Goal: Task Accomplishment & Management: Use online tool/utility

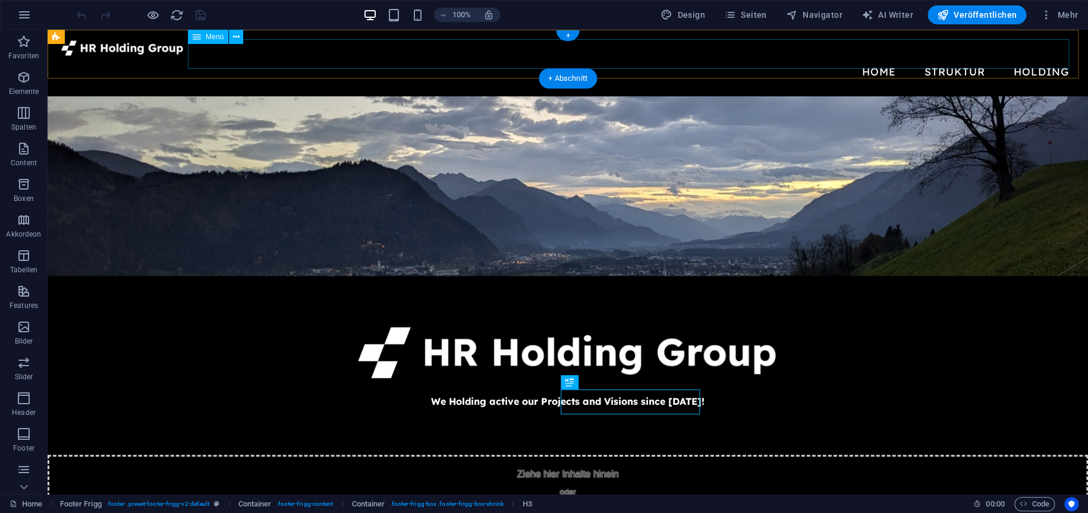
click at [949, 58] on nav "Home Struktur Union of CYAT Group HJ Memory Holding Inhaber Geschichte FAQ Kont…" at bounding box center [568, 72] width 1022 height 30
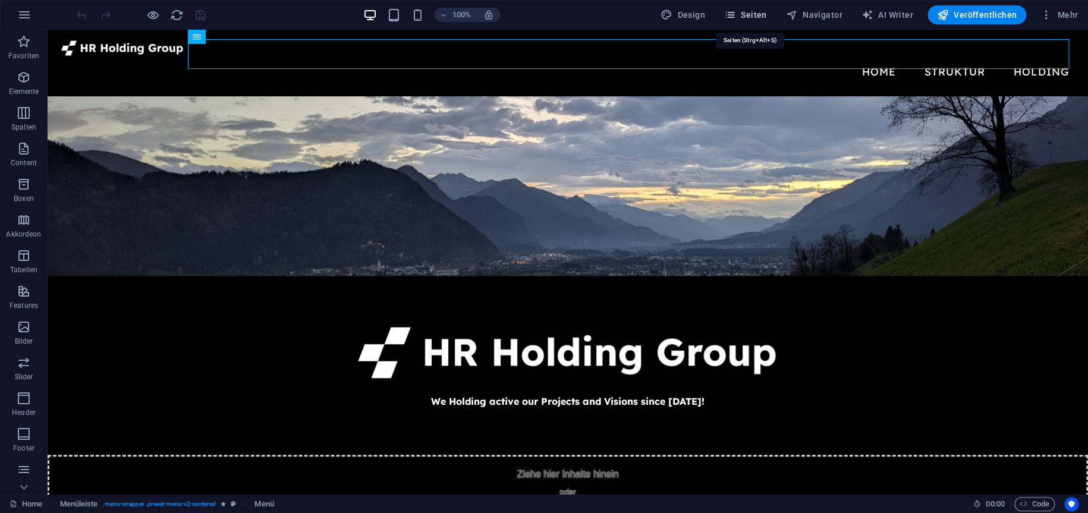
click at [767, 11] on span "Seiten" at bounding box center [745, 15] width 43 height 12
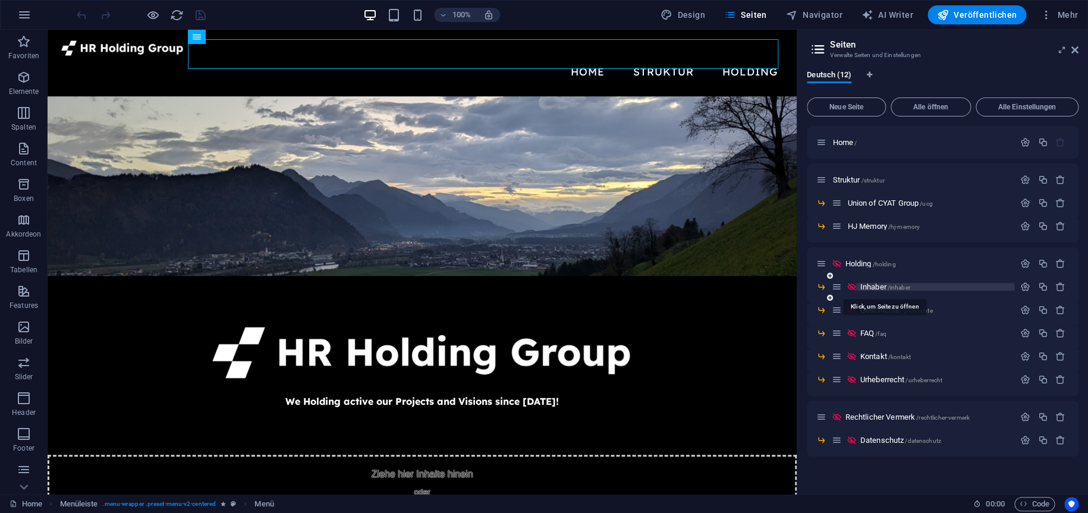
click at [881, 288] on span "Inhaber /inhaber" at bounding box center [885, 287] width 50 height 9
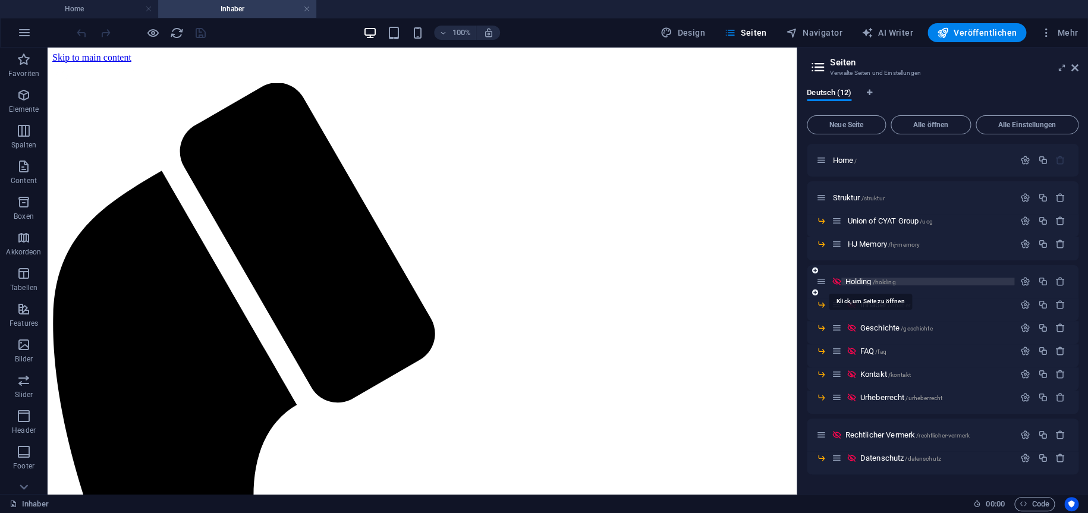
click at [872, 278] on span "Holding /holding" at bounding box center [870, 281] width 51 height 9
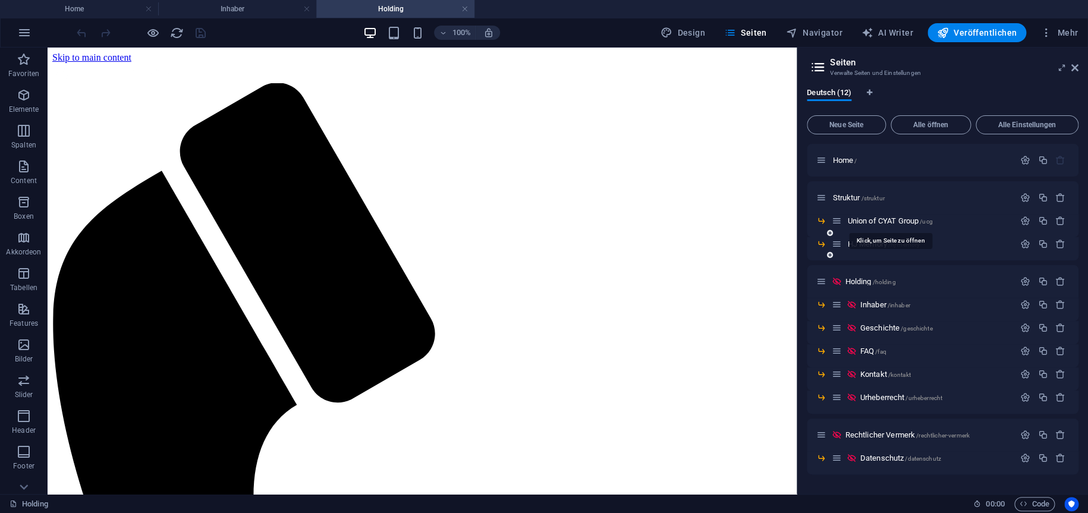
click at [879, 223] on span "Union of CYAT Group /ucg" at bounding box center [890, 221] width 85 height 9
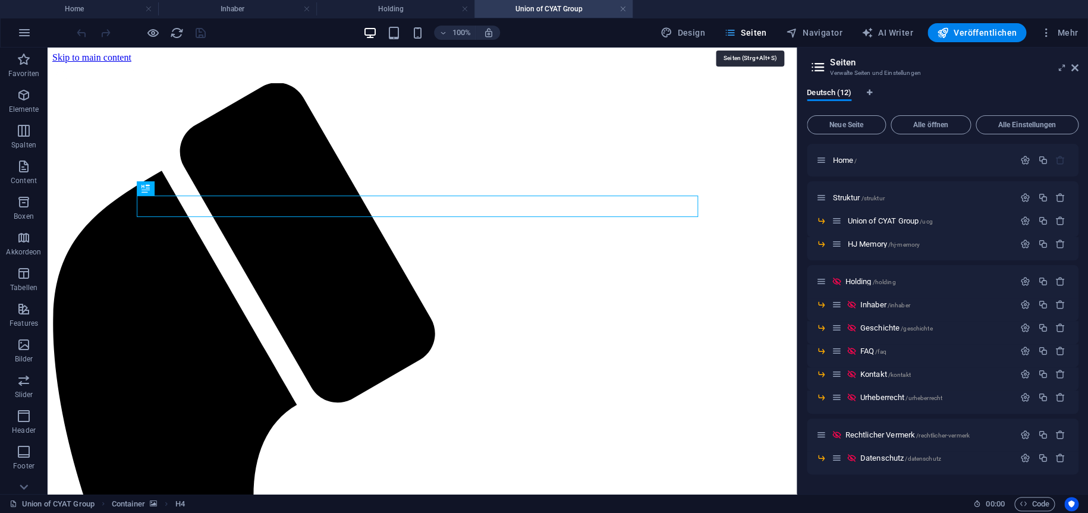
click at [752, 30] on span "Seiten" at bounding box center [745, 33] width 43 height 12
drag, startPoint x: 1076, startPoint y: 67, endPoint x: 993, endPoint y: 48, distance: 84.8
click at [1076, 67] on icon at bounding box center [1075, 68] width 7 height 10
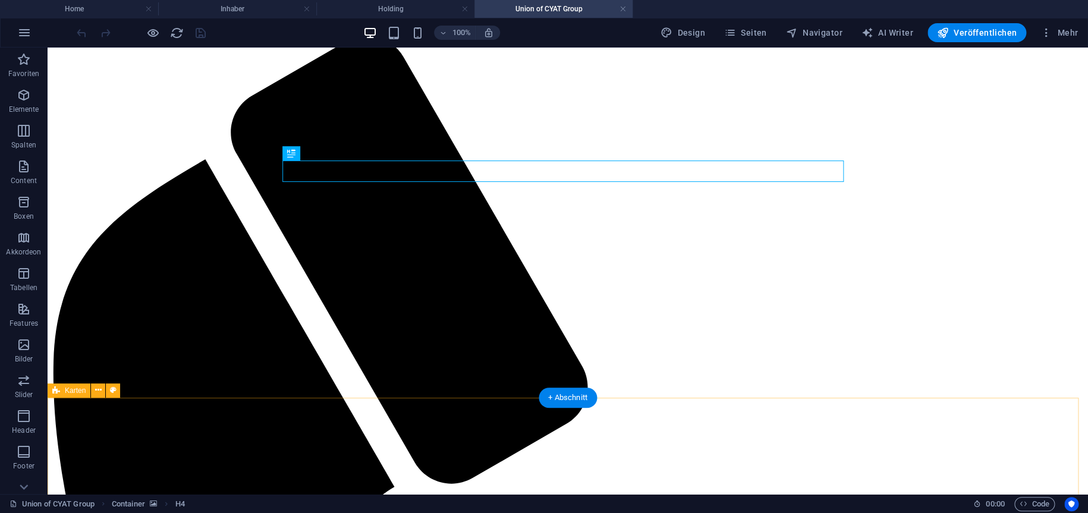
scroll to position [119, 0]
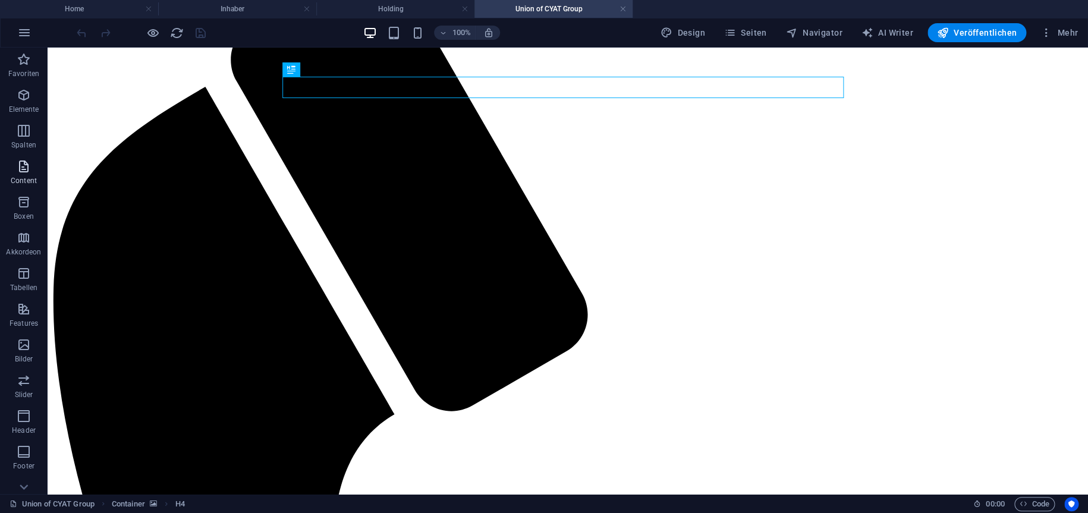
click at [23, 165] on icon "button" at bounding box center [24, 166] width 14 height 14
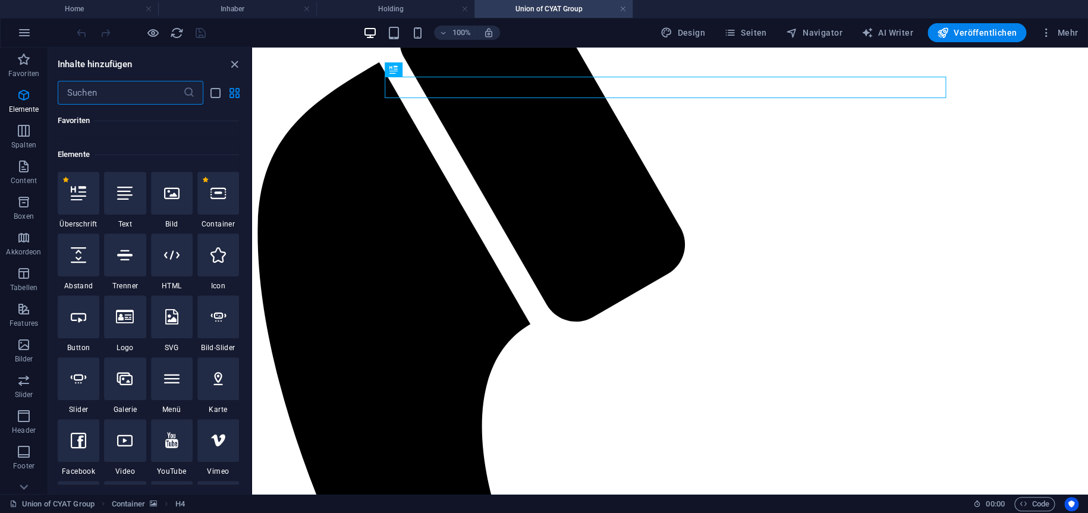
scroll to position [0, 0]
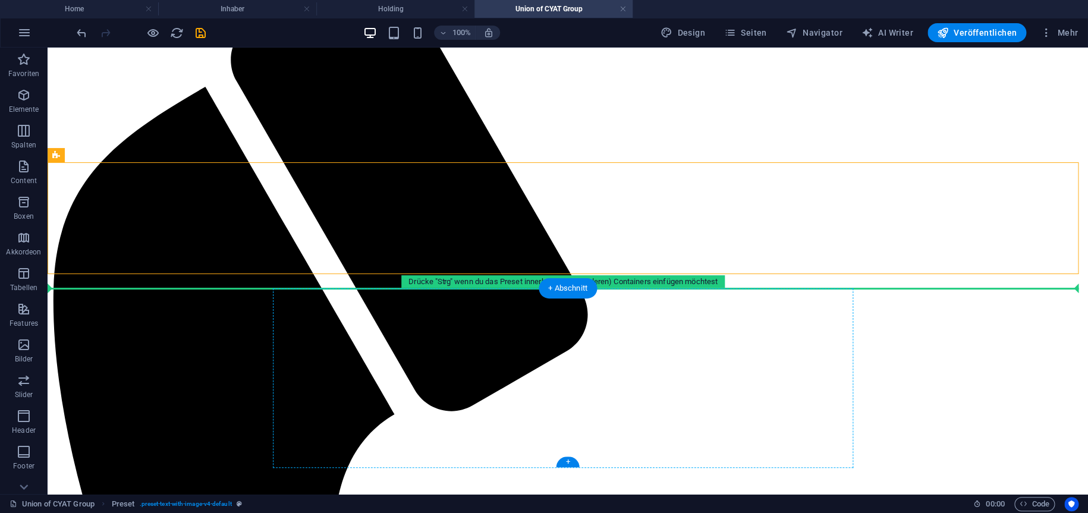
drag, startPoint x: 328, startPoint y: 205, endPoint x: 334, endPoint y: 367, distance: 162.5
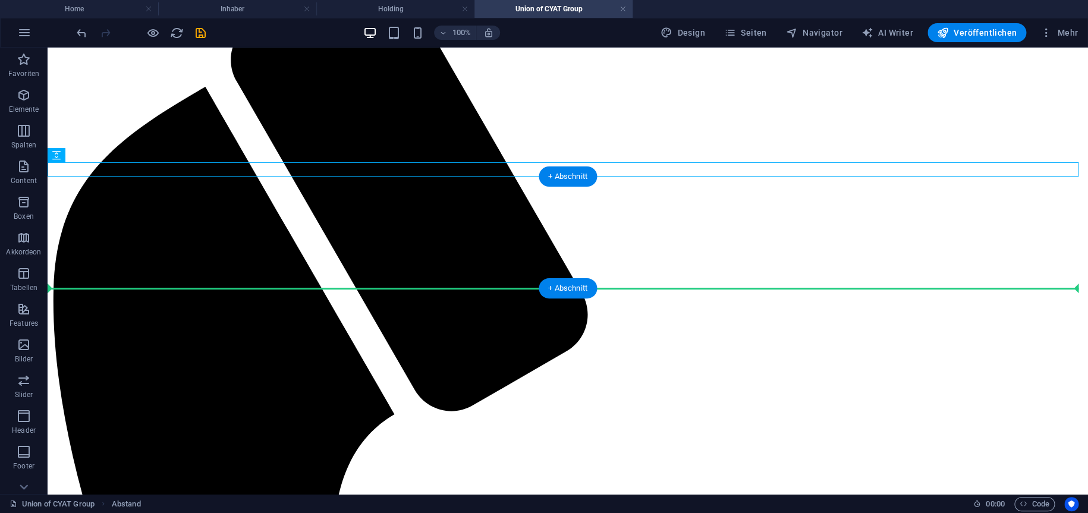
drag, startPoint x: 219, startPoint y: 166, endPoint x: 241, endPoint y: 274, distance: 109.8
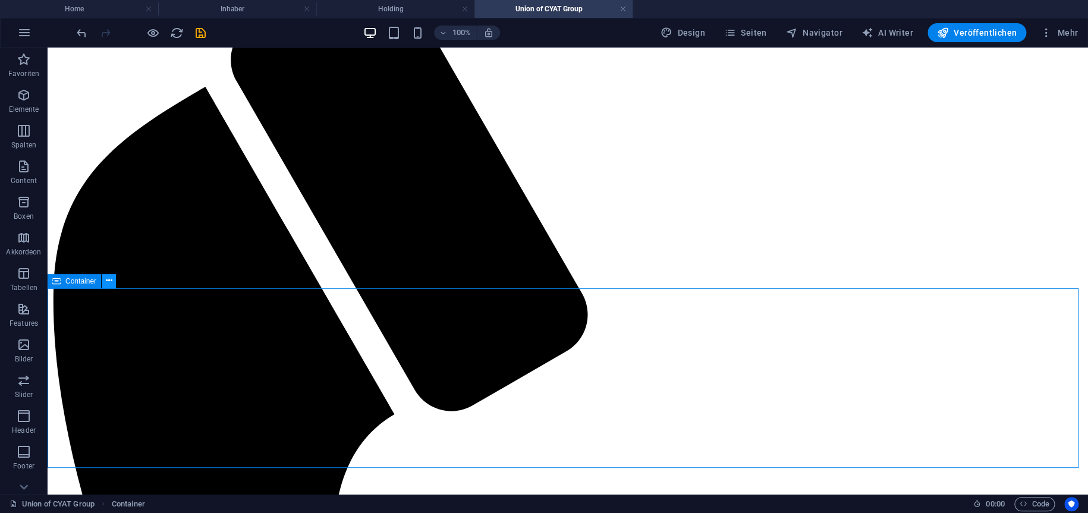
click at [111, 287] on icon at bounding box center [109, 281] width 7 height 12
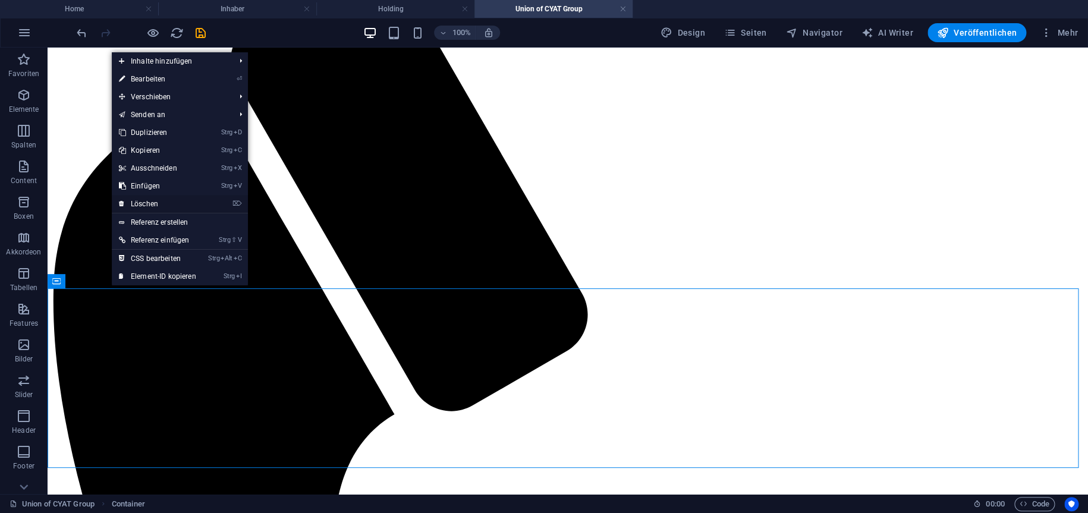
click at [153, 199] on link "⌦ Löschen" at bounding box center [158, 204] width 92 height 18
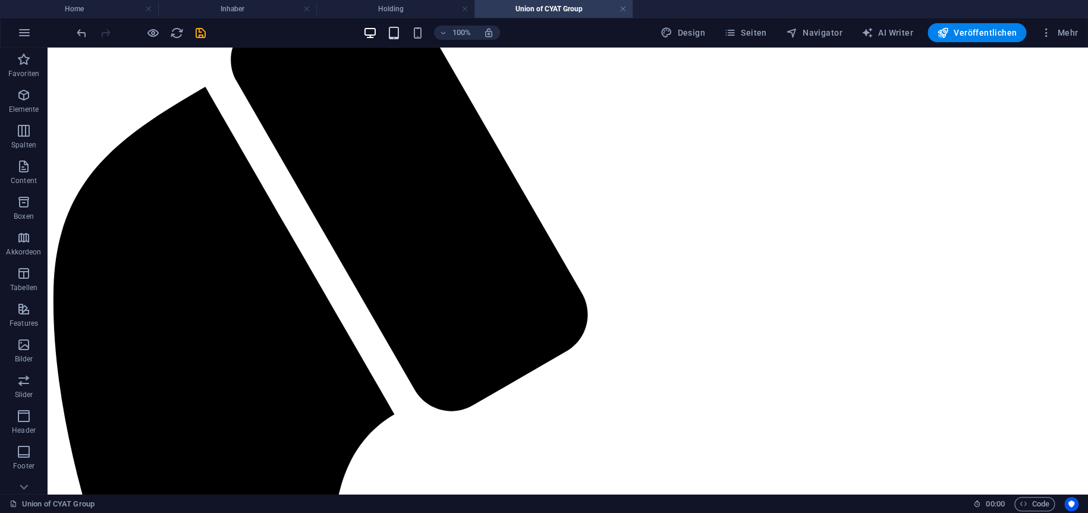
click at [399, 35] on icon "button" at bounding box center [394, 33] width 14 height 14
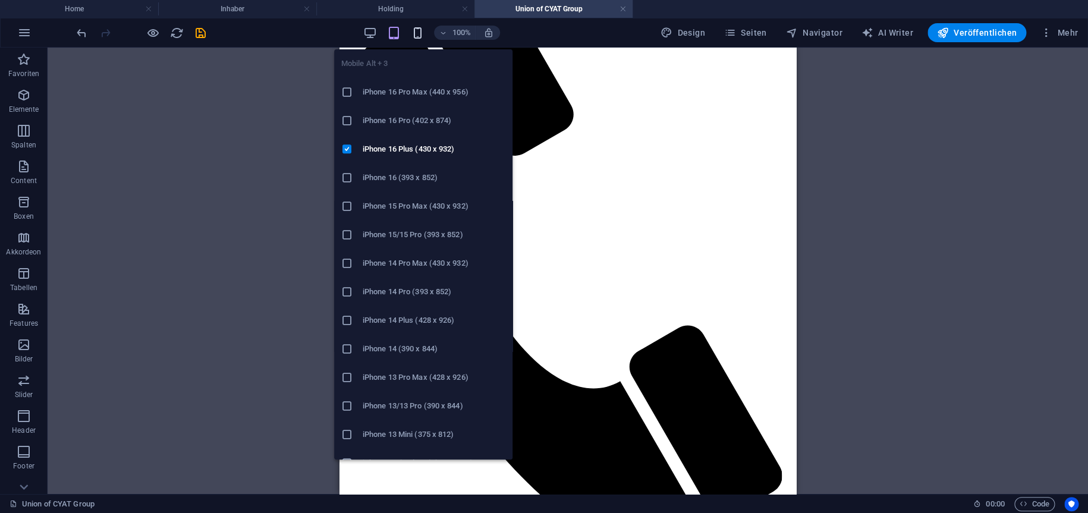
click at [423, 32] on icon "button" at bounding box center [418, 33] width 14 height 14
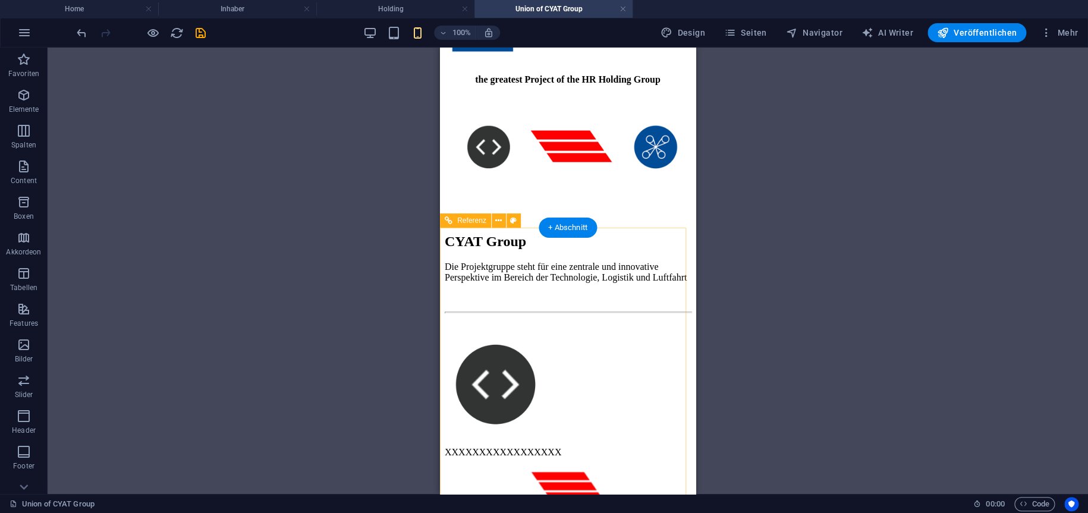
scroll to position [714, 0]
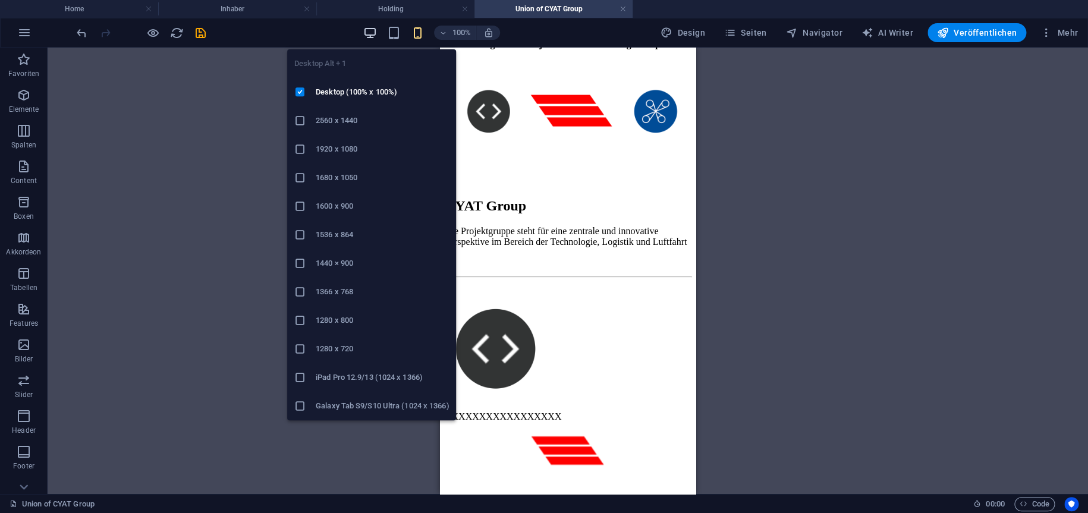
click at [369, 35] on icon "button" at bounding box center [370, 33] width 14 height 14
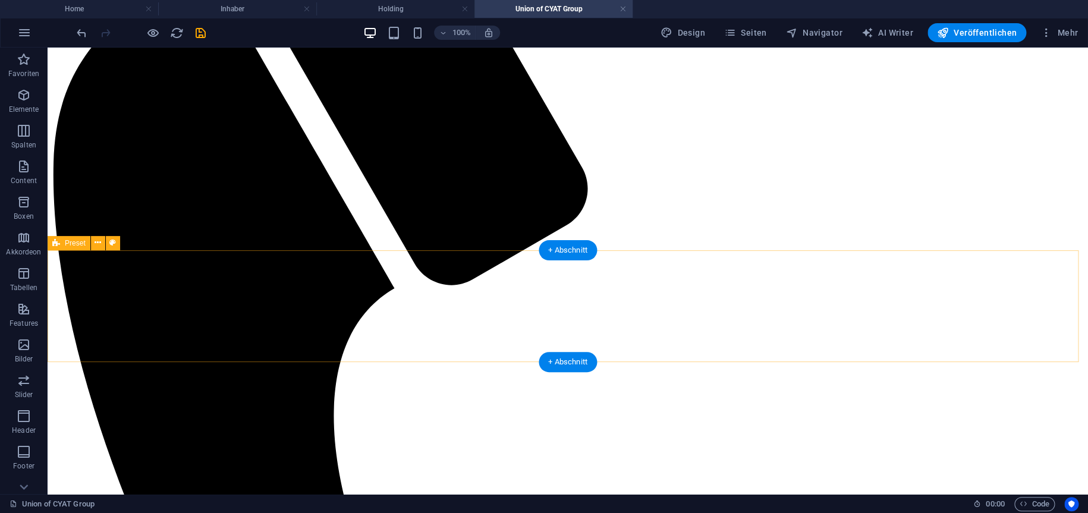
scroll to position [309, 0]
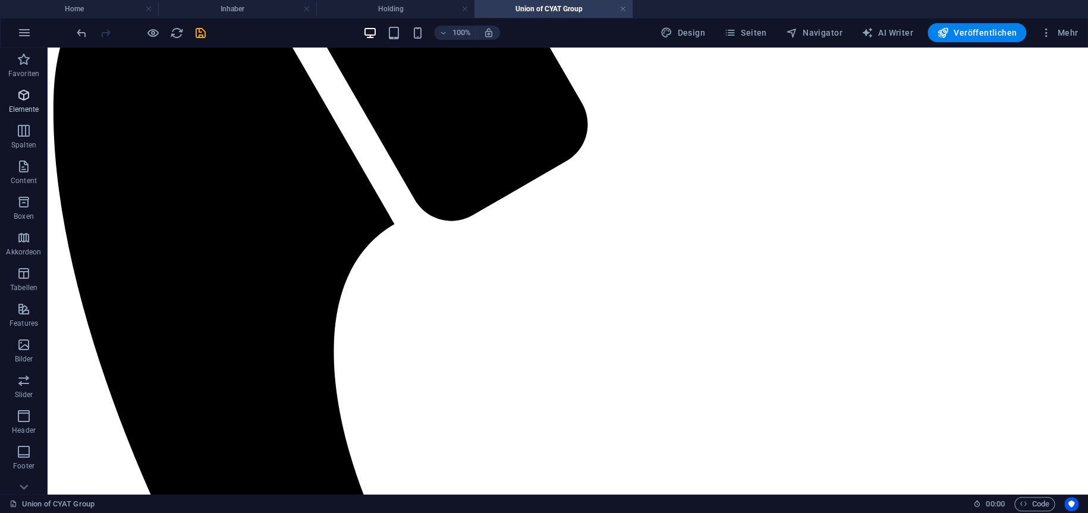
click at [26, 101] on icon "button" at bounding box center [24, 95] width 14 height 14
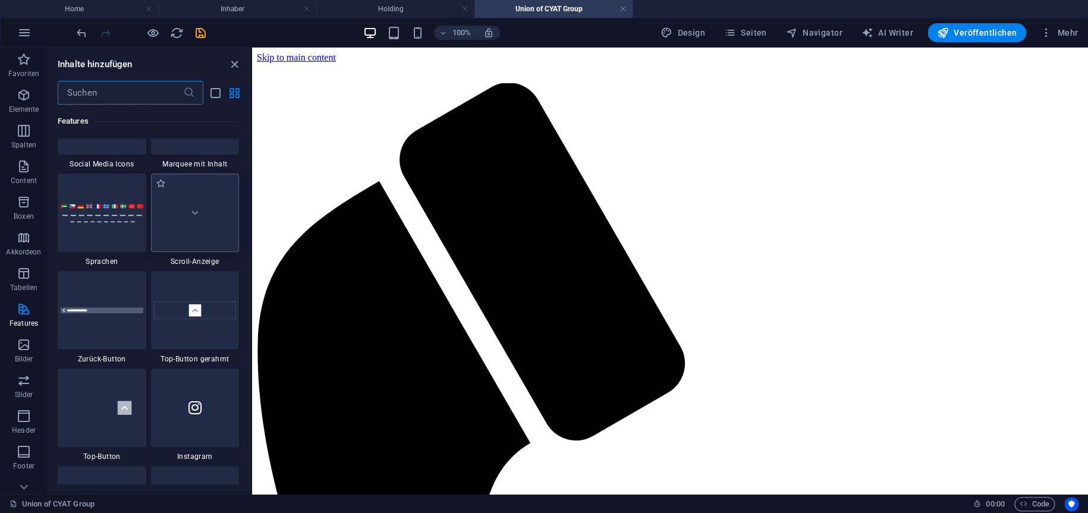
scroll to position [5480, 0]
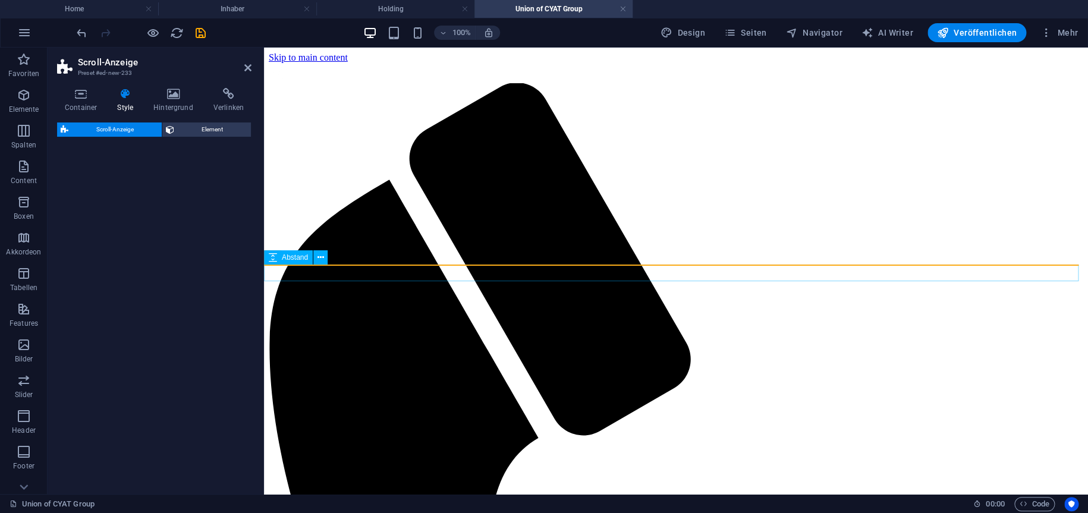
select select "rem"
select select "px"
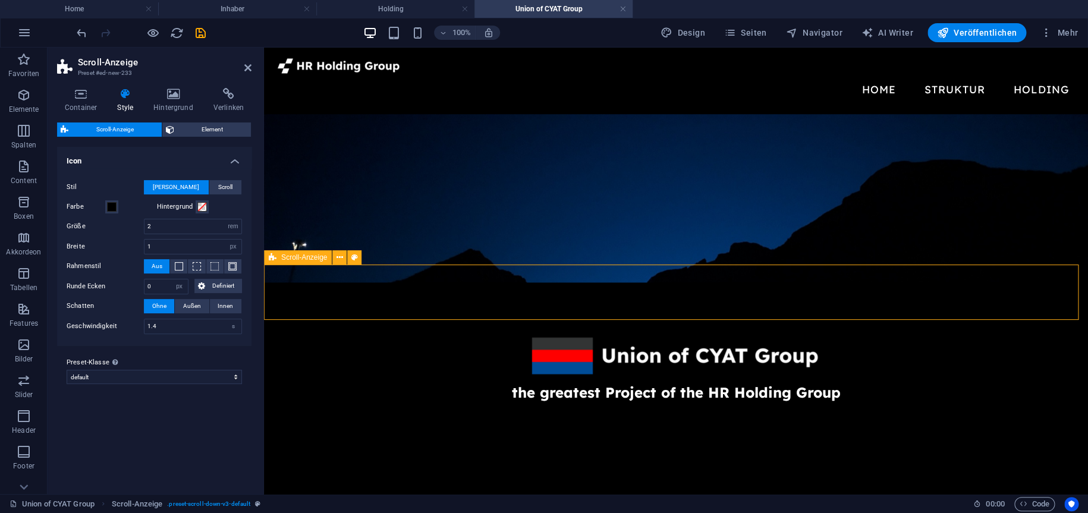
click at [302, 257] on span "Scroll-Anzeige" at bounding box center [304, 257] width 46 height 7
click at [196, 207] on button "Hintergrund" at bounding box center [202, 206] width 13 height 13
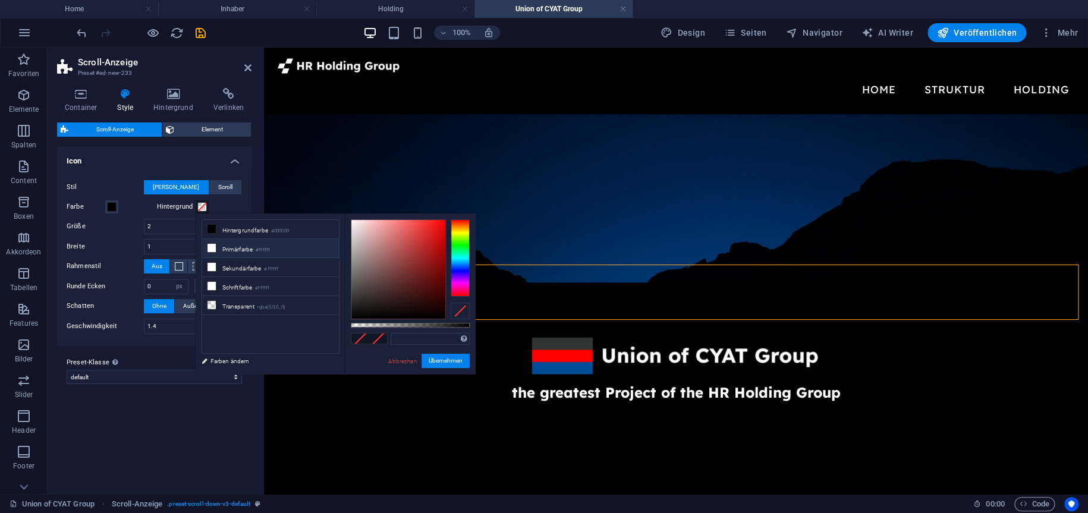
click at [241, 246] on li "Primärfarbe #ffffff" at bounding box center [270, 248] width 137 height 19
type input "#ffffff"
click at [437, 366] on button "Übernehmen" at bounding box center [446, 361] width 48 height 14
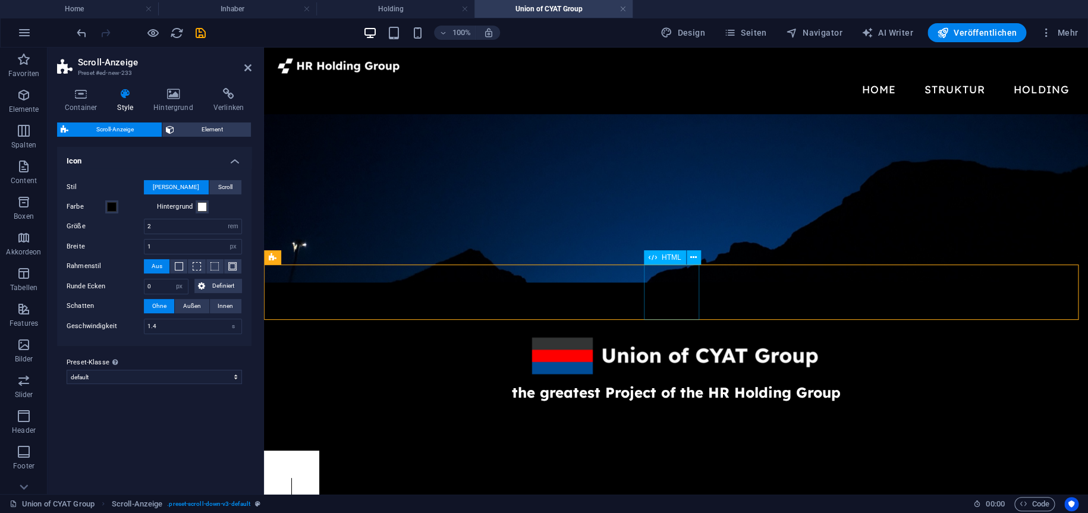
click at [319, 451] on div at bounding box center [291, 478] width 55 height 55
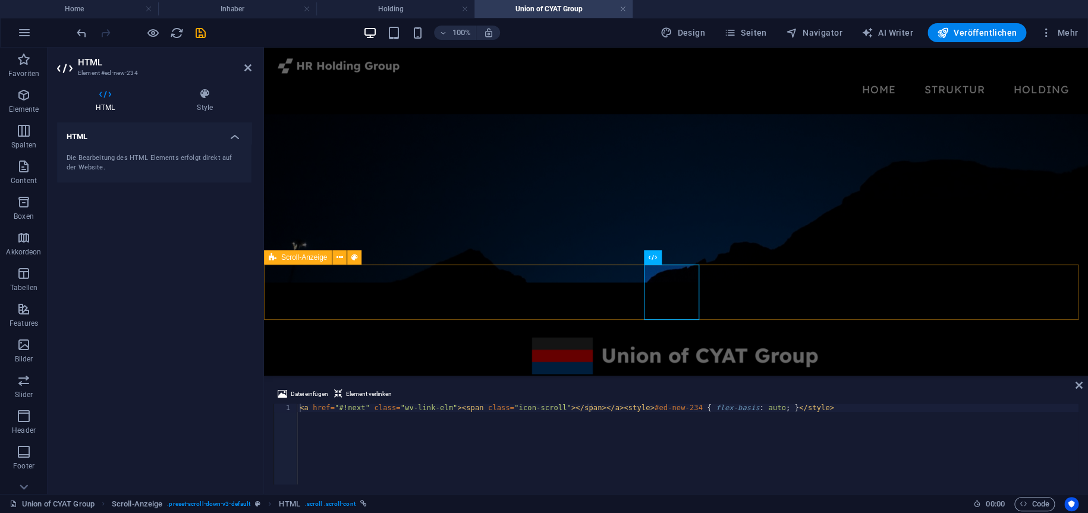
click at [553, 451] on div at bounding box center [676, 478] width 824 height 55
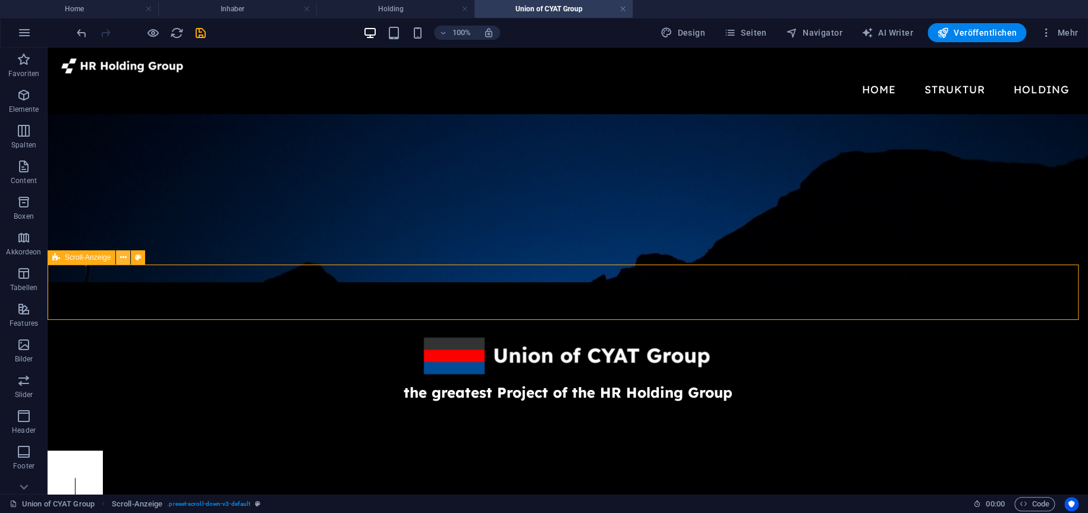
click at [124, 260] on icon at bounding box center [123, 258] width 7 height 12
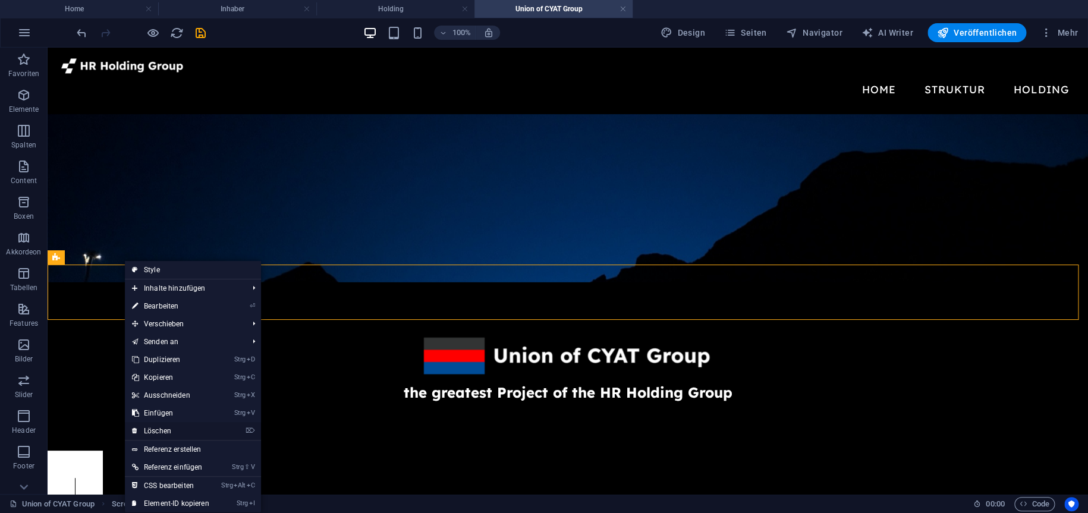
click at [167, 435] on link "⌦ Löschen" at bounding box center [171, 431] width 92 height 18
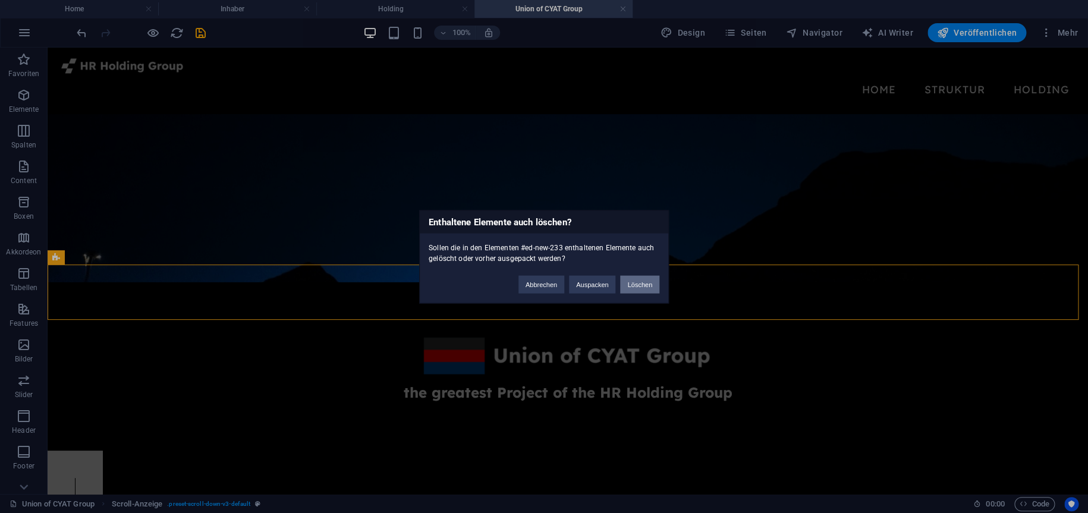
click at [648, 281] on button "Löschen" at bounding box center [639, 284] width 39 height 18
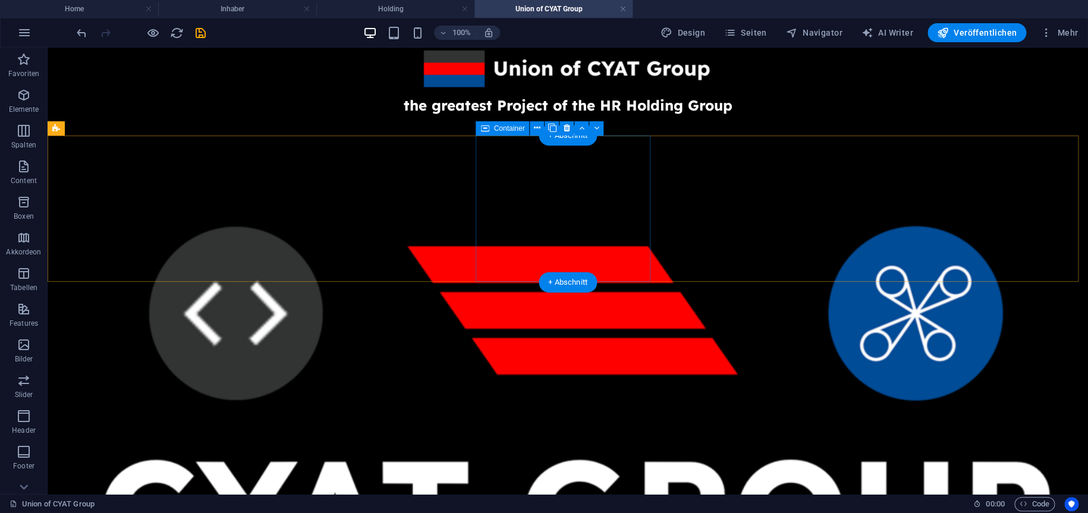
scroll to position [0, 0]
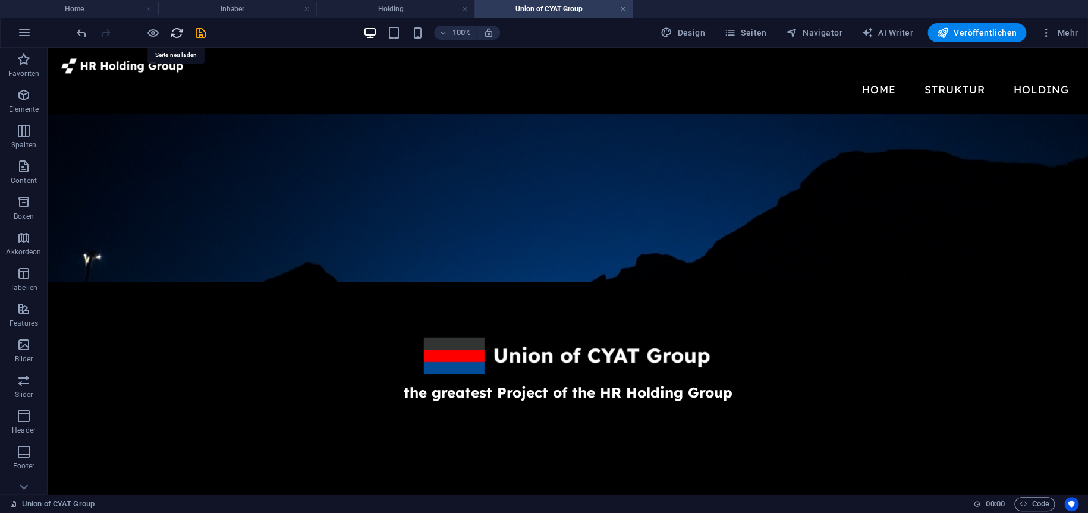
click at [174, 29] on icon "reload" at bounding box center [177, 33] width 14 height 14
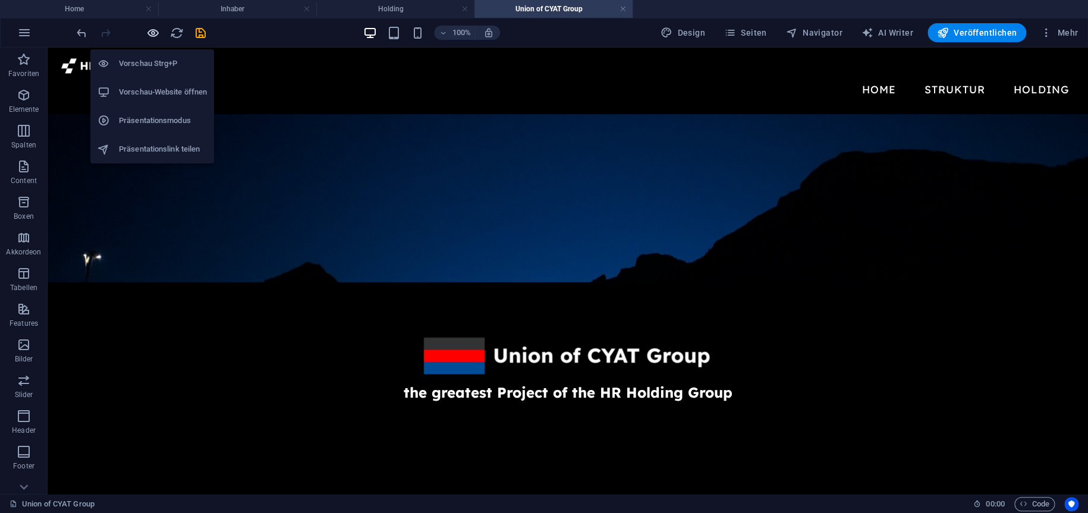
click at [149, 30] on icon "button" at bounding box center [153, 33] width 14 height 14
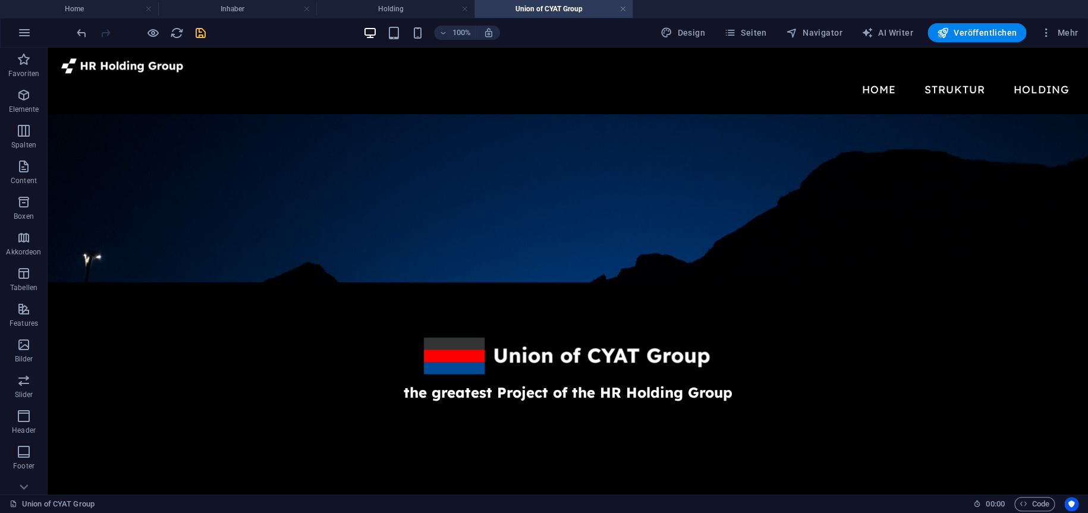
click at [202, 35] on icon "save" at bounding box center [201, 33] width 14 height 14
click at [234, 13] on h4 "Inhaber" at bounding box center [237, 8] width 158 height 13
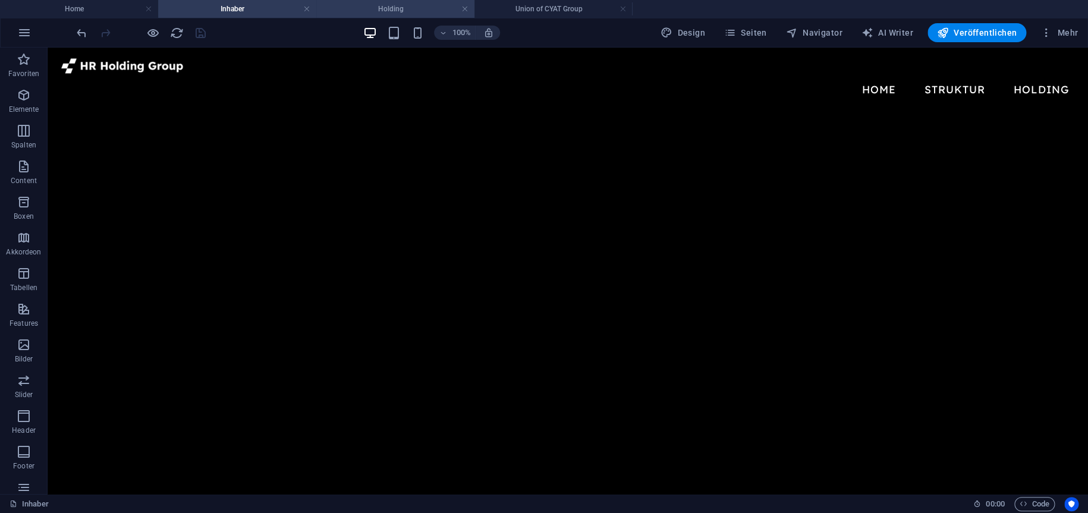
click at [414, 2] on h4 "Holding" at bounding box center [395, 8] width 158 height 13
click at [1036, 141] on link "Geschichte" at bounding box center [1052, 154] width 95 height 27
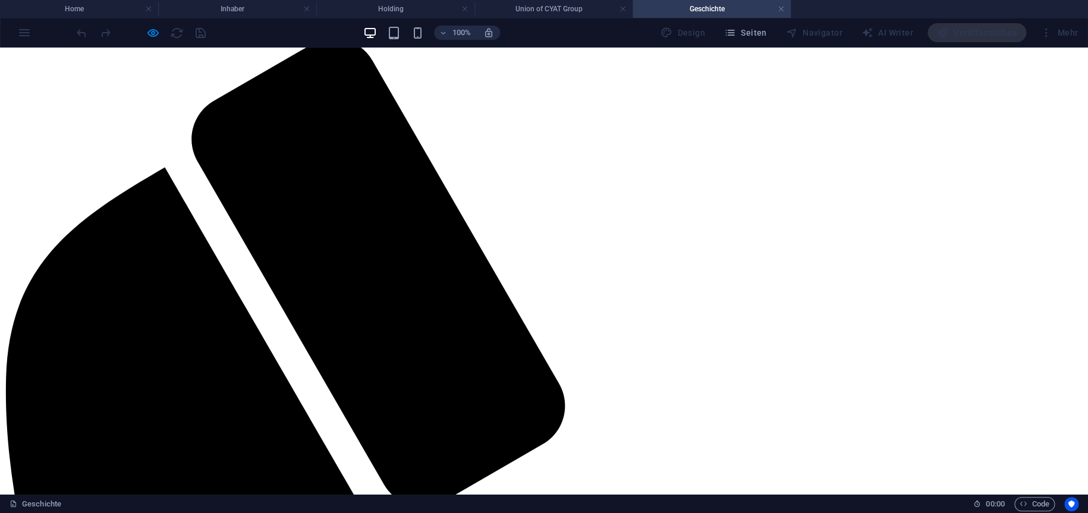
scroll to position [119, 0]
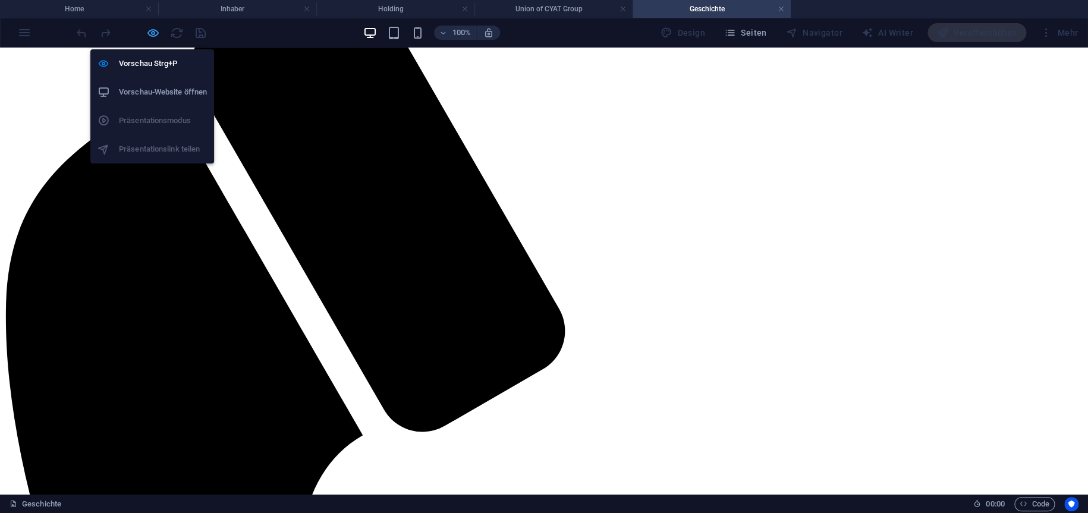
click at [154, 29] on icon "button" at bounding box center [153, 33] width 14 height 14
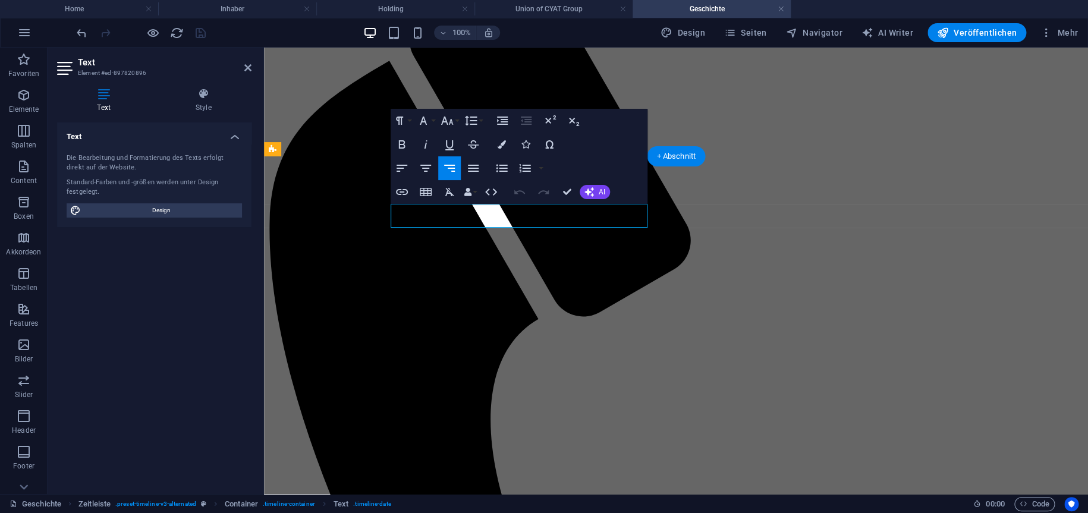
click at [447, 126] on icon "button" at bounding box center [447, 121] width 14 height 14
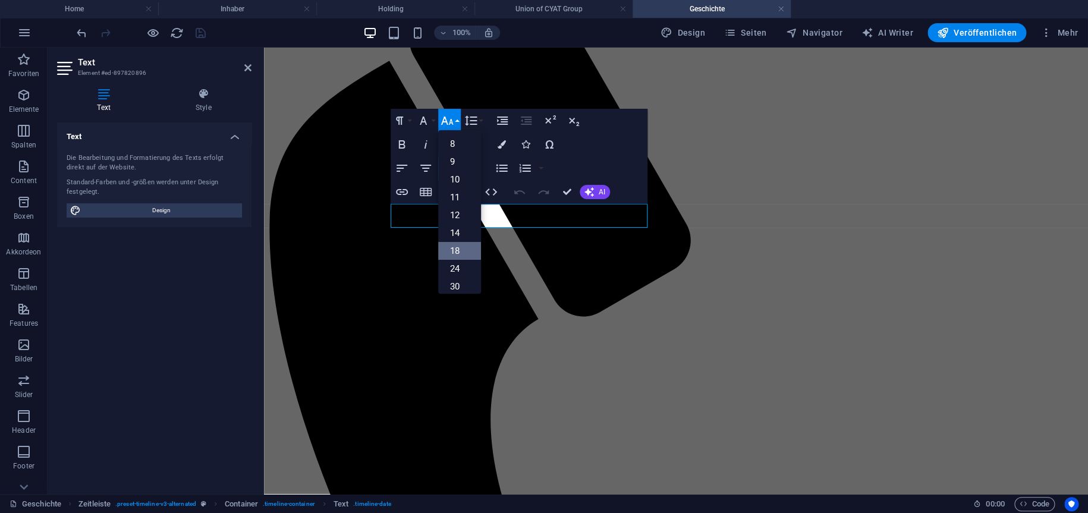
click at [460, 248] on link "18" at bounding box center [459, 251] width 43 height 18
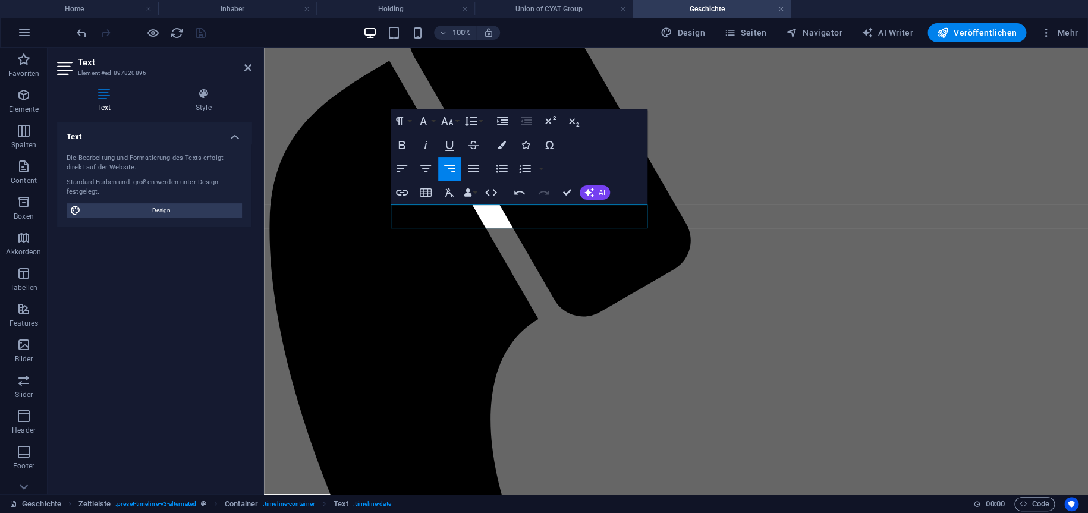
scroll to position [118, 0]
click at [453, 123] on icon "button" at bounding box center [447, 121] width 14 height 14
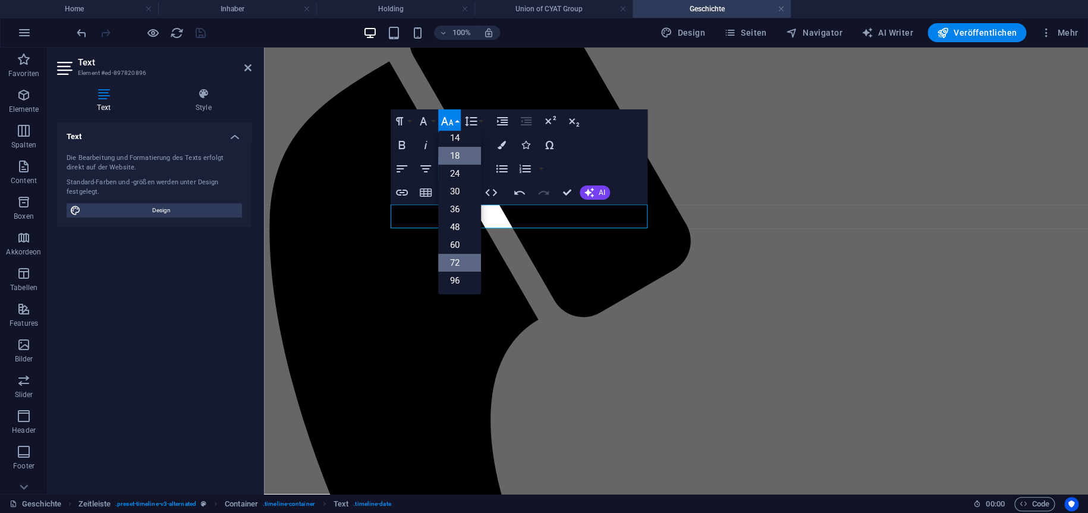
scroll to position [95, 0]
click at [462, 197] on link "30" at bounding box center [459, 192] width 43 height 18
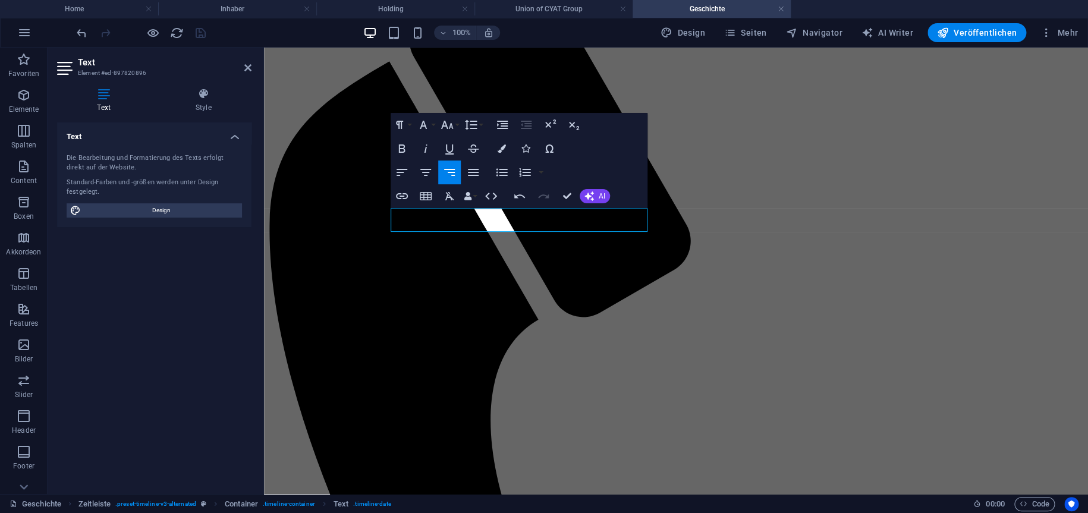
scroll to position [115, 0]
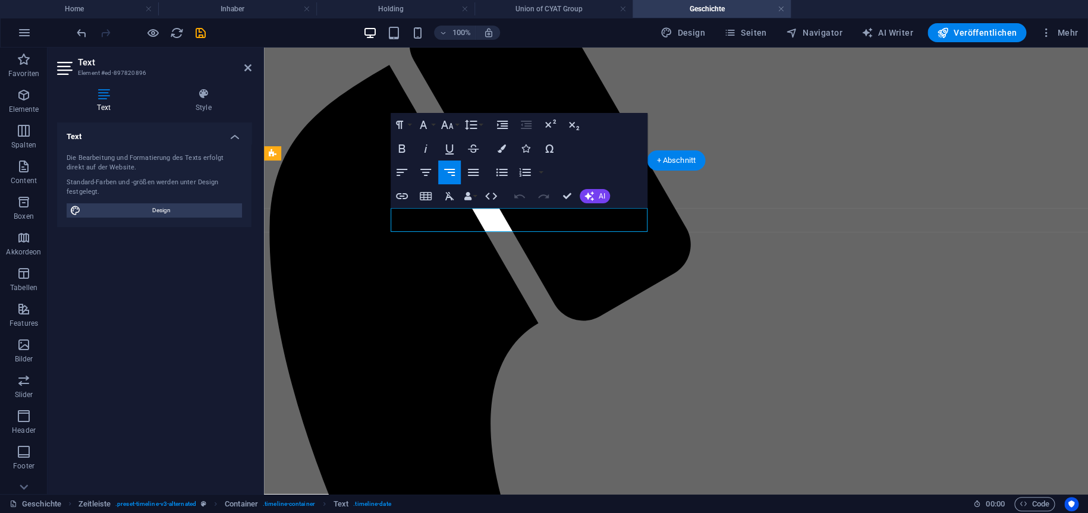
drag, startPoint x: 498, startPoint y: 219, endPoint x: 758, endPoint y: 232, distance: 260.8
click at [457, 121] on button "Font Size" at bounding box center [449, 125] width 23 height 24
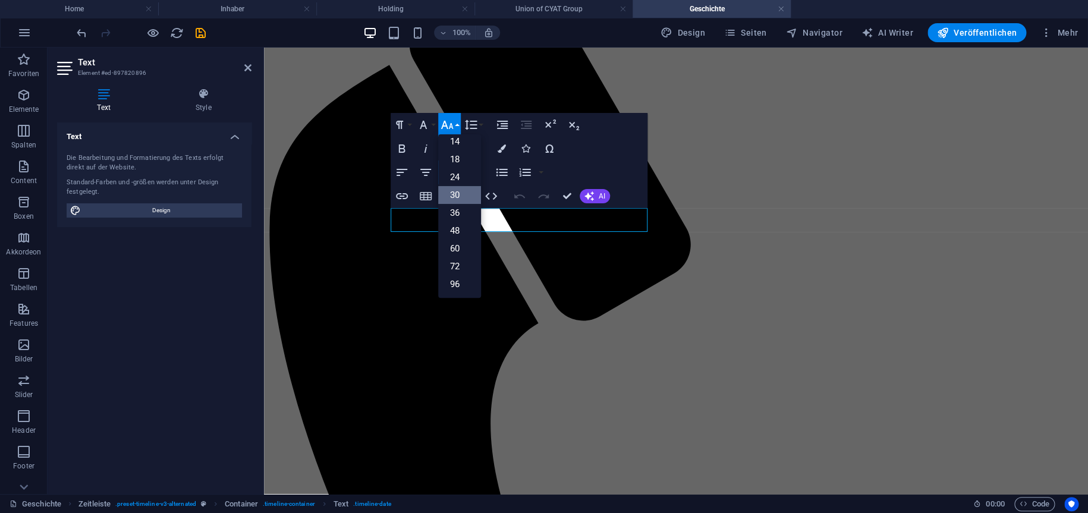
scroll to position [95, 0]
click at [464, 195] on link "30" at bounding box center [459, 196] width 43 height 18
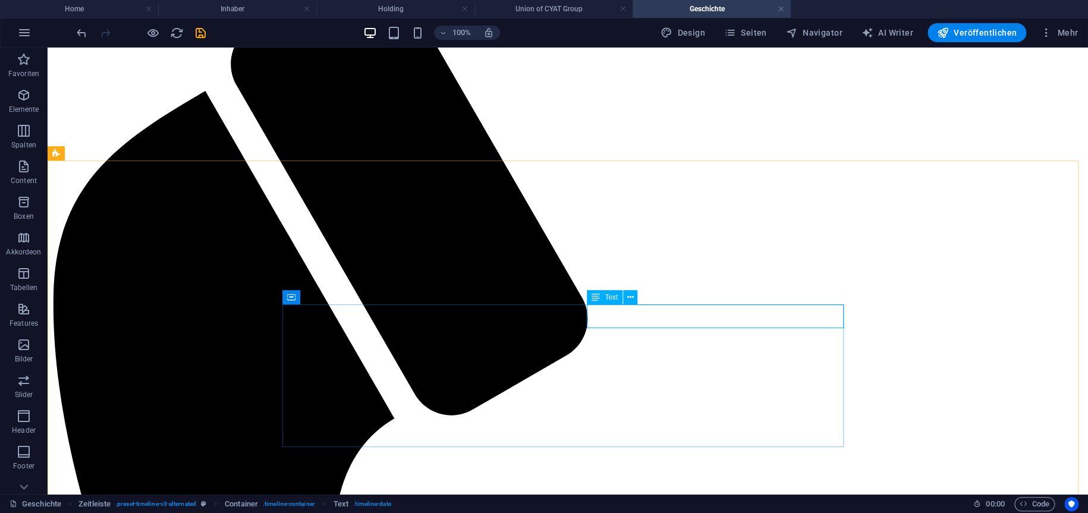
click at [601, 299] on div "Text" at bounding box center [605, 297] width 36 height 14
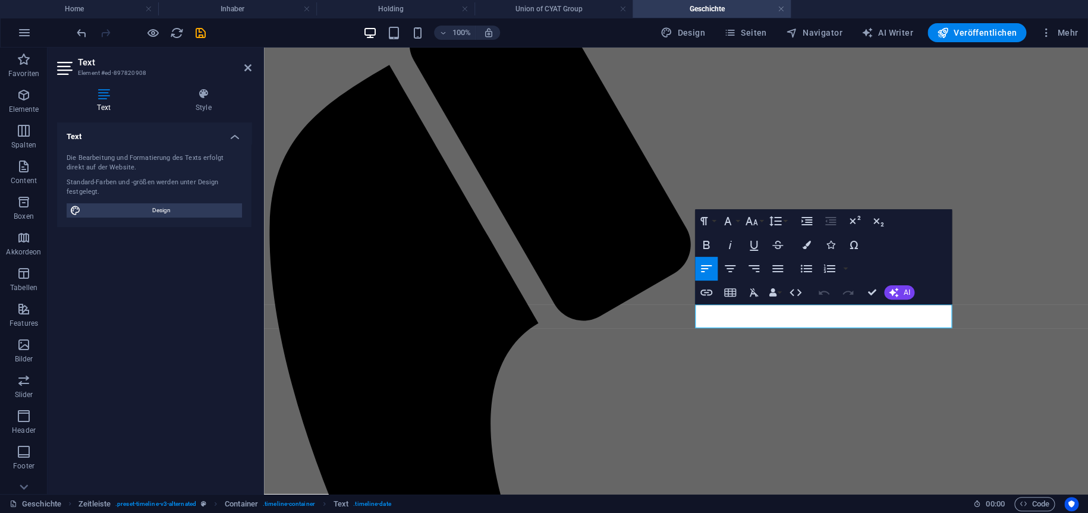
click at [155, 83] on div "Text Style Text Die Bearbeitung und Formatierung des Texts erfolgt direkt auf d…" at bounding box center [155, 287] width 214 height 416
click at [177, 89] on icon at bounding box center [203, 94] width 96 height 12
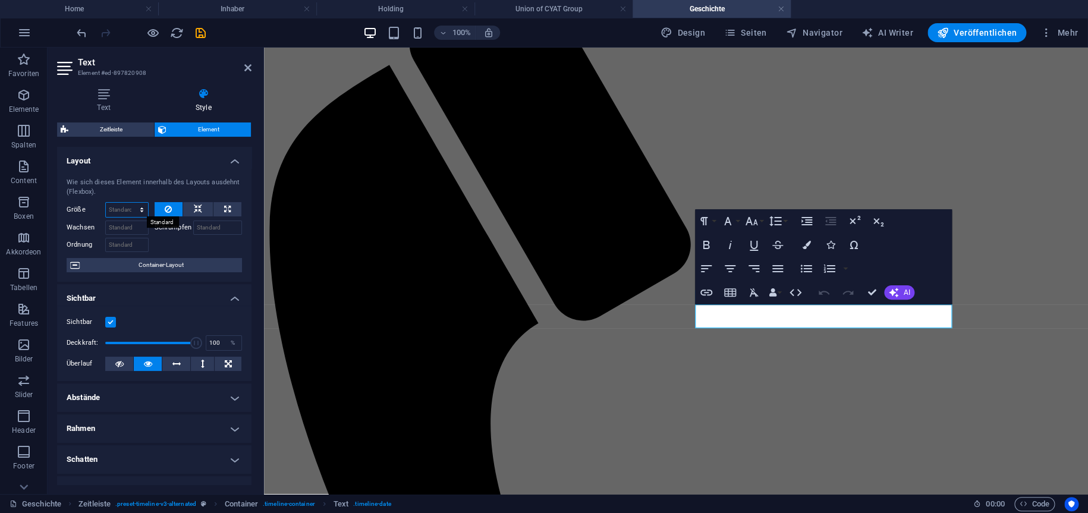
click at [123, 209] on select "Standard auto px % 1/1 1/2 1/3 1/4 1/5 1/6 1/7 1/8 1/9 1/10" at bounding box center [127, 210] width 42 height 14
click at [121, 211] on select "Standard auto px % 1/1 1/2 1/3 1/4 1/5 1/6 1/7 1/8 1/9 1/10" at bounding box center [127, 210] width 42 height 14
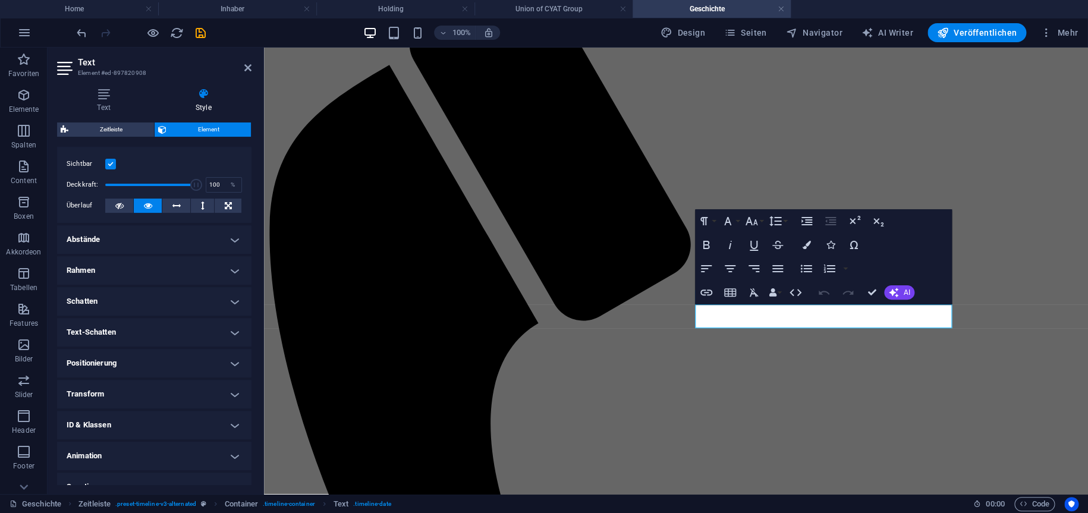
scroll to position [174, 0]
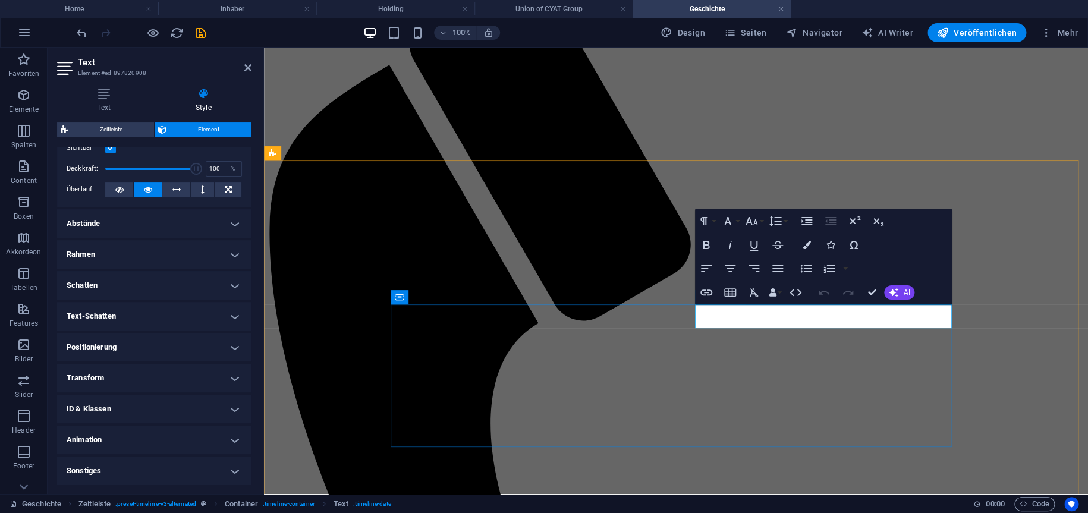
click at [761, 217] on button "Font Size" at bounding box center [754, 221] width 23 height 24
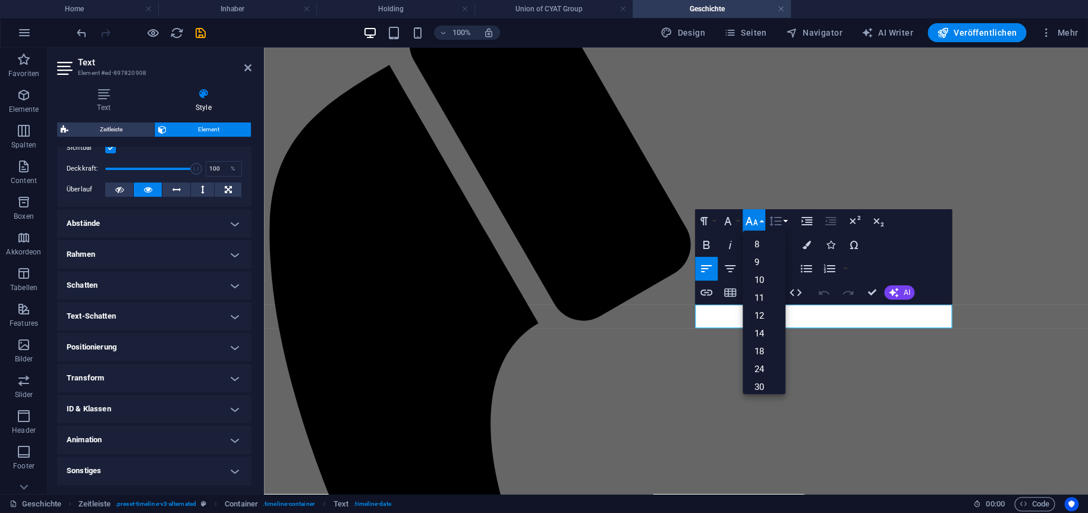
click at [774, 216] on icon "button" at bounding box center [775, 221] width 14 height 14
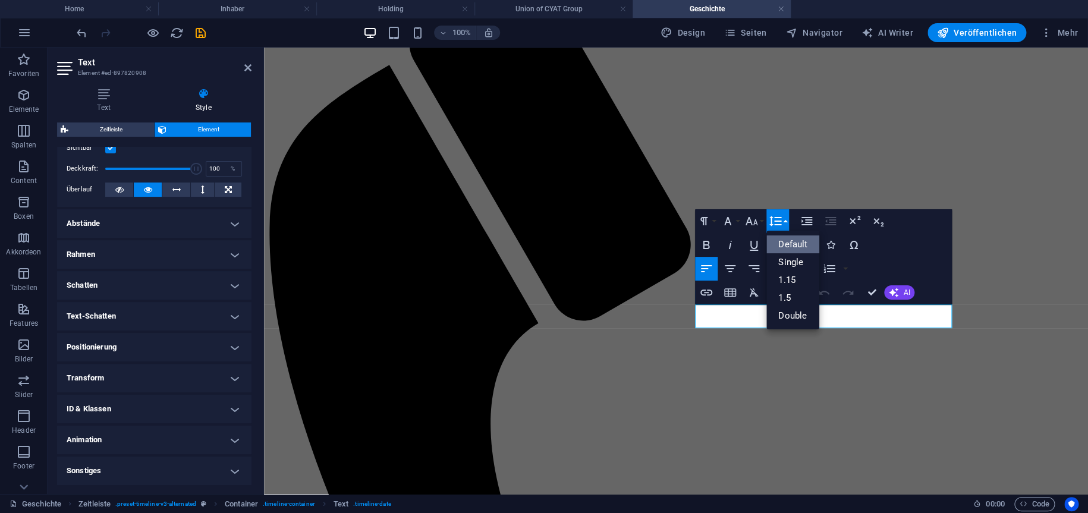
scroll to position [0, 0]
click at [760, 214] on button "Font Size" at bounding box center [754, 221] width 23 height 24
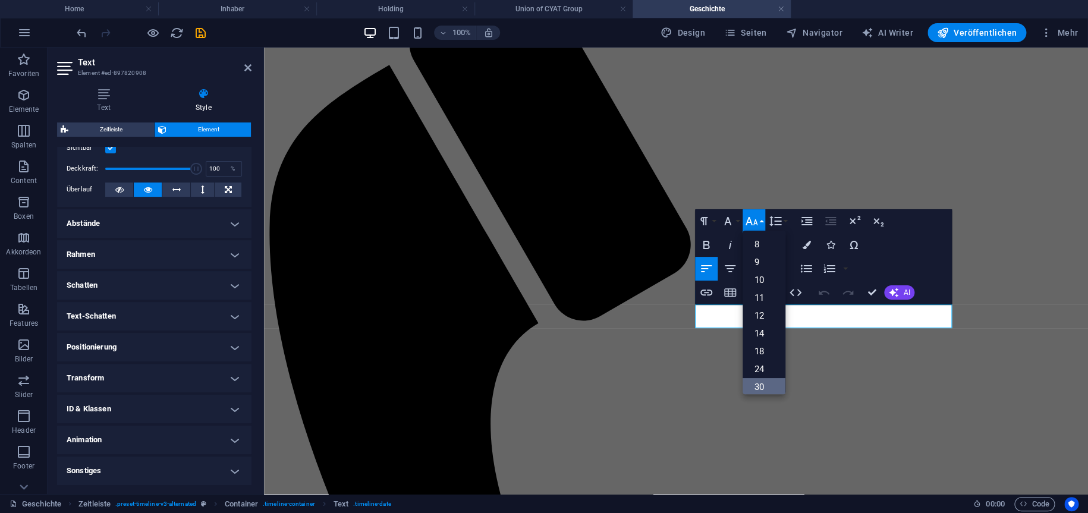
click at [757, 380] on link "30" at bounding box center [764, 387] width 43 height 18
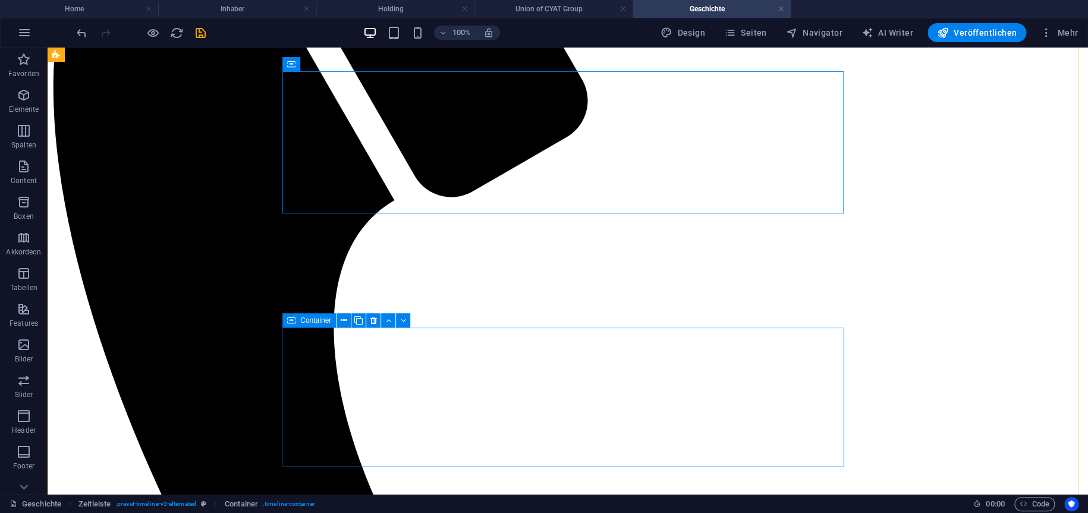
scroll to position [349, 0]
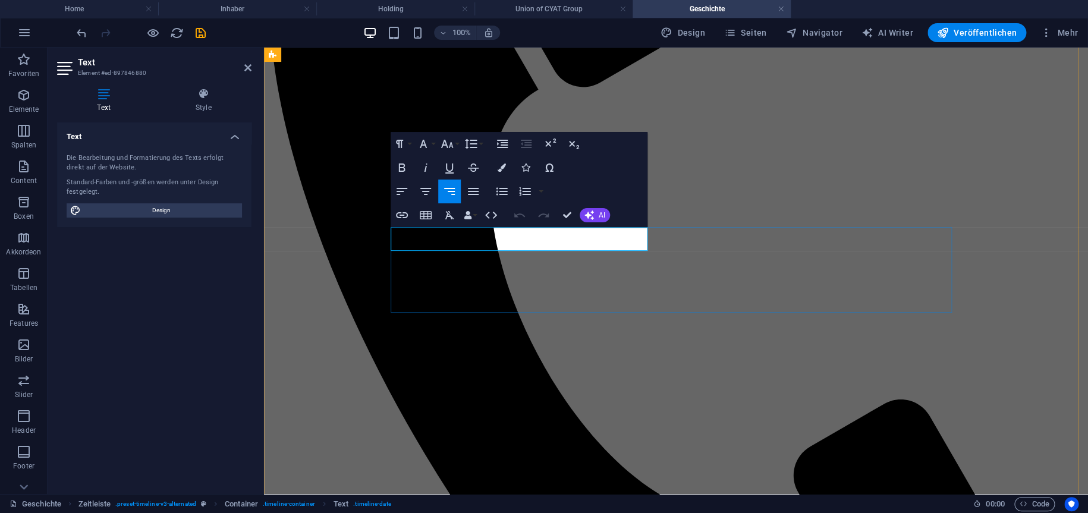
click at [476, 144] on icon "button" at bounding box center [471, 144] width 12 height 10
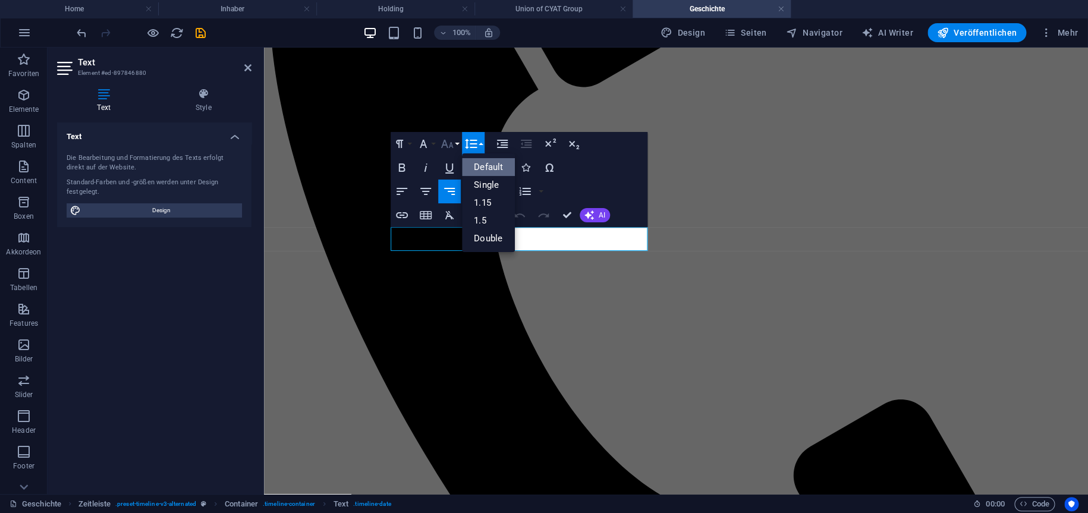
click at [453, 148] on icon "button" at bounding box center [447, 144] width 12 height 8
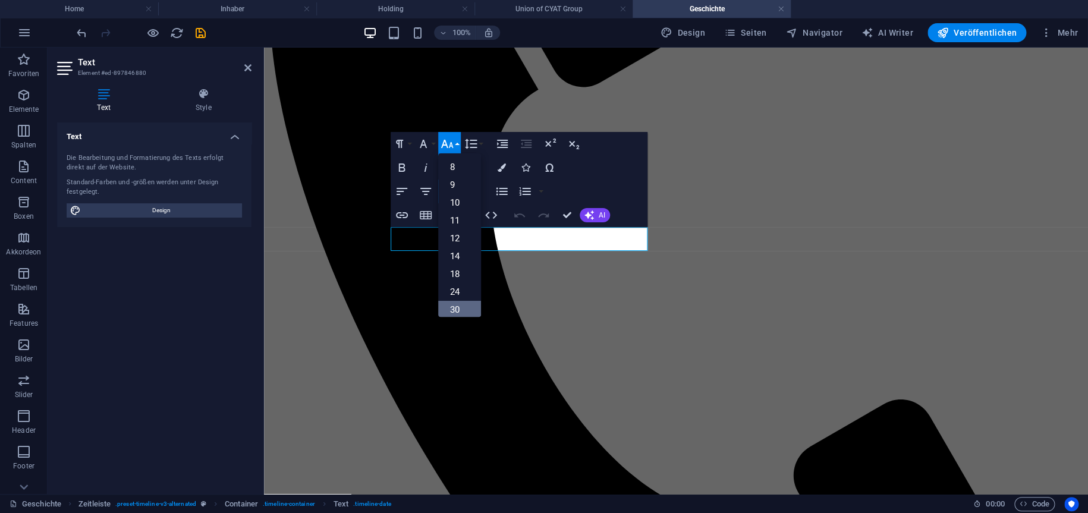
drag, startPoint x: 459, startPoint y: 308, endPoint x: 242, endPoint y: 260, distance: 222.4
click at [459, 308] on link "30" at bounding box center [459, 310] width 43 height 18
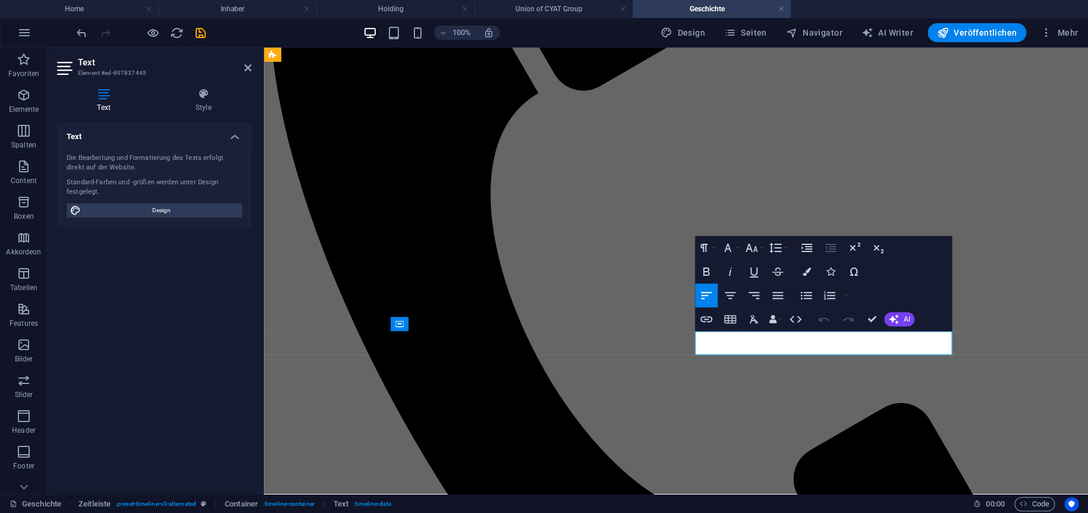
click at [782, 249] on icon "button" at bounding box center [775, 248] width 14 height 14
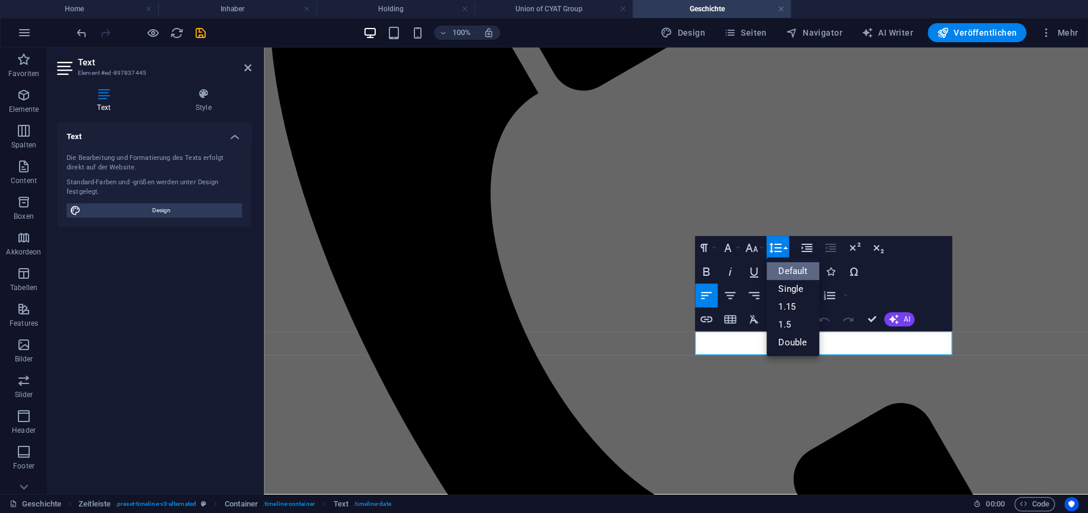
scroll to position [0, 0]
click at [758, 247] on icon "button" at bounding box center [752, 248] width 14 height 14
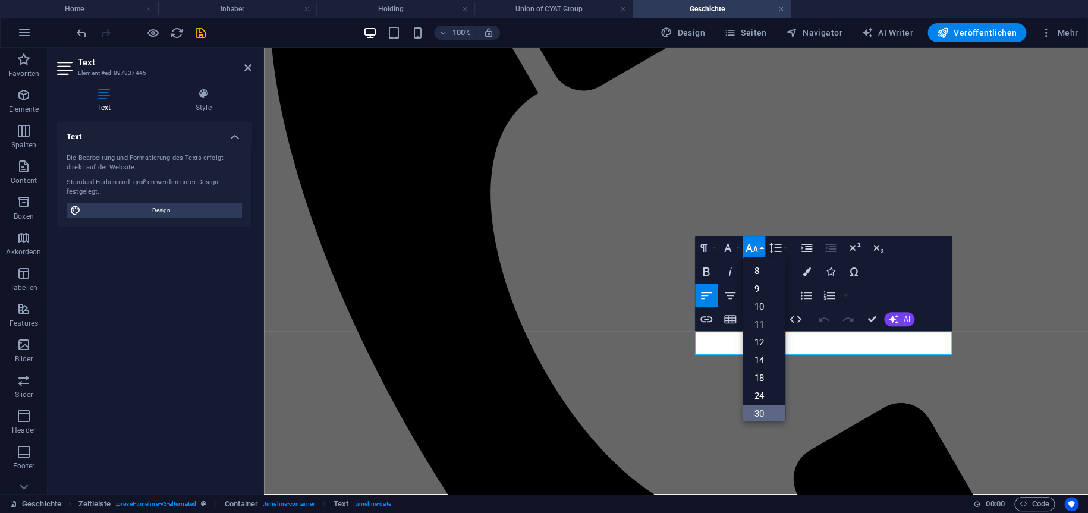
click at [760, 409] on link "30" at bounding box center [764, 414] width 43 height 18
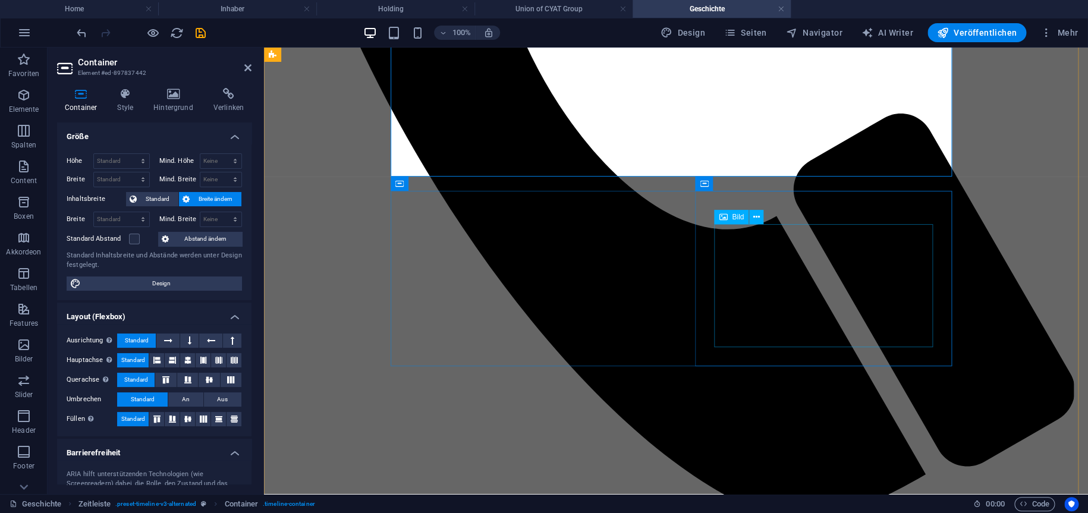
scroll to position [638, 0]
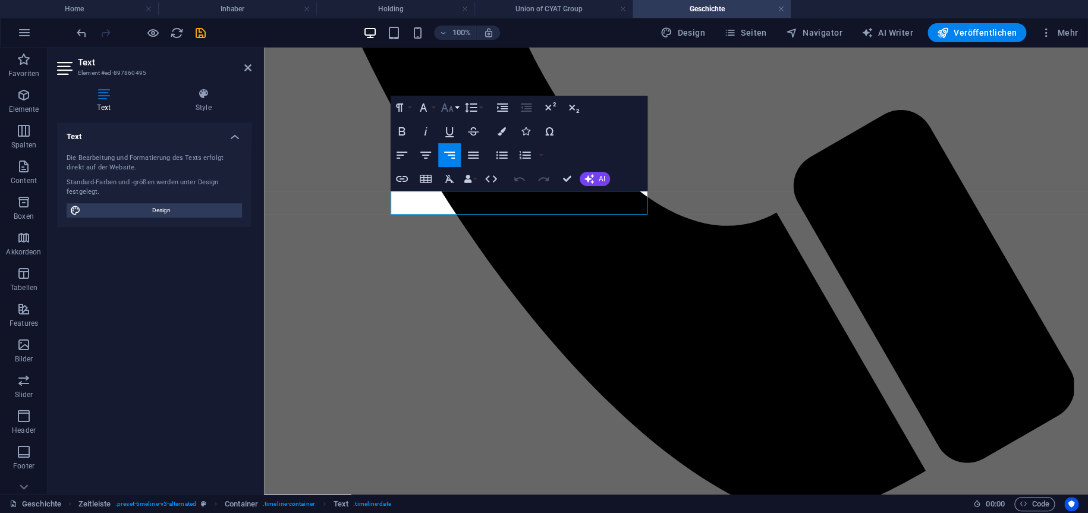
click at [453, 106] on icon "button" at bounding box center [447, 108] width 14 height 14
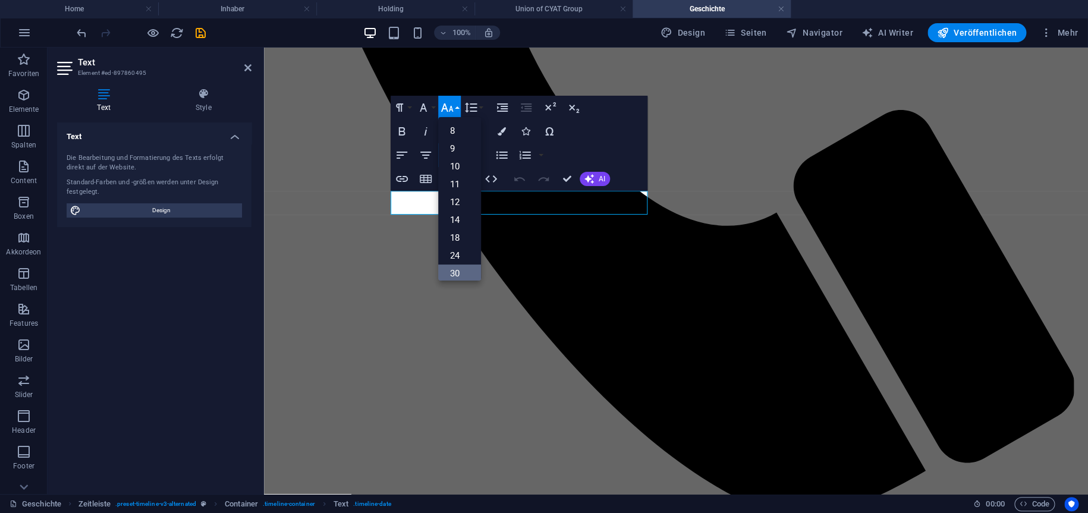
click at [458, 267] on link "30" at bounding box center [459, 274] width 43 height 18
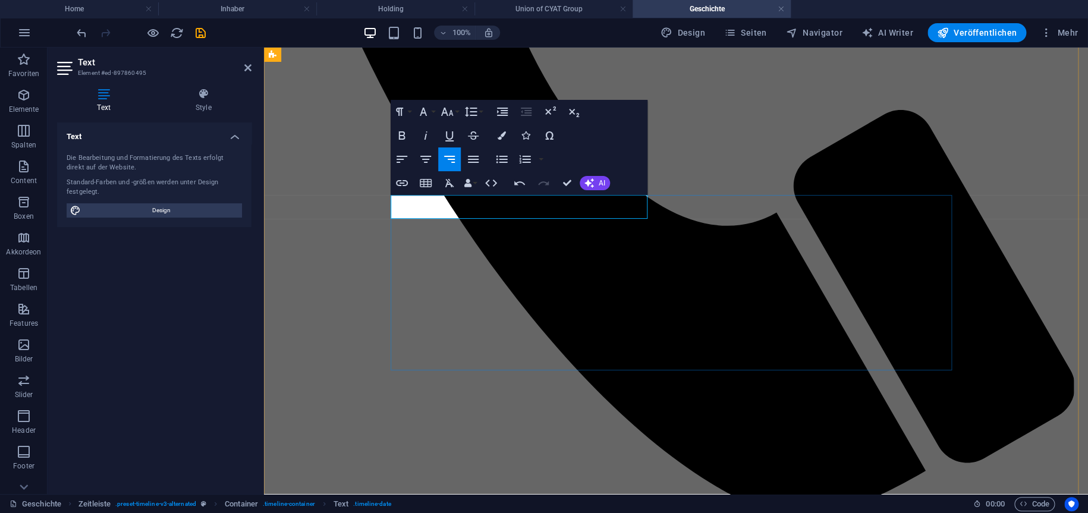
scroll to position [634, 0]
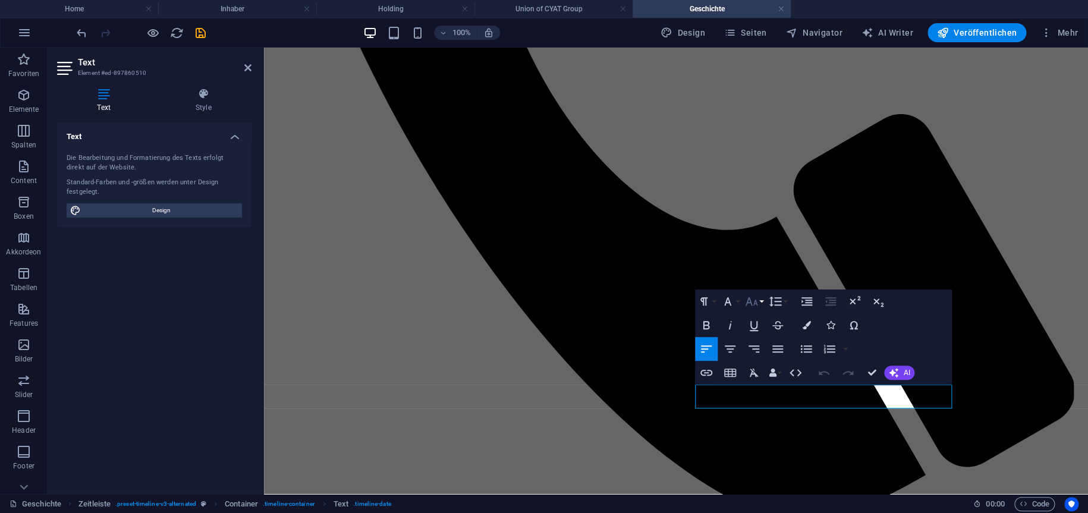
click at [750, 294] on icon "button" at bounding box center [752, 301] width 14 height 14
click at [761, 462] on link "30" at bounding box center [764, 468] width 43 height 18
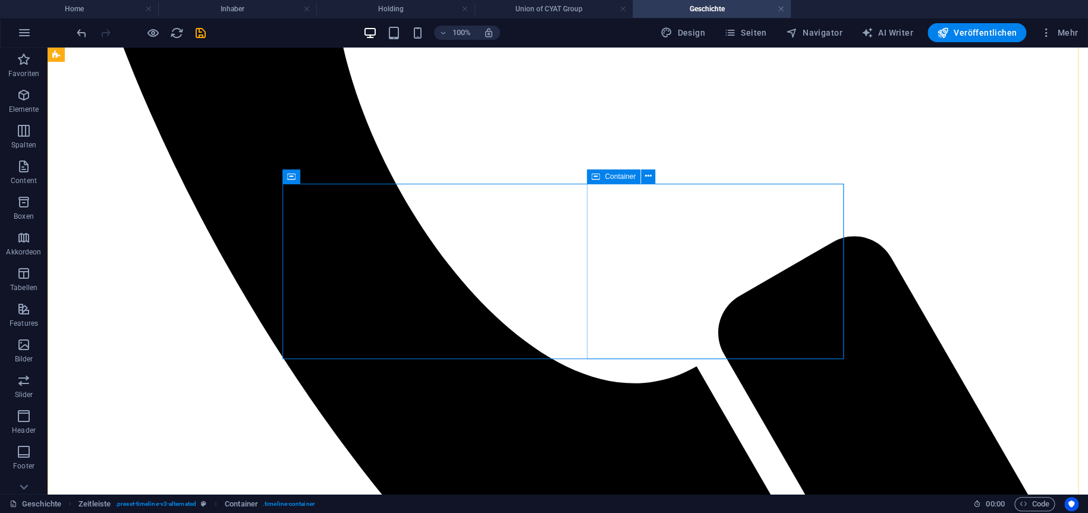
scroll to position [724, 0]
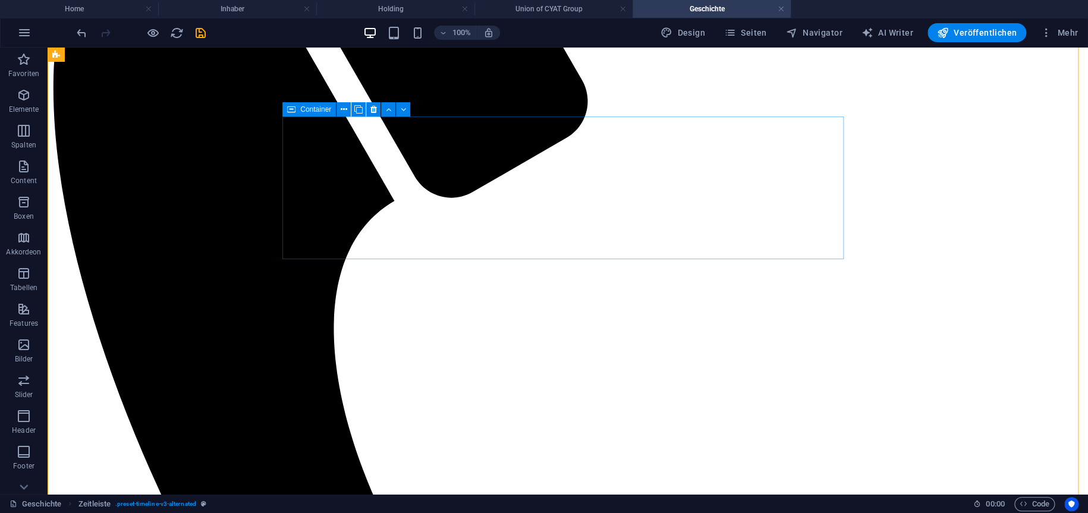
scroll to position [358, 0]
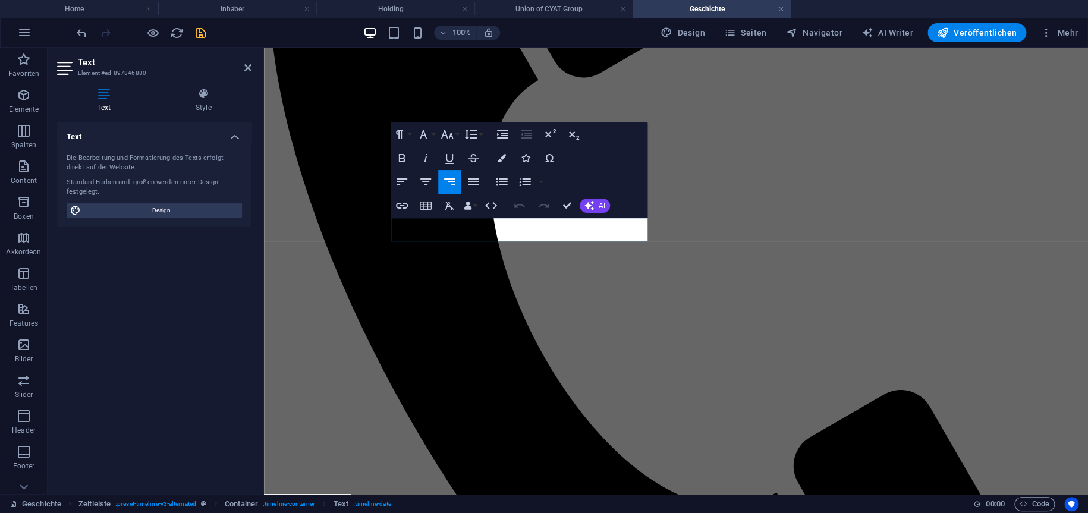
click at [200, 26] on icon "save" at bounding box center [201, 33] width 14 height 14
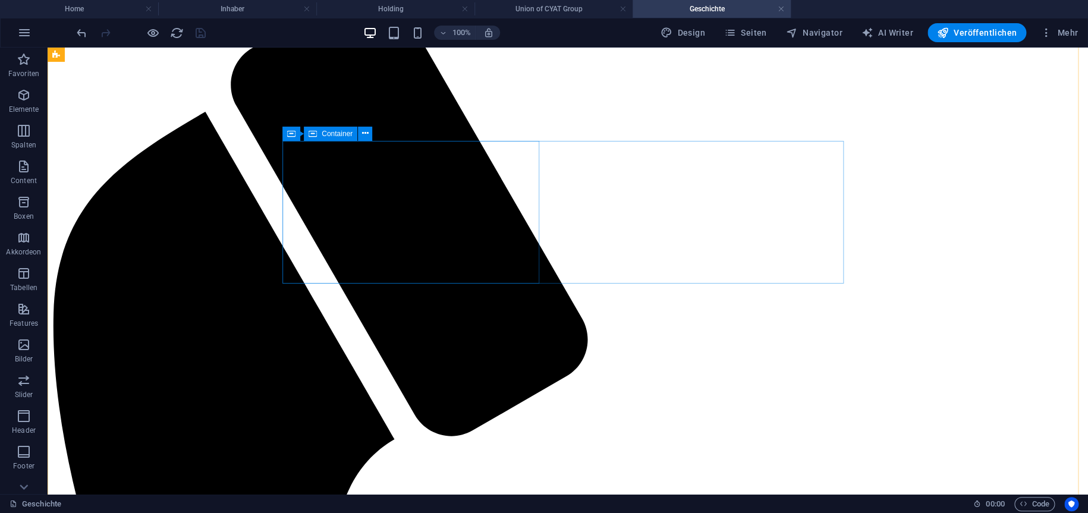
scroll to position [61, 0]
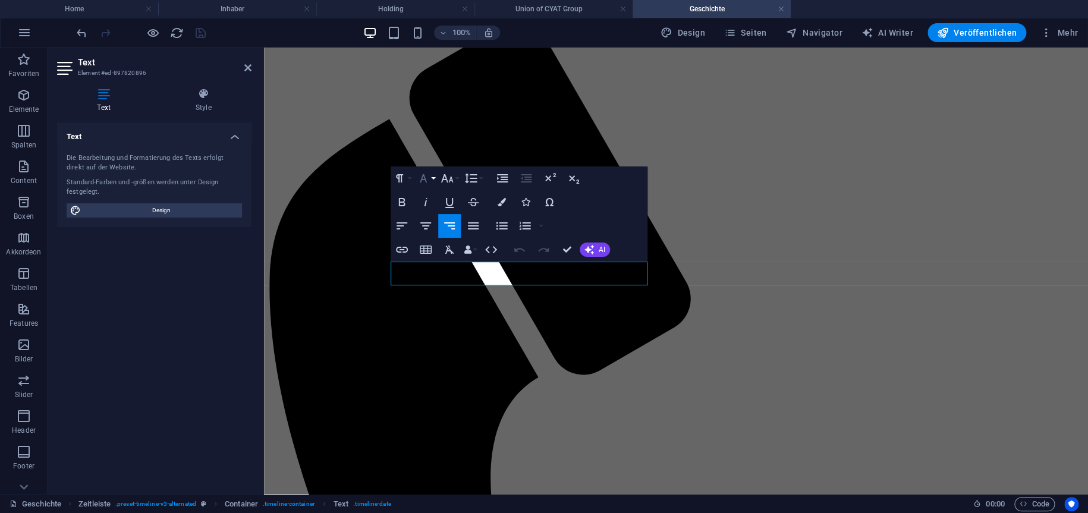
click at [423, 175] on icon "button" at bounding box center [423, 178] width 7 height 8
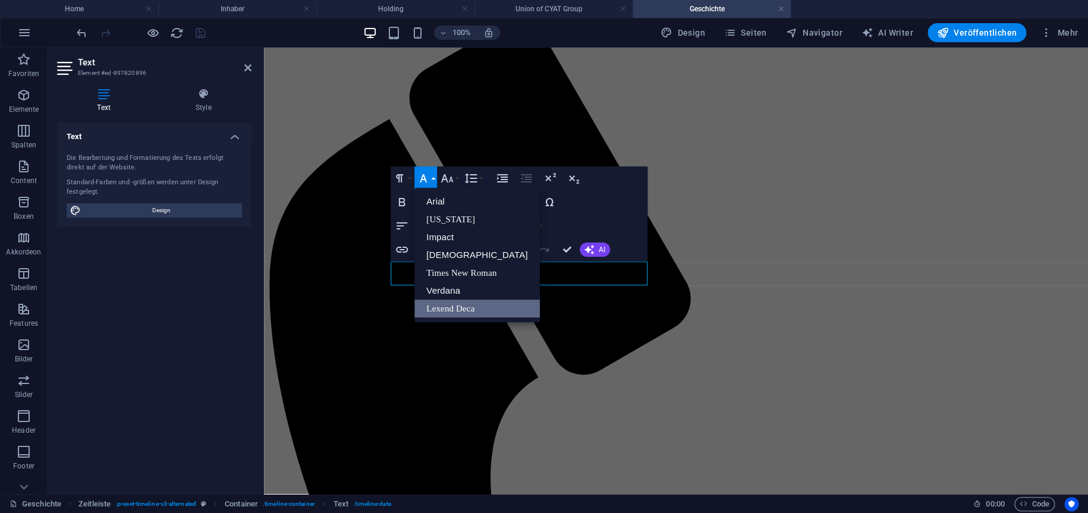
scroll to position [0, 0]
click at [442, 186] on icon "button" at bounding box center [447, 178] width 14 height 14
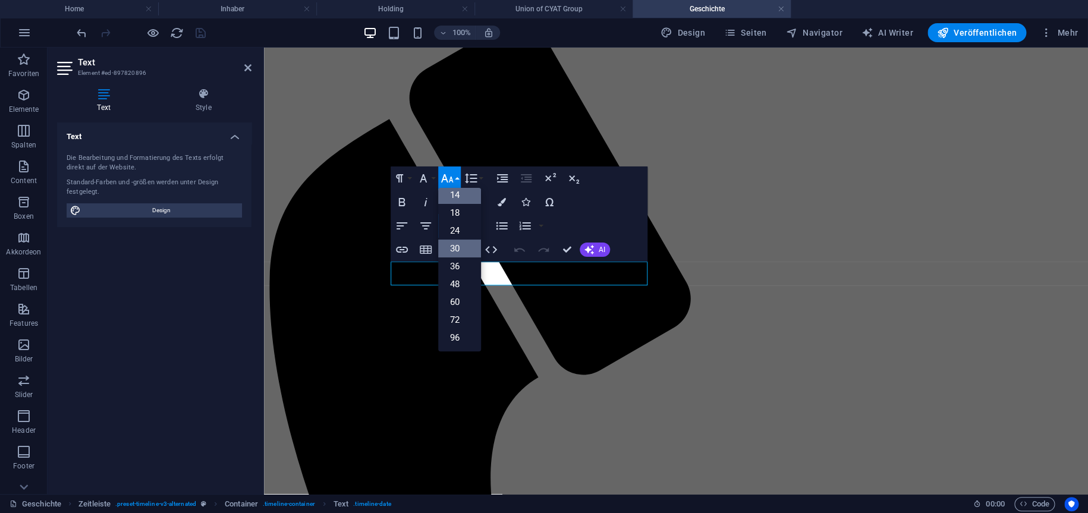
scroll to position [95, 0]
click at [461, 231] on link "24" at bounding box center [459, 231] width 43 height 18
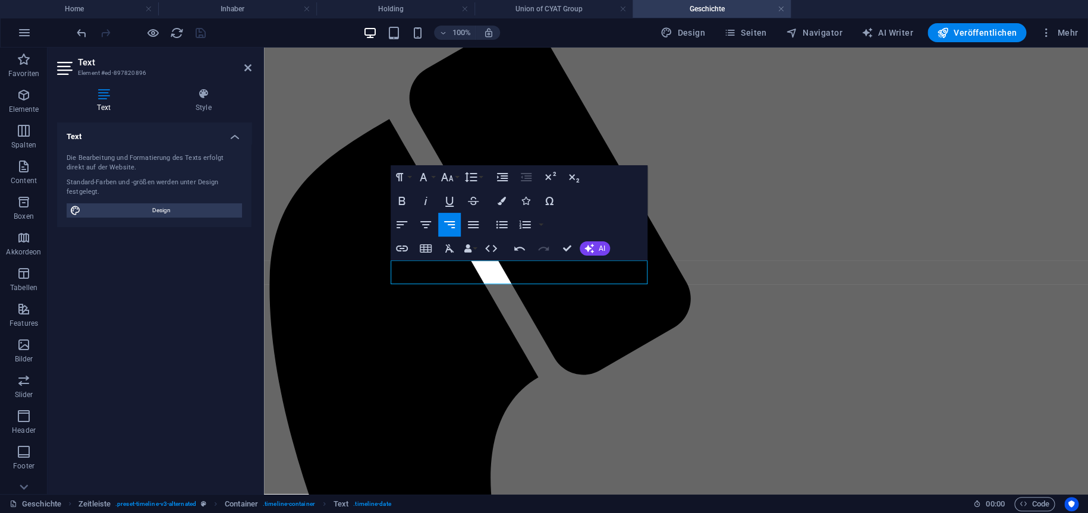
scroll to position [62, 0]
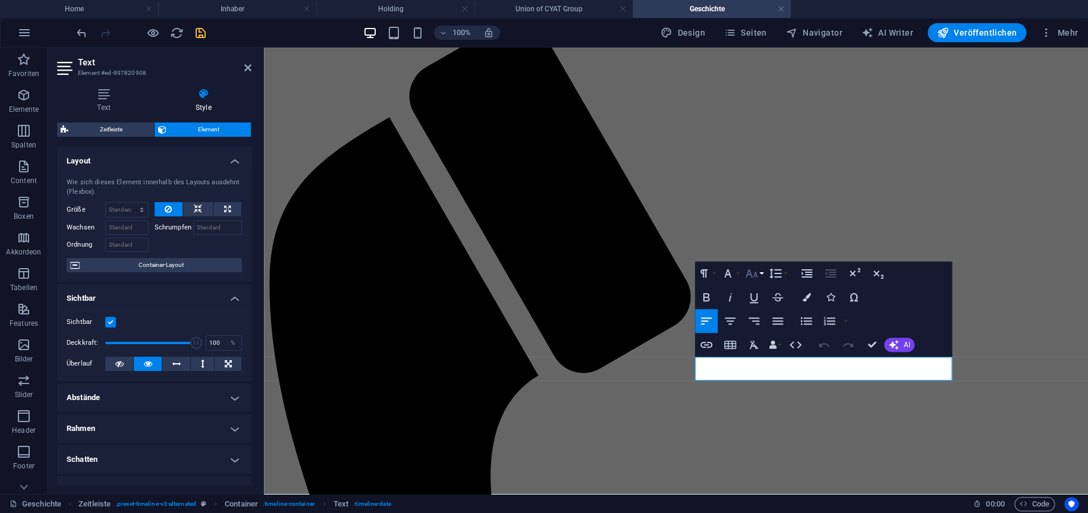
click at [749, 274] on icon "button" at bounding box center [752, 273] width 12 height 8
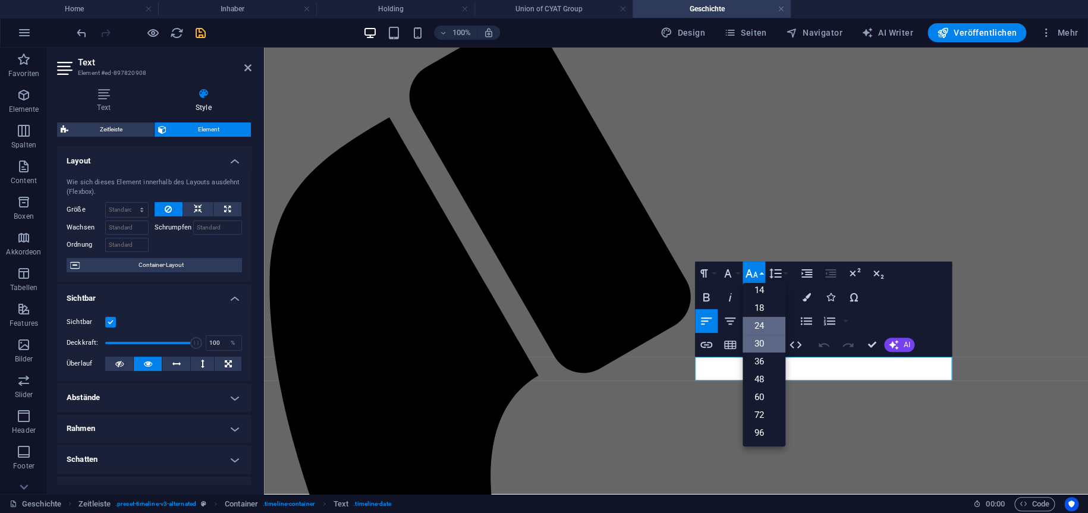
scroll to position [95, 0]
click at [767, 328] on link "24" at bounding box center [764, 327] width 43 height 18
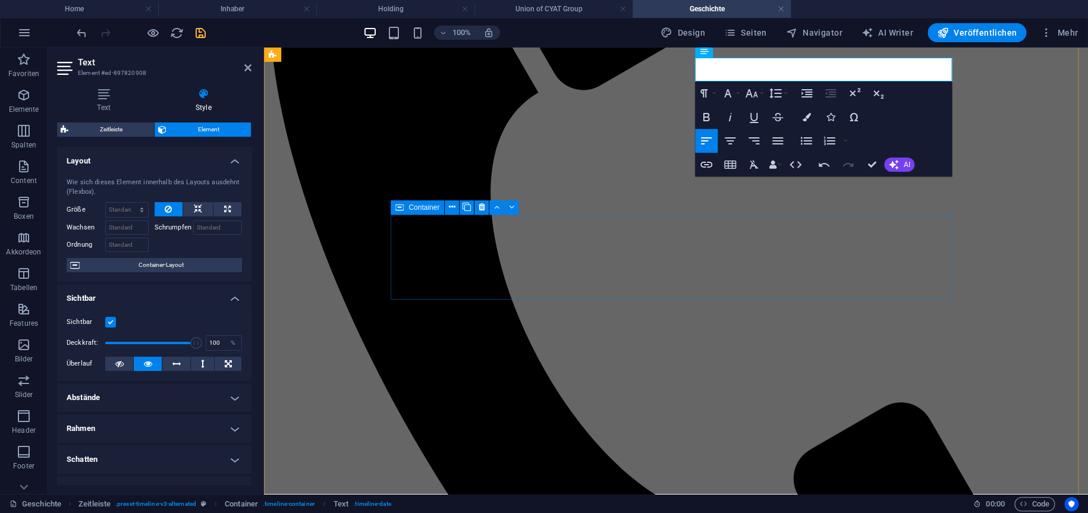
scroll to position [362, 0]
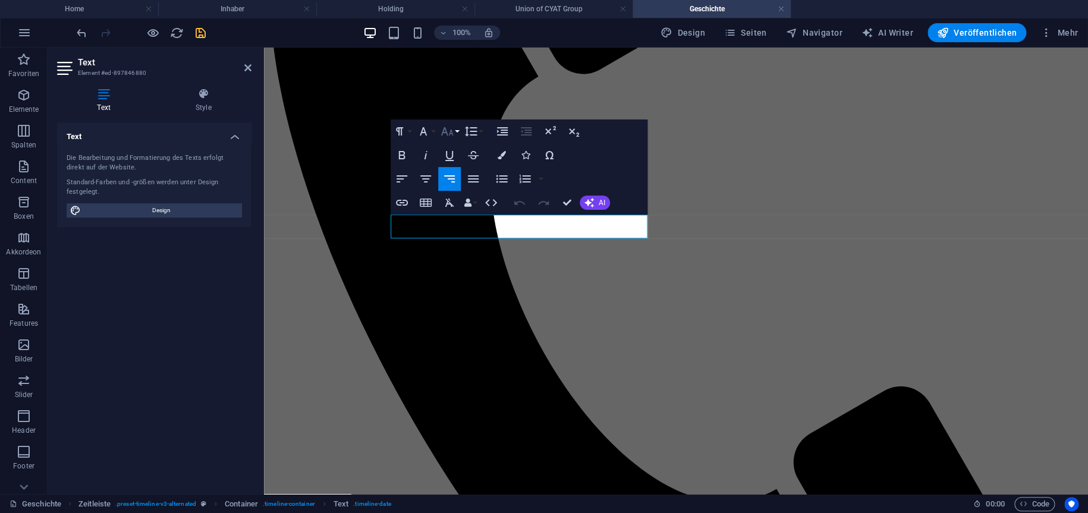
click at [454, 128] on button "Font Size" at bounding box center [449, 132] width 23 height 24
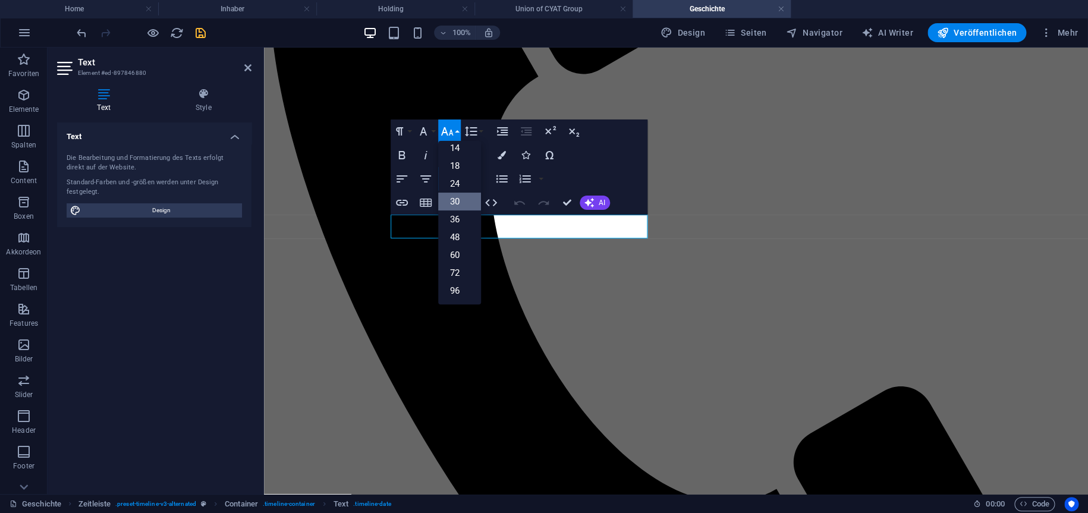
scroll to position [95, 0]
drag, startPoint x: 460, startPoint y: 186, endPoint x: 410, endPoint y: 234, distance: 69.4
click at [460, 186] on link "24" at bounding box center [459, 184] width 43 height 18
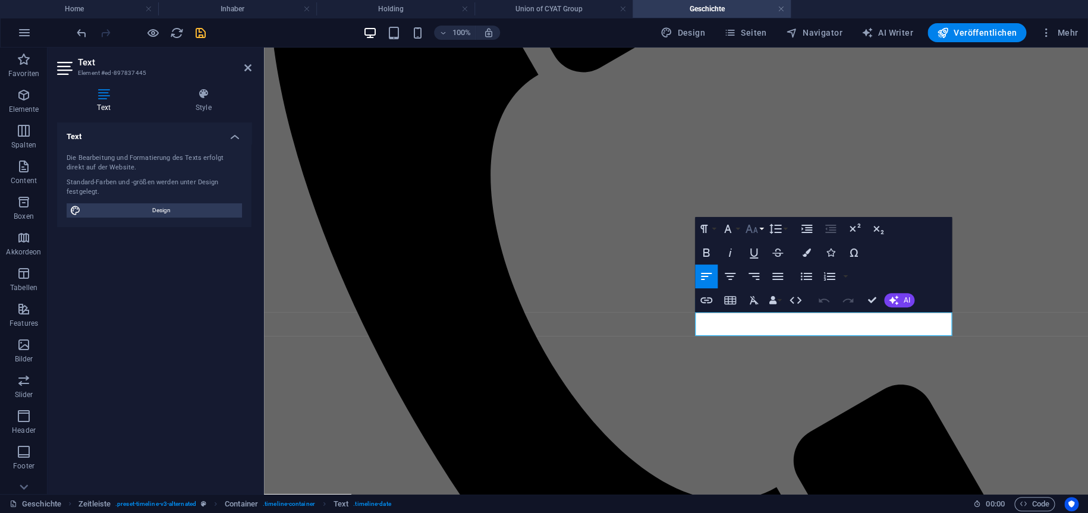
click at [750, 228] on icon "button" at bounding box center [752, 229] width 12 height 8
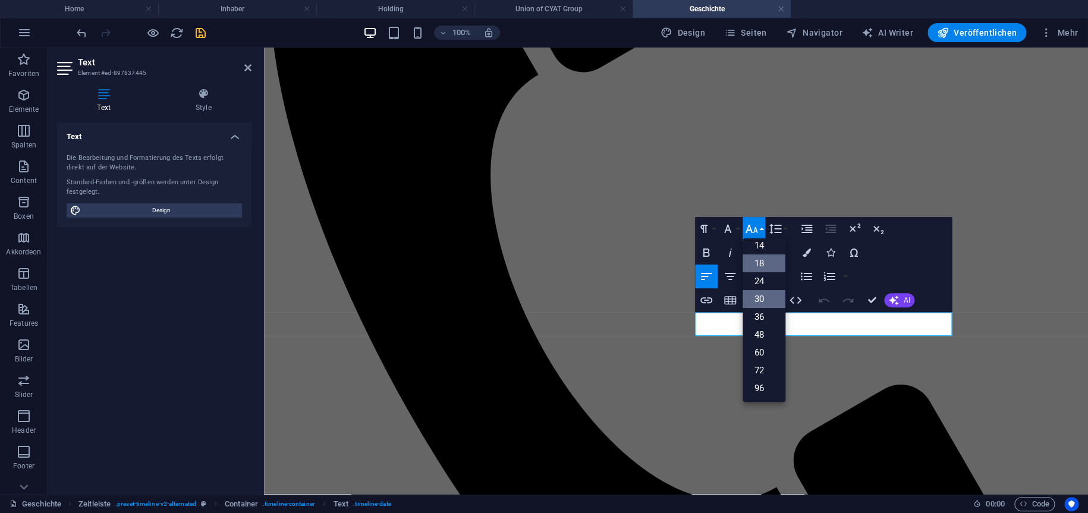
scroll to position [95, 0]
click at [767, 278] on link "24" at bounding box center [764, 282] width 43 height 18
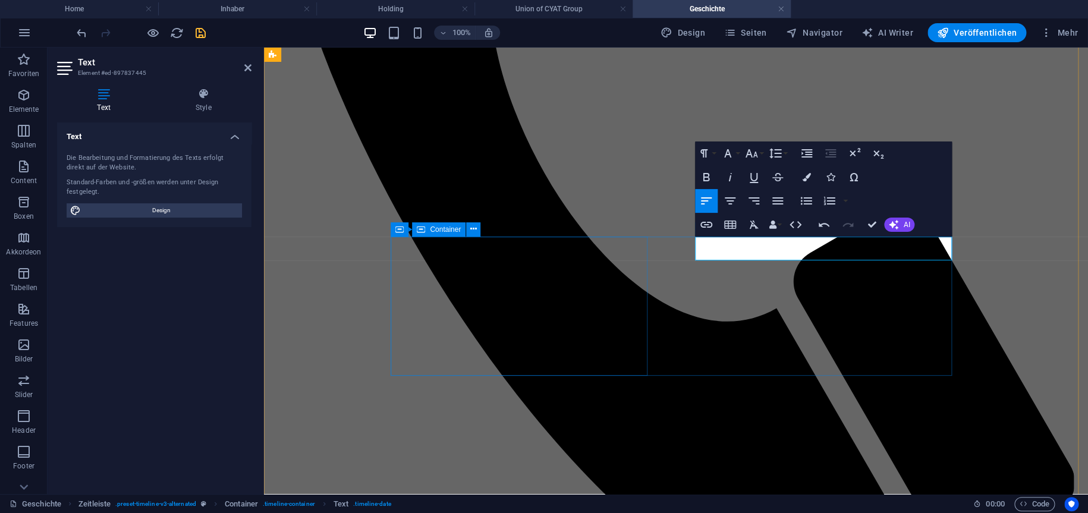
scroll to position [544, 0]
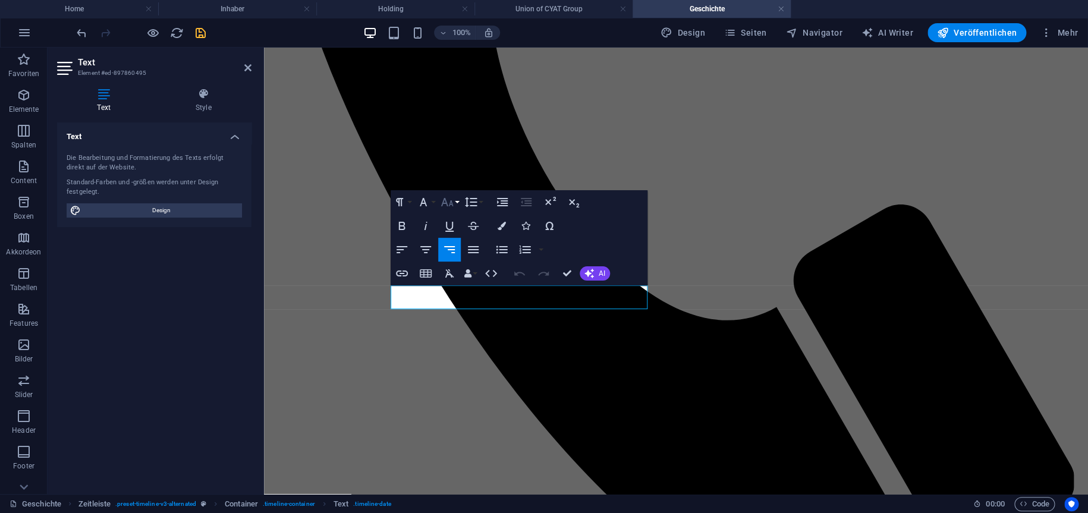
click at [446, 210] on button "Font Size" at bounding box center [449, 202] width 23 height 24
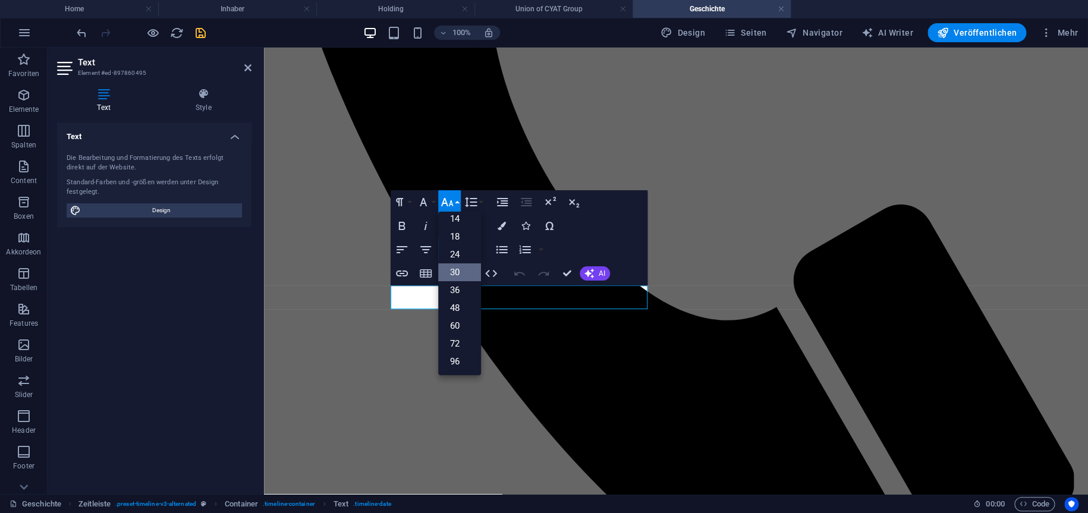
scroll to position [95, 0]
click at [466, 252] on link "24" at bounding box center [459, 255] width 43 height 18
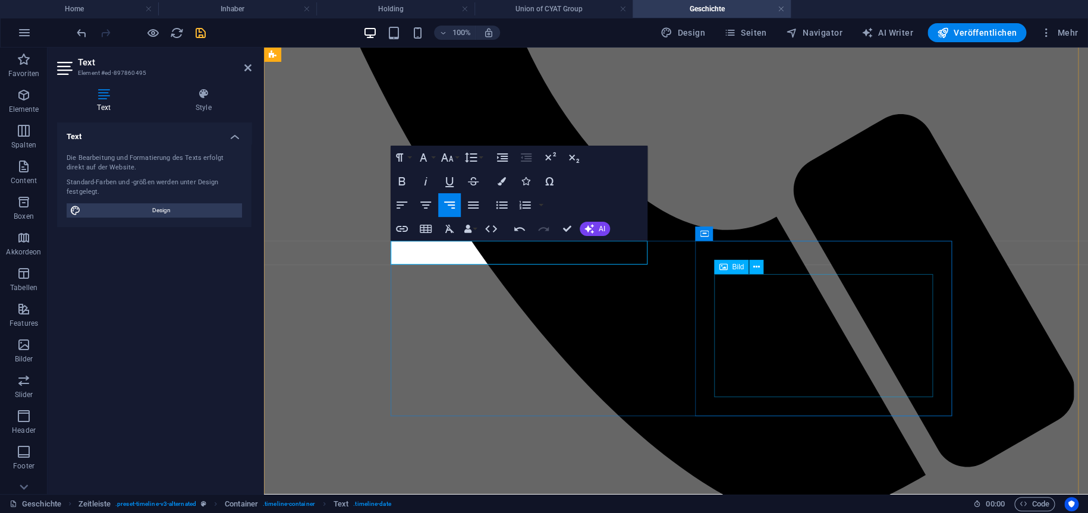
scroll to position [724, 0]
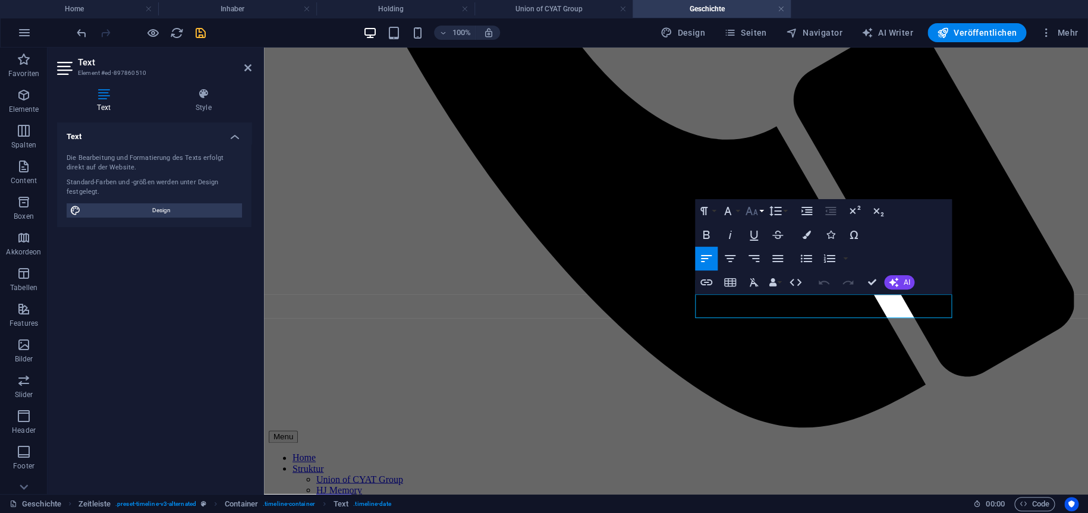
click at [747, 210] on icon "button" at bounding box center [752, 211] width 14 height 14
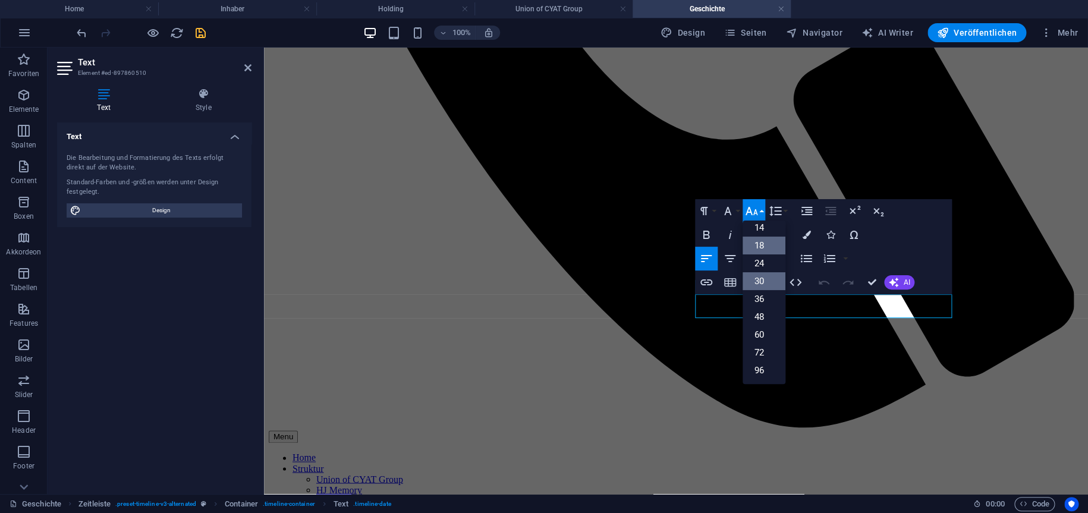
scroll to position [95, 0]
click at [766, 269] on link "24" at bounding box center [764, 264] width 43 height 18
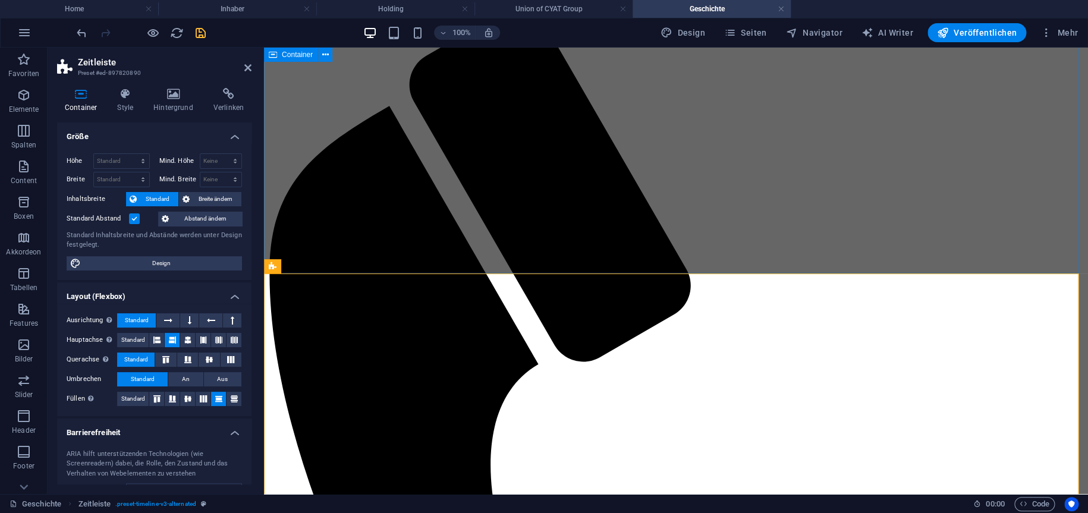
scroll to position [0, 0]
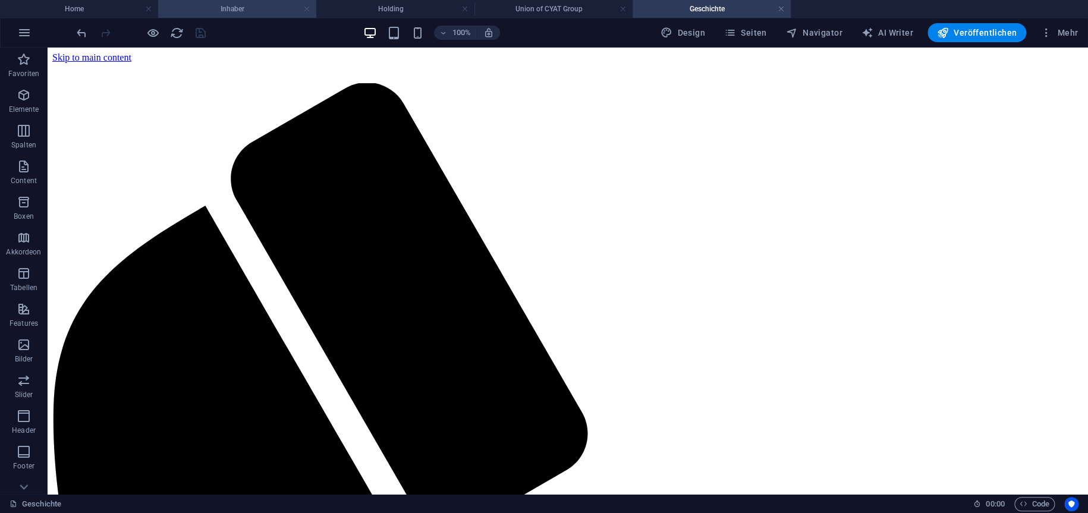
click at [304, 7] on link at bounding box center [306, 9] width 7 height 11
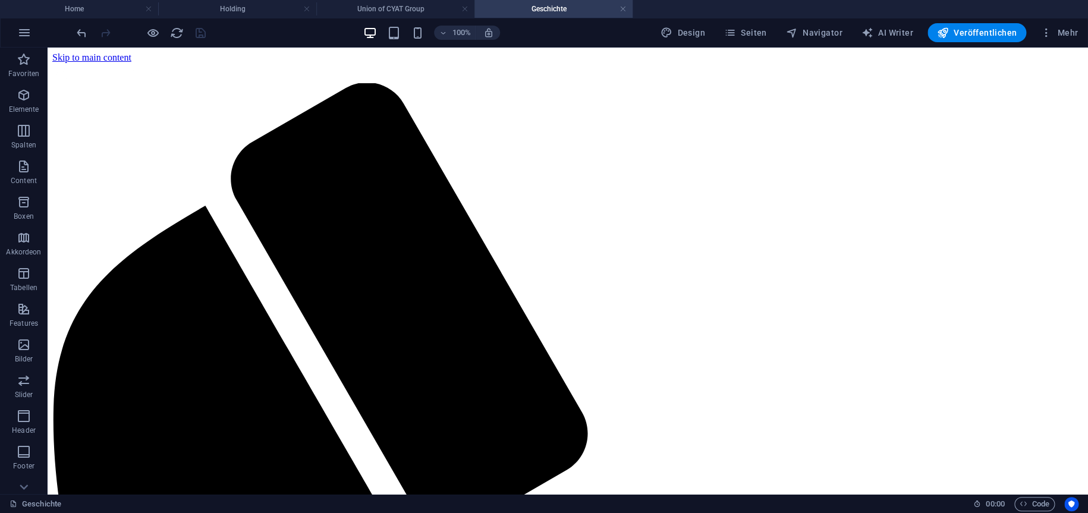
click at [197, 33] on div at bounding box center [140, 32] width 133 height 19
drag, startPoint x: 198, startPoint y: 33, endPoint x: 247, endPoint y: 20, distance: 50.9
click at [199, 33] on div at bounding box center [140, 32] width 133 height 19
click at [309, 10] on link at bounding box center [306, 9] width 7 height 11
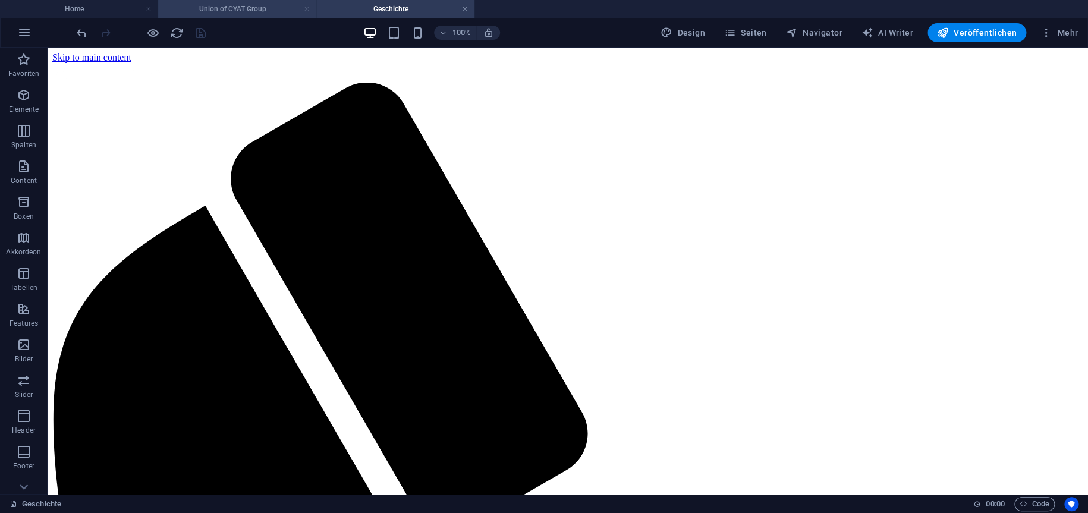
click at [308, 10] on link at bounding box center [306, 9] width 7 height 11
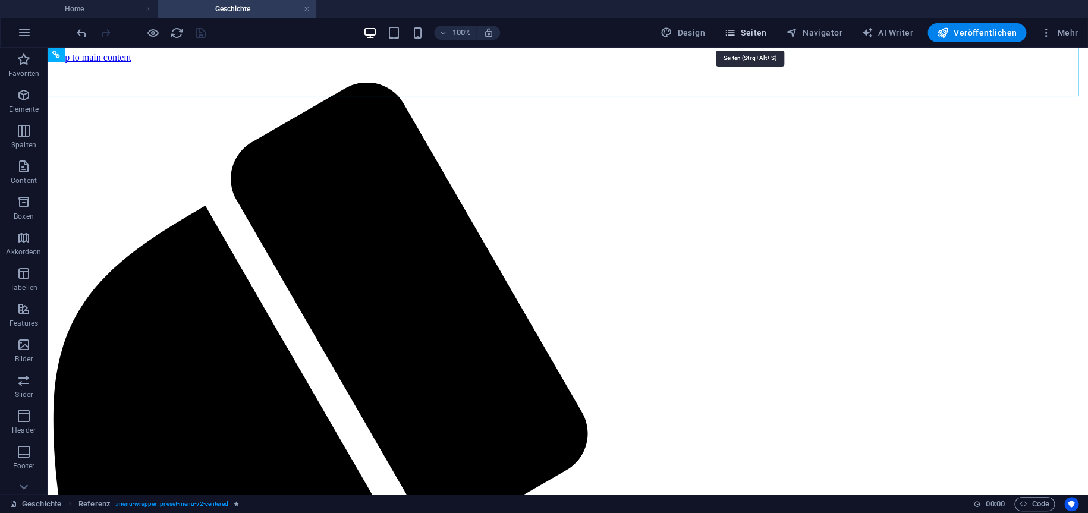
click at [745, 39] on button "Seiten" at bounding box center [746, 32] width 52 height 19
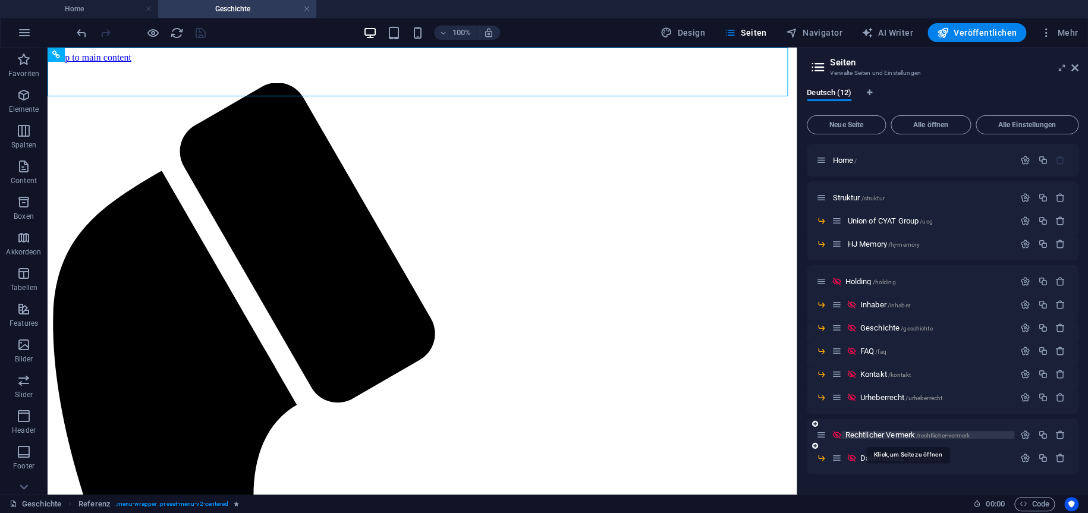
click at [876, 434] on span "Rechtlicher Vermerk /rechtlicher-vermerk" at bounding box center [907, 435] width 124 height 9
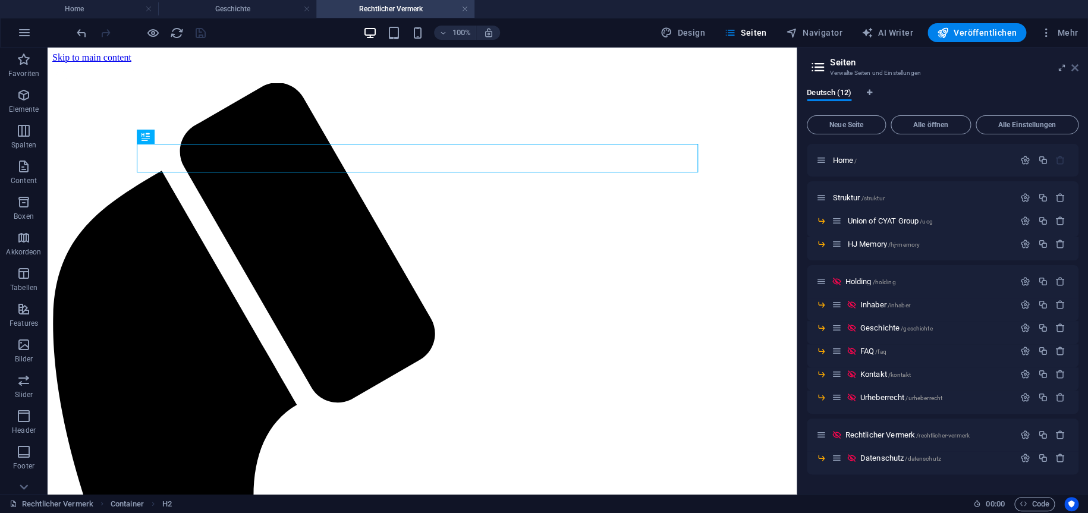
click at [1073, 70] on icon at bounding box center [1075, 68] width 7 height 10
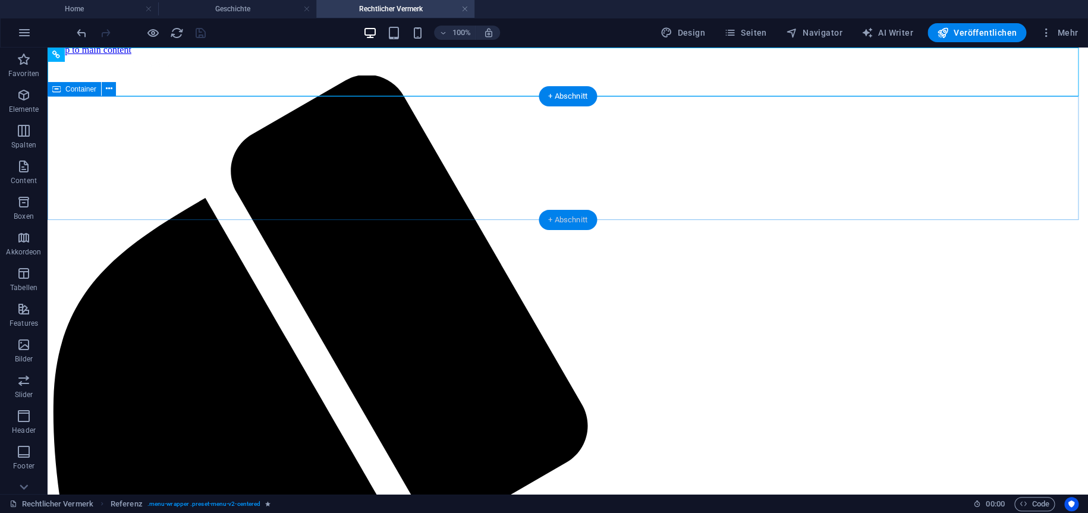
scroll to position [71, 0]
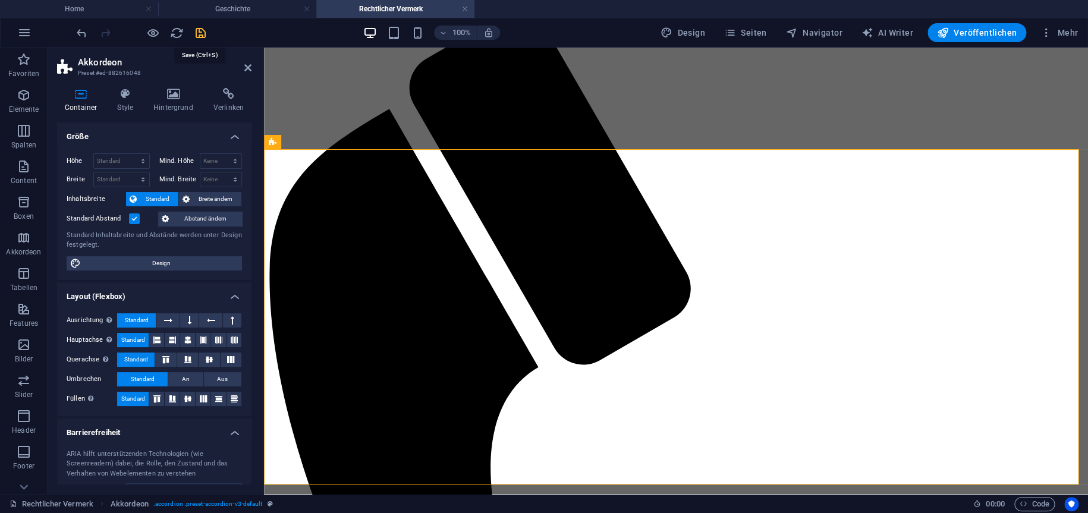
click at [197, 32] on icon "save" at bounding box center [201, 33] width 14 height 14
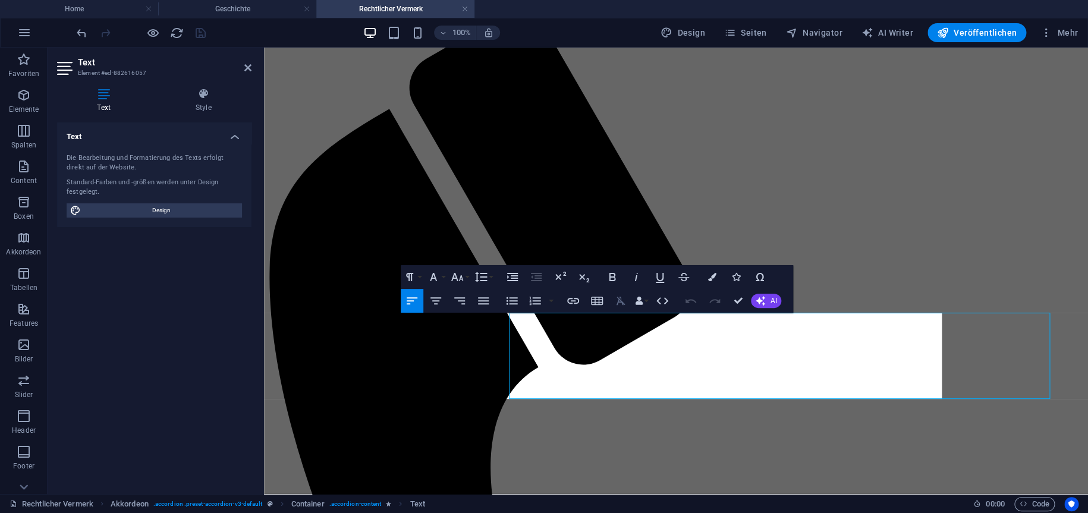
scroll to position [0, 0]
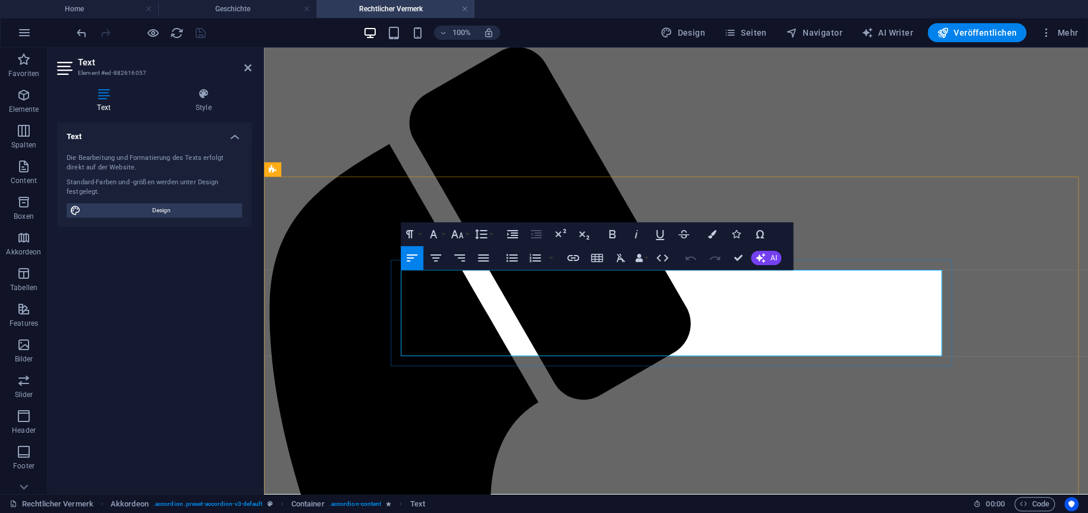
scroll to position [71, 0]
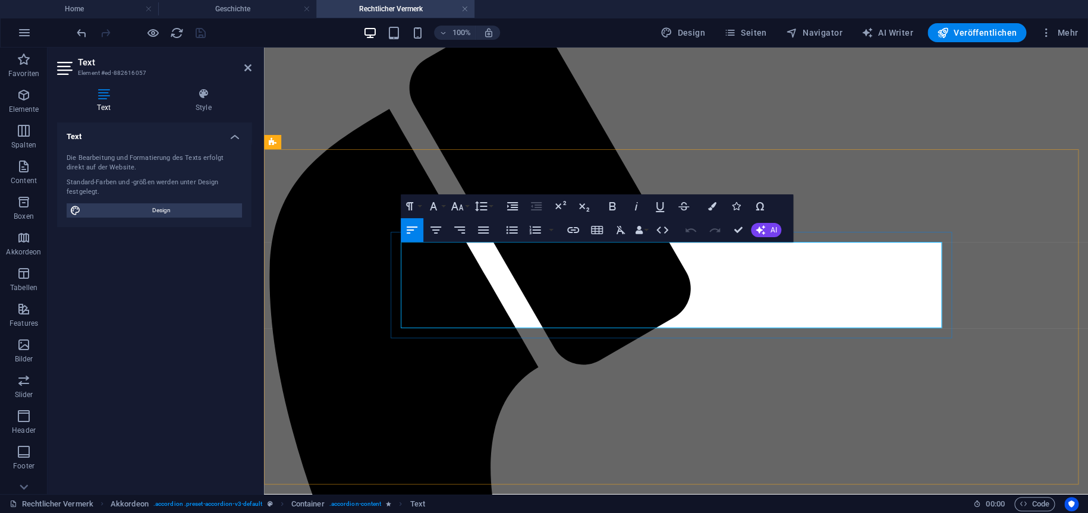
drag, startPoint x: 465, startPoint y: 291, endPoint x: 560, endPoint y: 294, distance: 95.2
drag, startPoint x: 620, startPoint y: 318, endPoint x: 382, endPoint y: 290, distance: 239.5
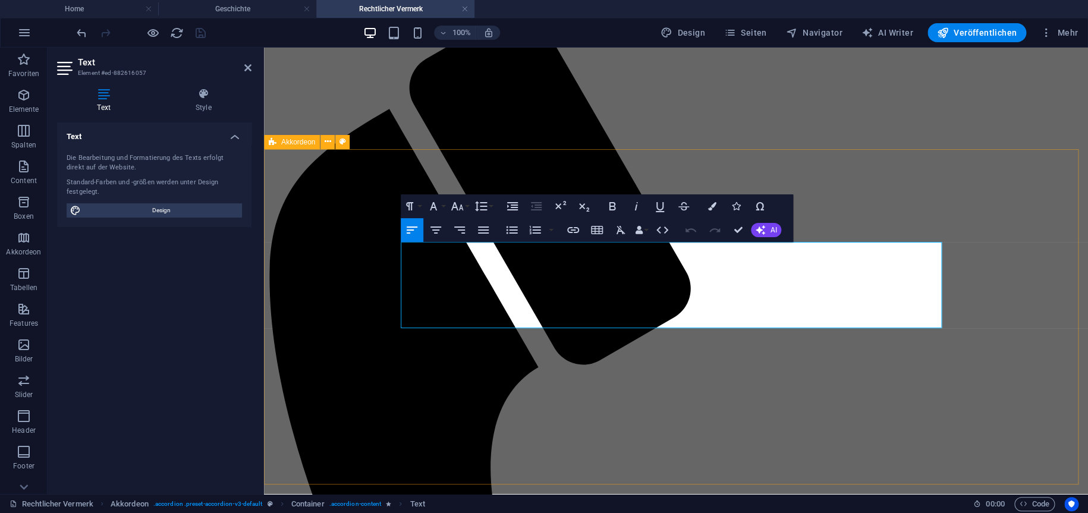
copy div "Adresse kann per E-Mail abgefragt werden. Grund für momentane Geheimhaltung der…"
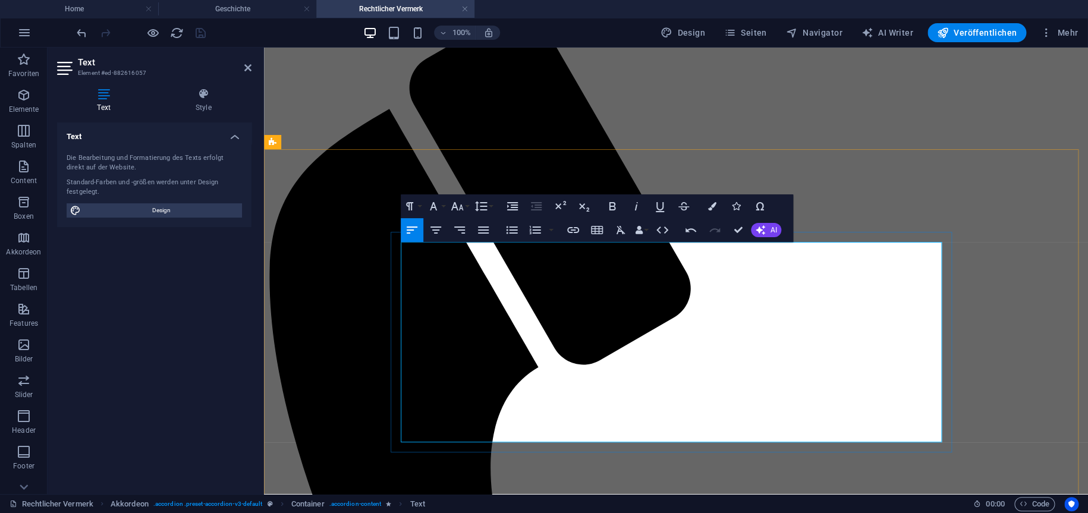
scroll to position [3491, 4]
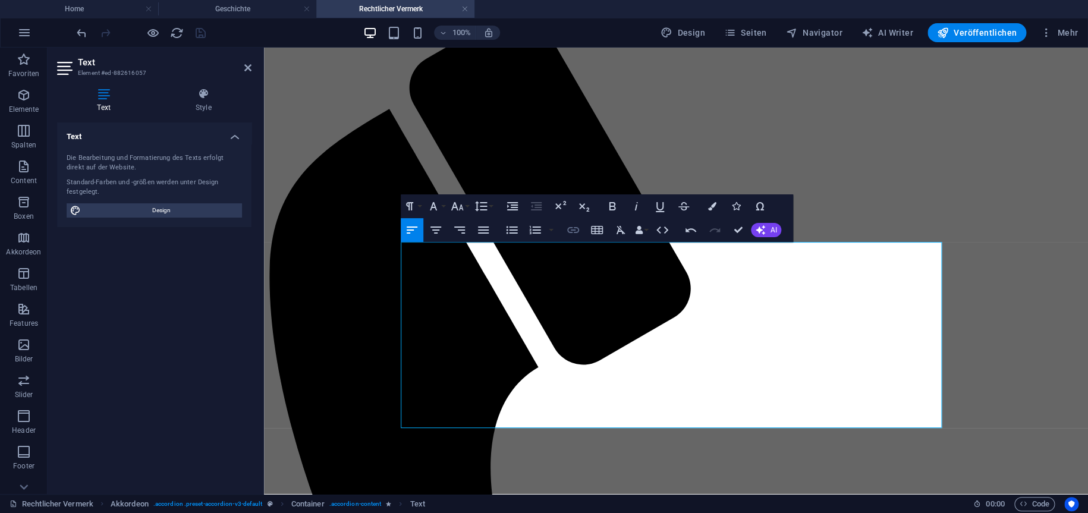
click at [583, 231] on button "Insert Link" at bounding box center [573, 230] width 23 height 24
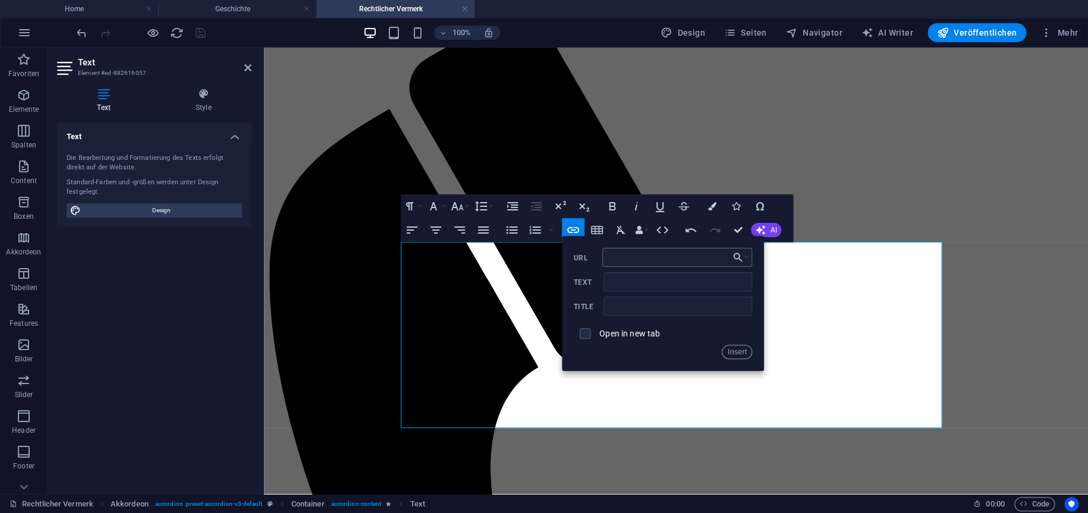
click at [629, 255] on input "URL" at bounding box center [678, 257] width 150 height 19
click at [745, 257] on button "Choose Link" at bounding box center [741, 257] width 23 height 19
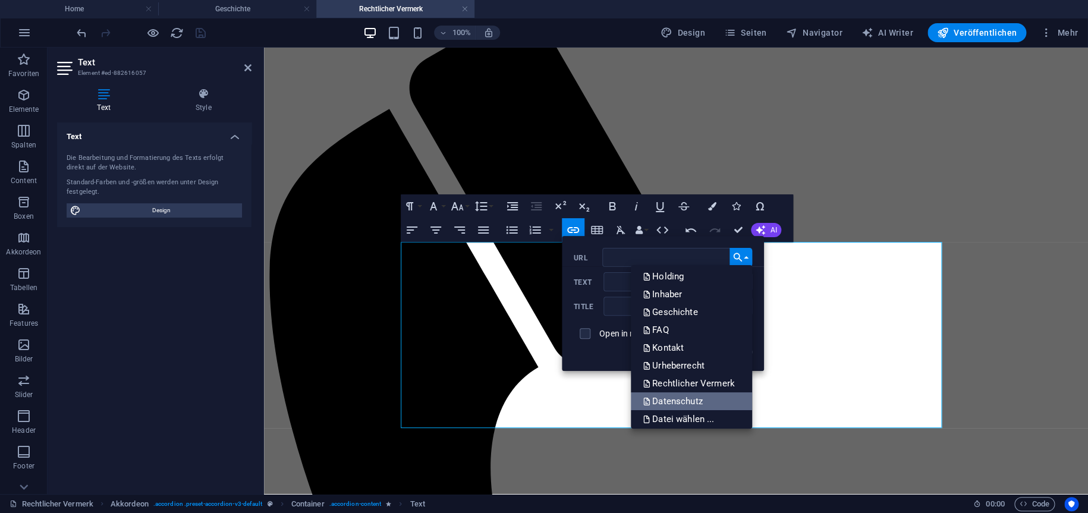
scroll to position [77, 0]
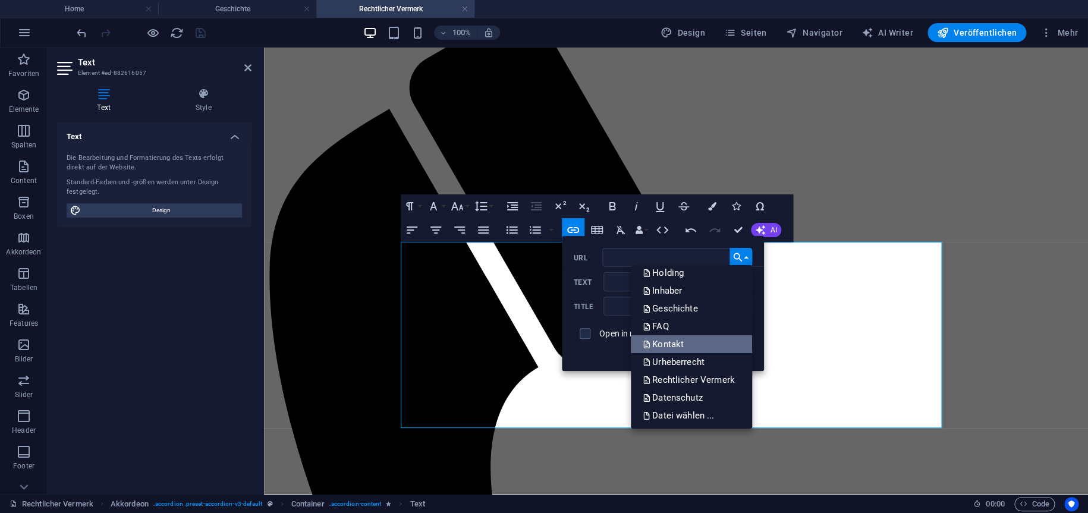
click at [680, 340] on p "Kontakt" at bounding box center [664, 344] width 43 height 18
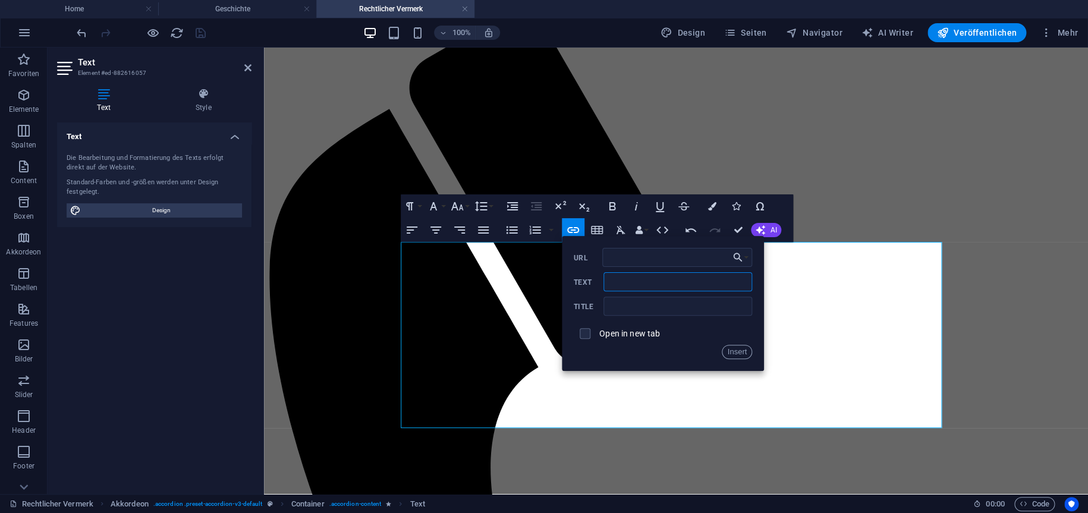
click at [632, 284] on input "Text" at bounding box center [678, 281] width 149 height 19
type input "Kontaktoptionen"
type input "Hier findest du die Kontaktoptionen"
click at [740, 355] on button "Insert" at bounding box center [737, 352] width 30 height 14
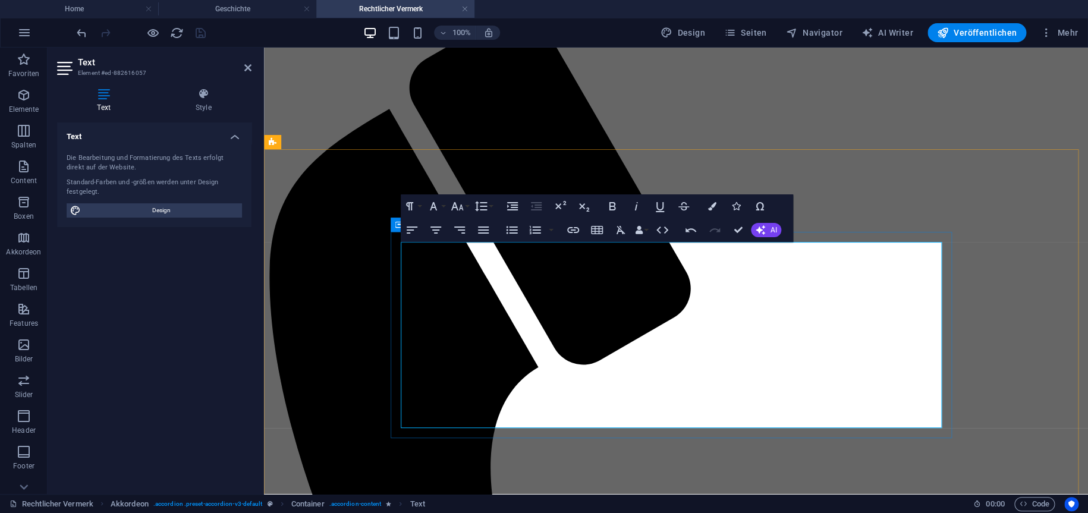
drag, startPoint x: 481, startPoint y: 422, endPoint x: 654, endPoint y: 435, distance: 173.6
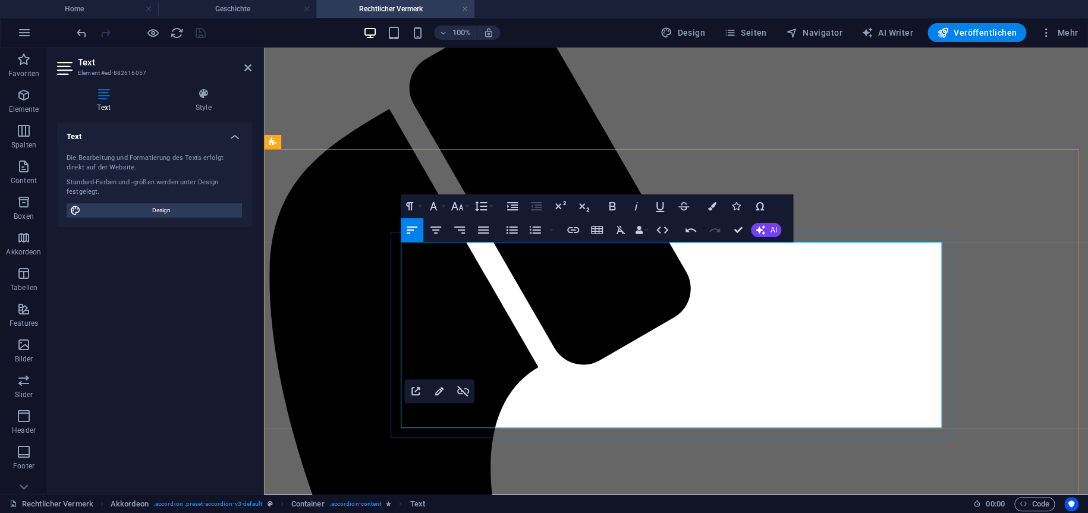
click at [607, 207] on icon "button" at bounding box center [613, 206] width 14 height 14
click at [661, 206] on icon "button" at bounding box center [660, 206] width 14 height 14
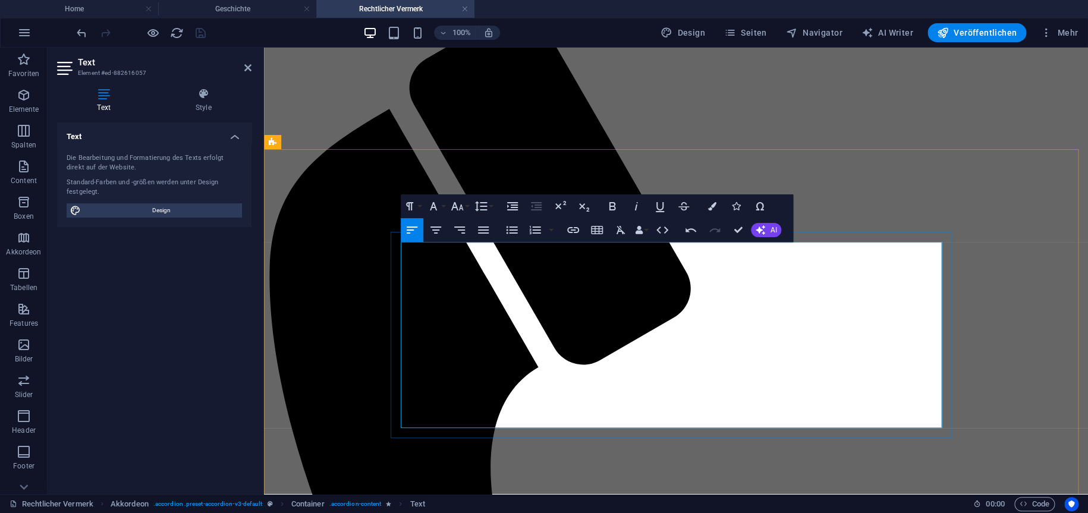
drag, startPoint x: 500, startPoint y: 421, endPoint x: 611, endPoint y: 472, distance: 123.2
click at [488, 208] on icon "button" at bounding box center [481, 206] width 14 height 14
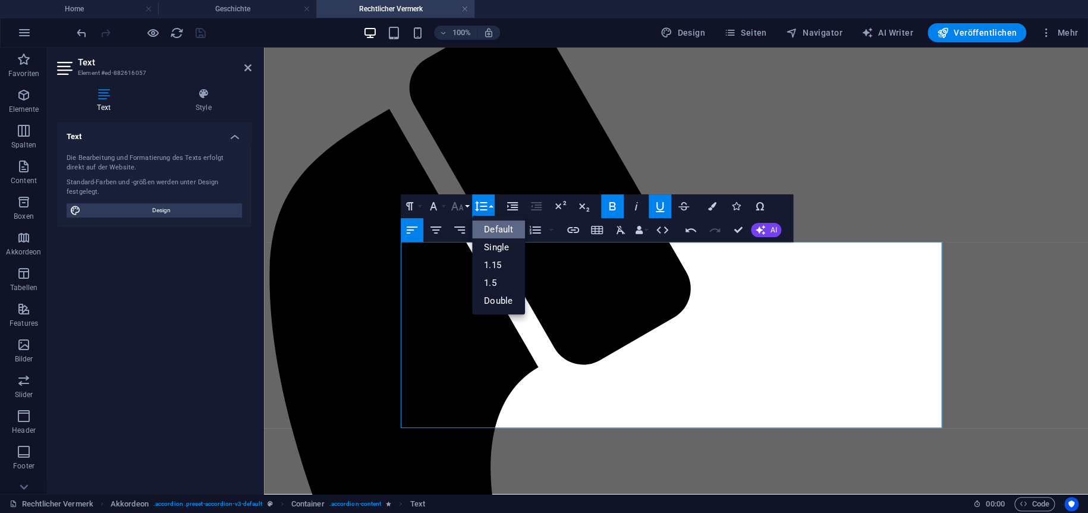
scroll to position [0, 0]
click at [464, 209] on icon "button" at bounding box center [457, 206] width 14 height 14
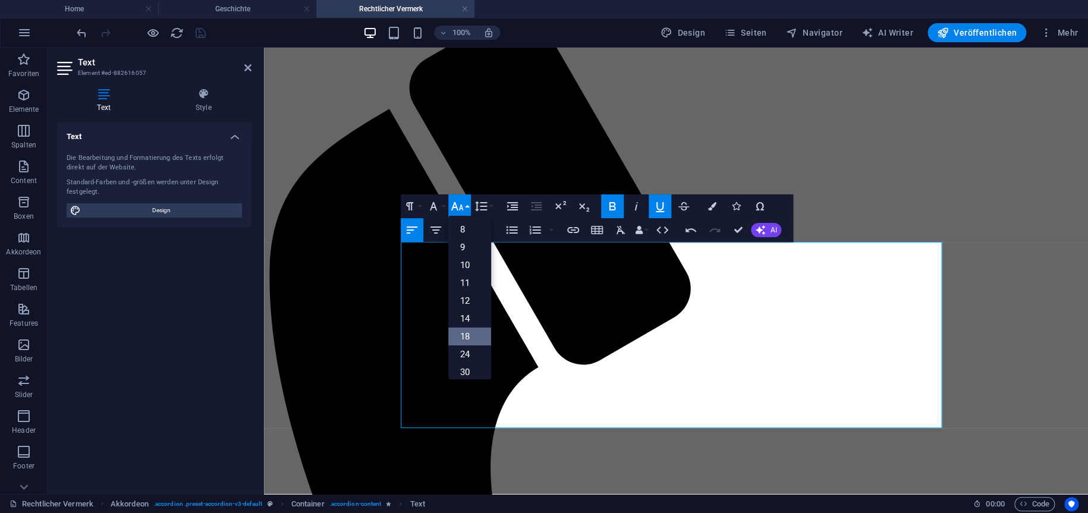
click at [470, 333] on link "18" at bounding box center [469, 337] width 43 height 18
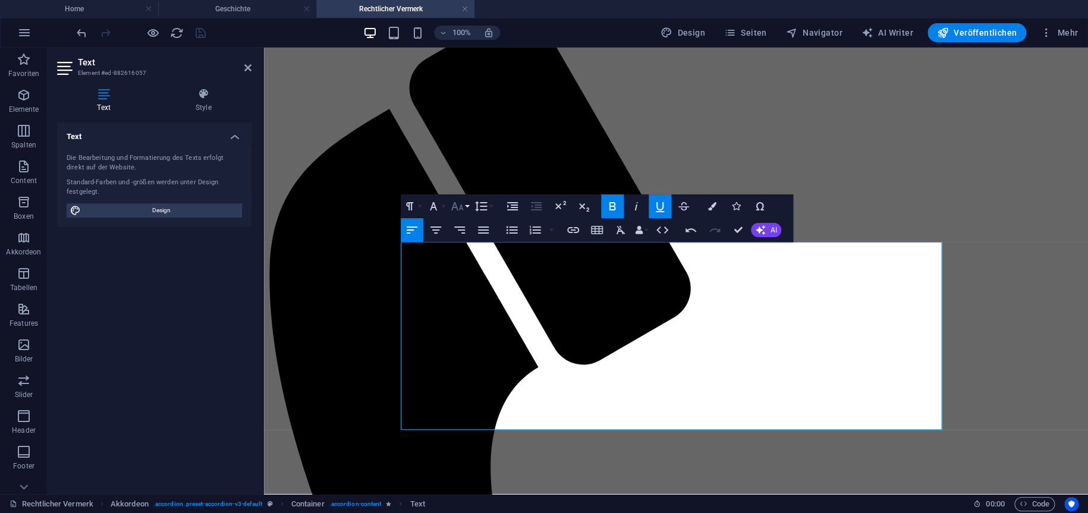
click at [459, 213] on icon "button" at bounding box center [457, 206] width 14 height 14
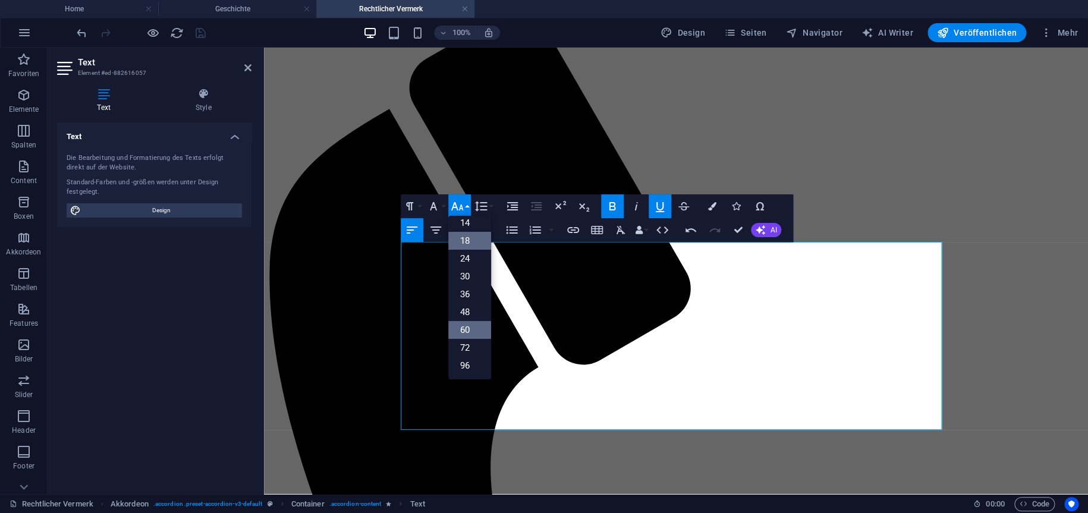
scroll to position [95, 0]
click at [465, 262] on link "24" at bounding box center [469, 259] width 43 height 18
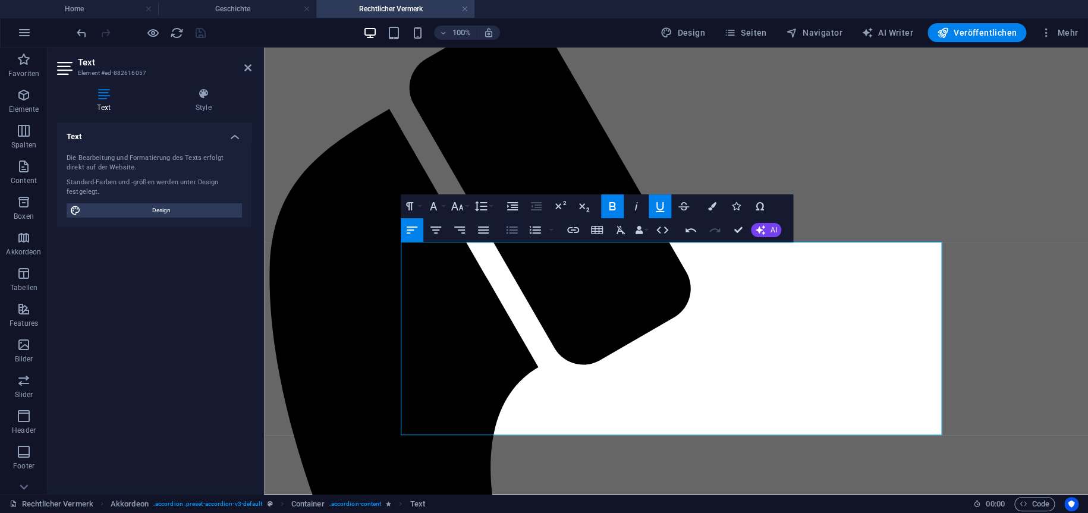
click at [514, 227] on icon "button" at bounding box center [512, 231] width 11 height 8
click at [487, 209] on icon "button" at bounding box center [481, 207] width 12 height 10
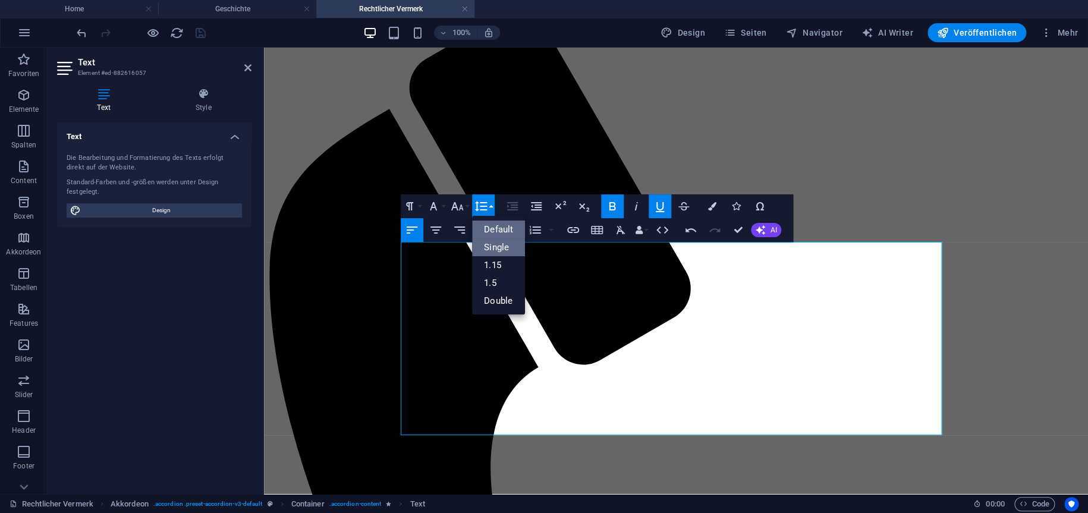
scroll to position [0, 0]
click at [458, 203] on icon "button" at bounding box center [457, 206] width 14 height 14
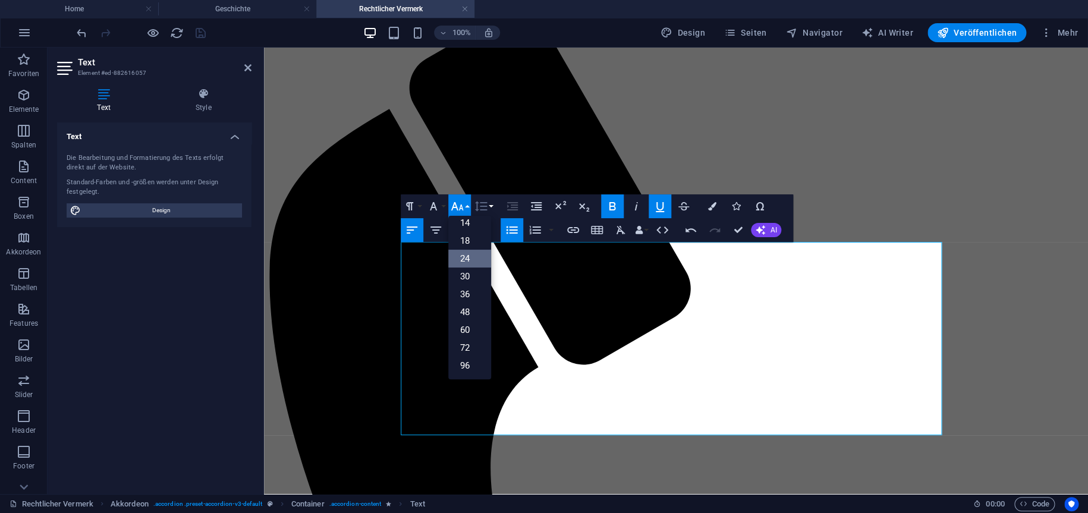
scroll to position [95, 0]
click at [548, 232] on button "button" at bounding box center [552, 230] width 10 height 24
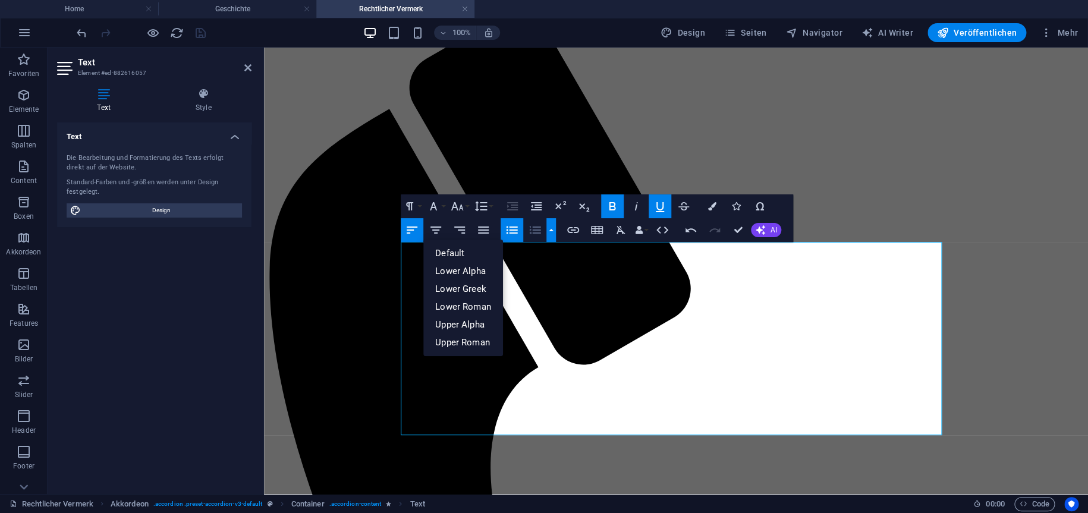
click at [552, 233] on button "button" at bounding box center [552, 230] width 10 height 24
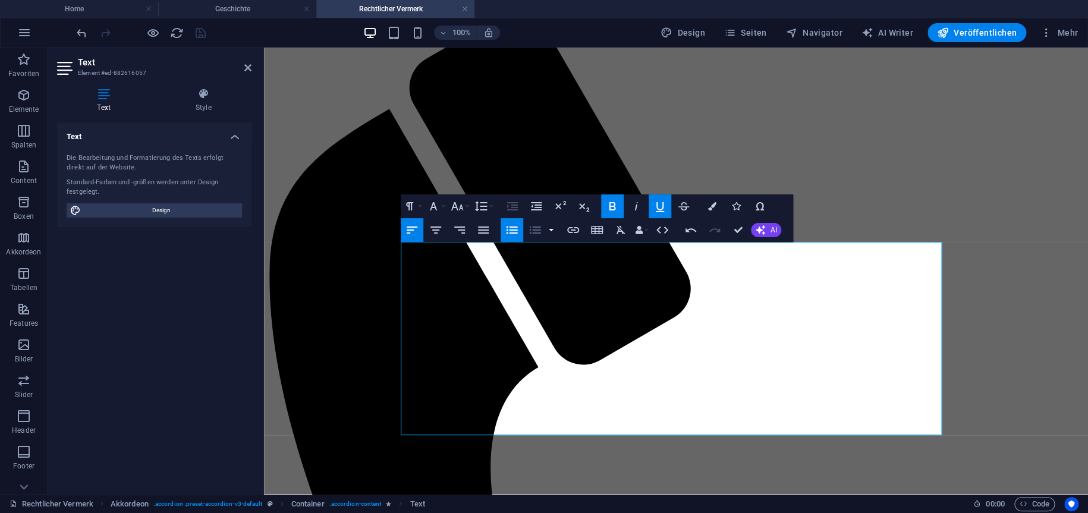
click at [552, 233] on button "button" at bounding box center [552, 230] width 10 height 24
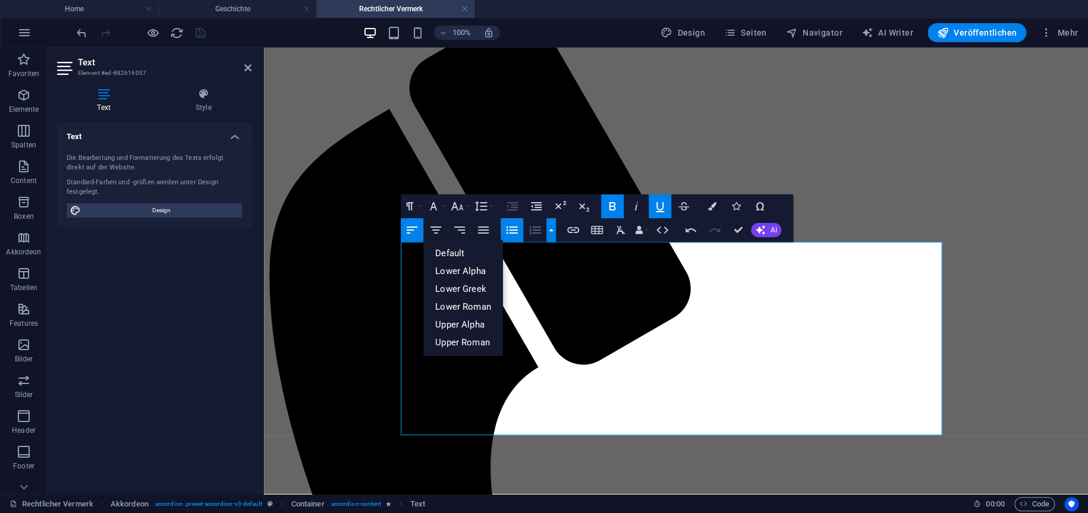
click at [552, 233] on button "button" at bounding box center [552, 230] width 10 height 24
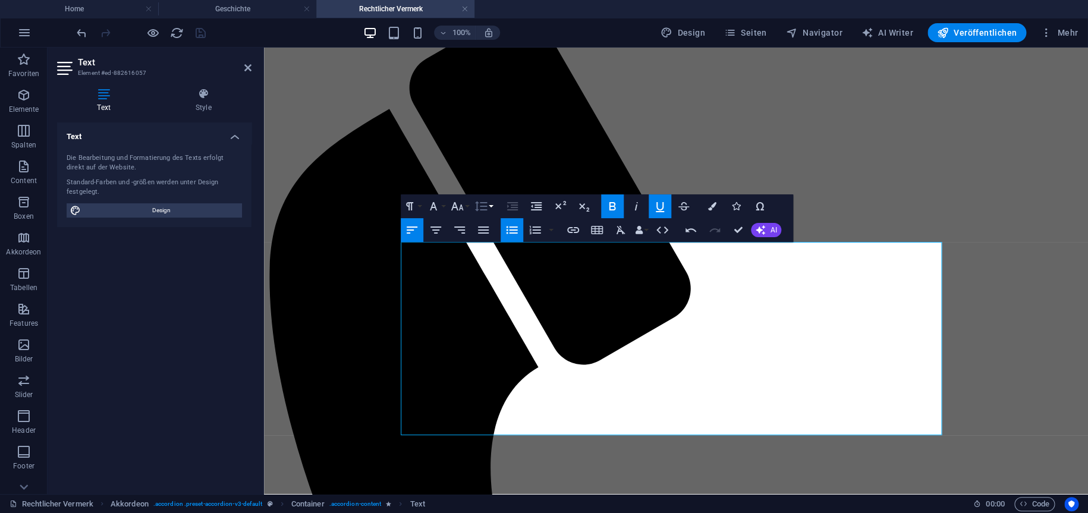
click at [487, 209] on icon "button" at bounding box center [481, 206] width 14 height 14
click at [453, 212] on icon "button" at bounding box center [457, 206] width 14 height 14
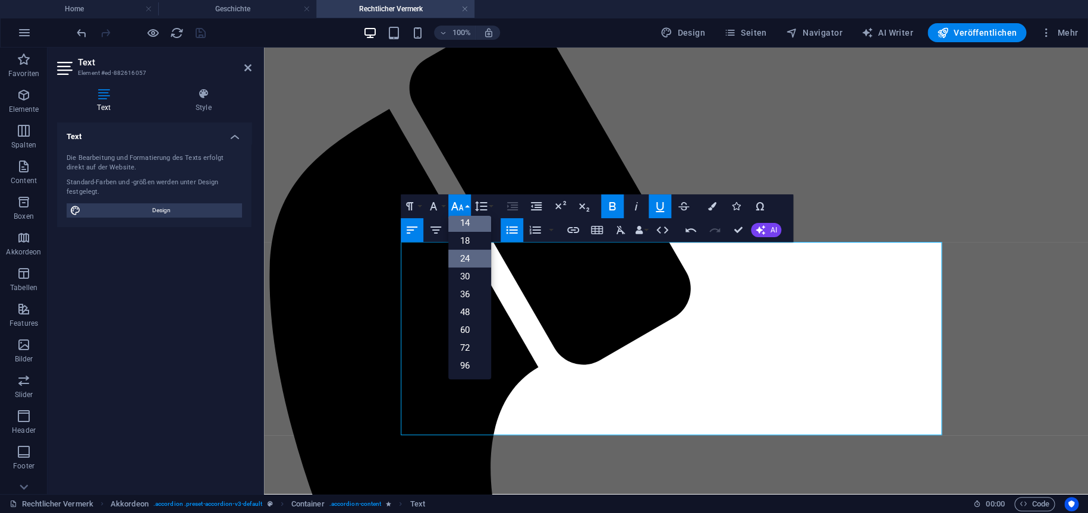
scroll to position [95, 0]
click at [469, 242] on link "18" at bounding box center [469, 242] width 43 height 18
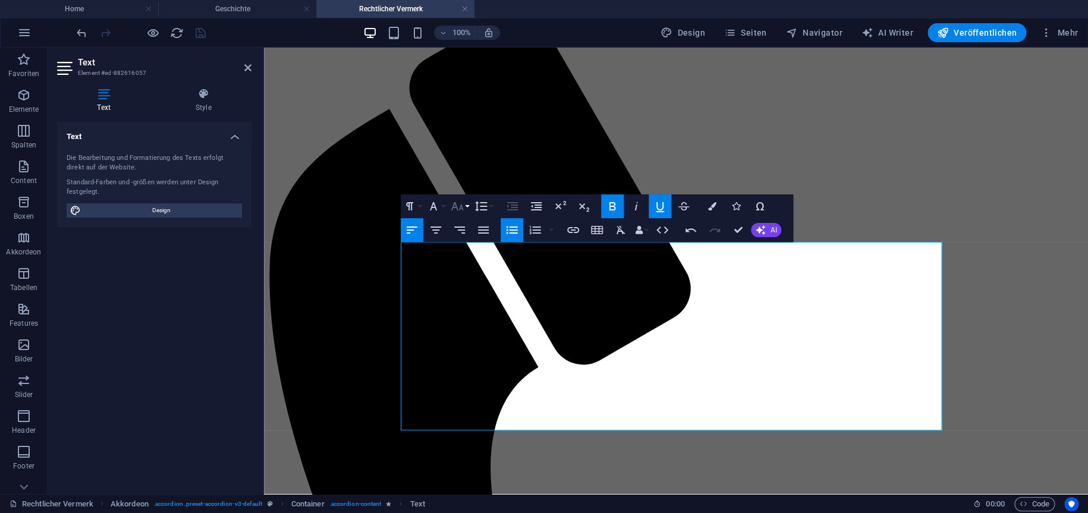
click at [463, 202] on icon "button" at bounding box center [457, 206] width 14 height 14
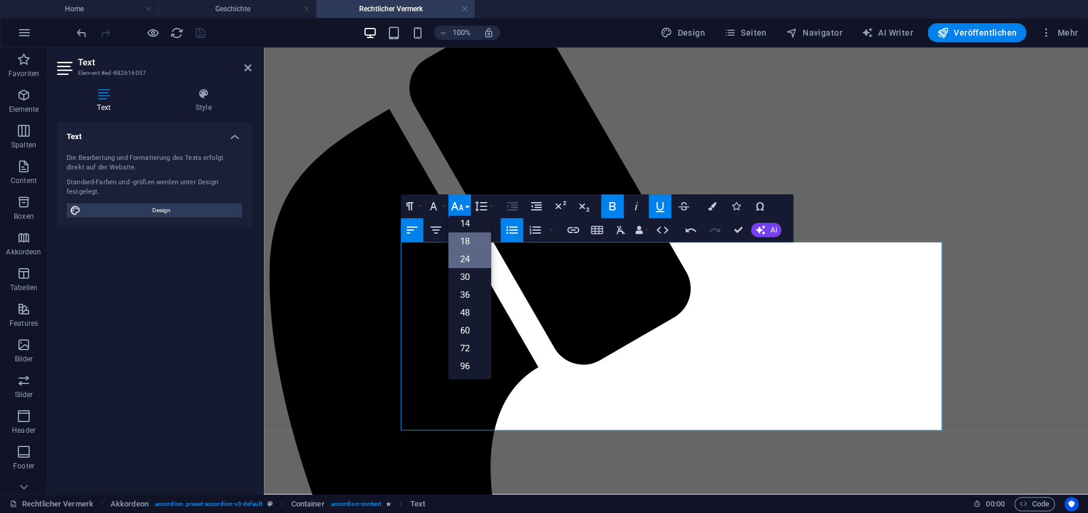
click at [475, 254] on link "24" at bounding box center [469, 259] width 43 height 18
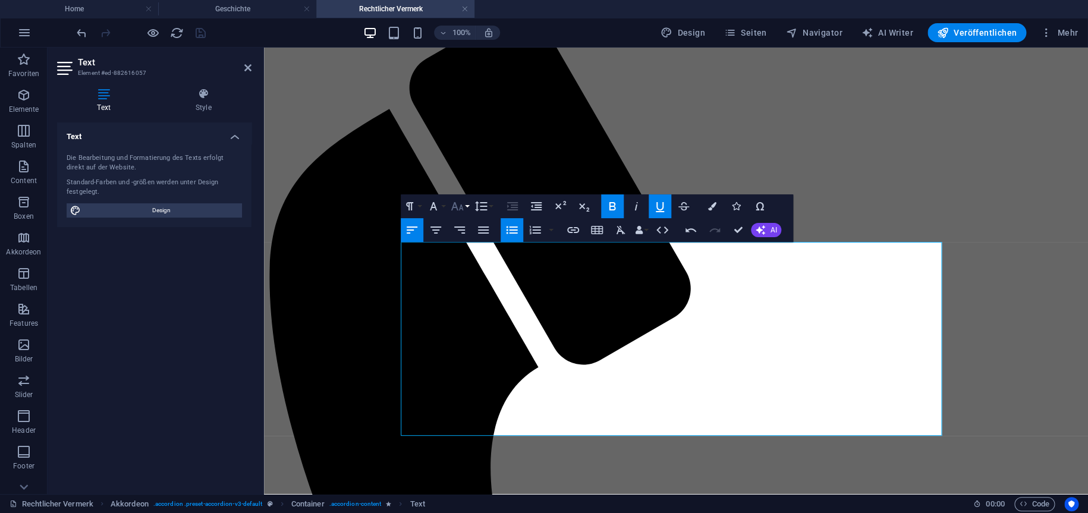
click at [463, 217] on button "Font Size" at bounding box center [459, 206] width 23 height 24
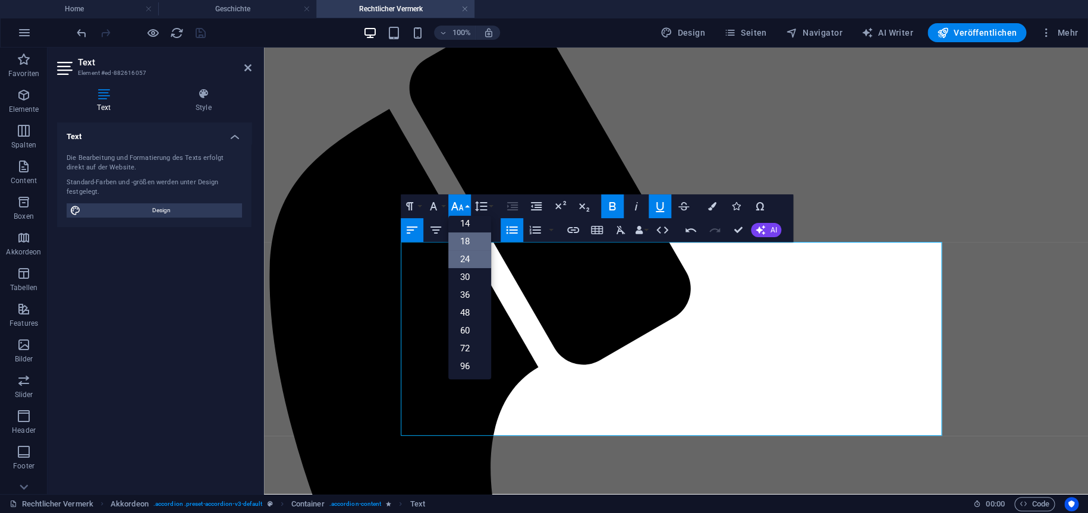
click at [473, 240] on link "18" at bounding box center [469, 242] width 43 height 18
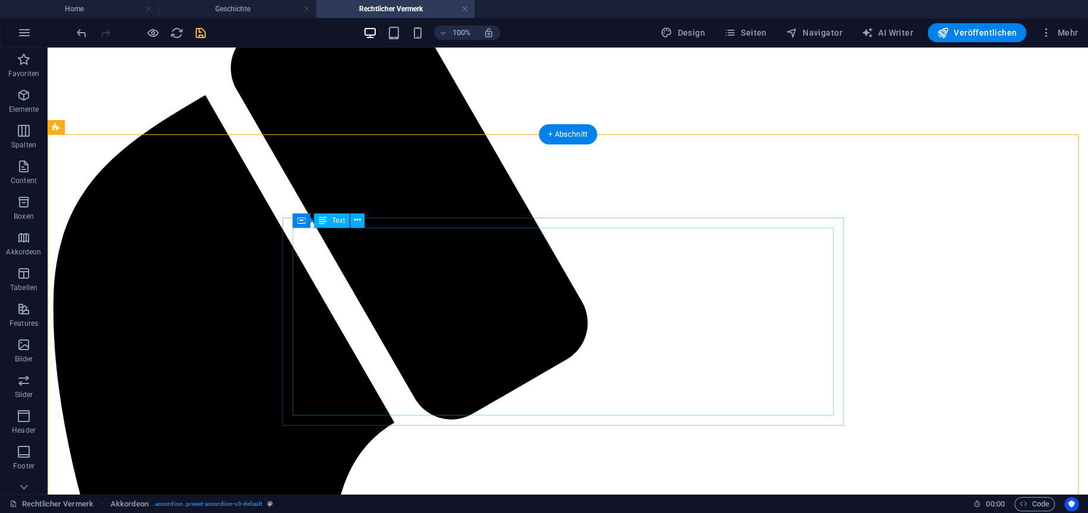
scroll to position [130, 0]
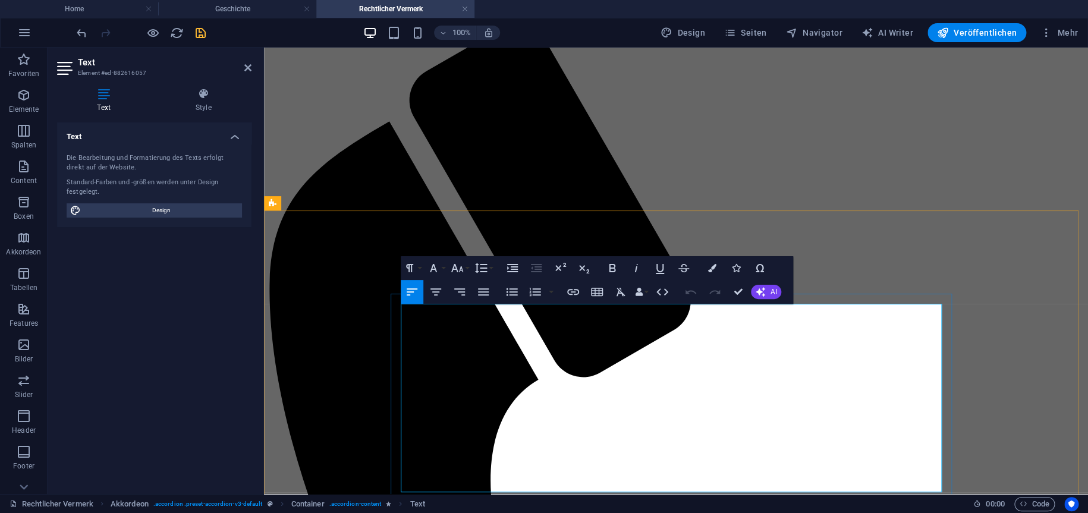
scroll to position [59, 0]
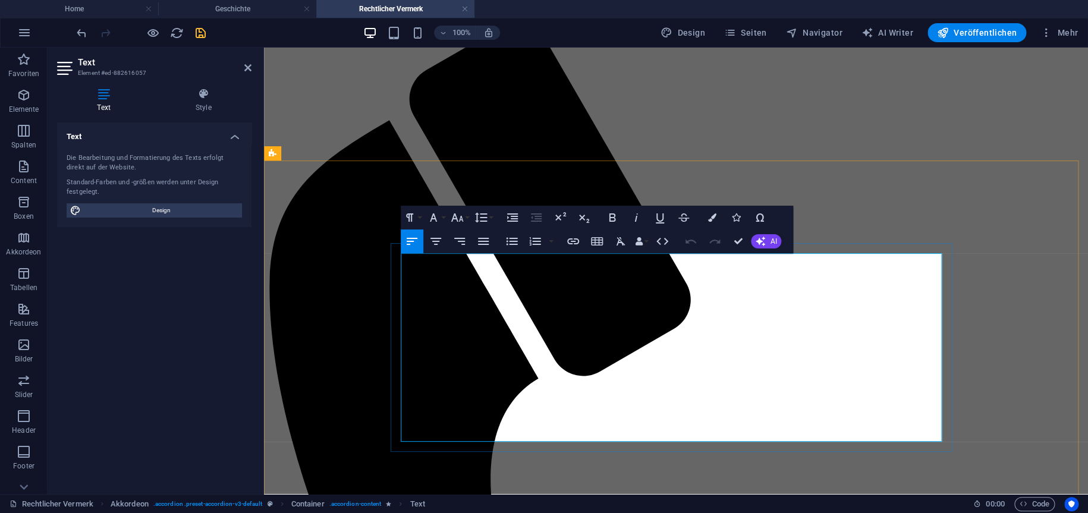
drag, startPoint x: 621, startPoint y: 333, endPoint x: 402, endPoint y: 304, distance: 220.8
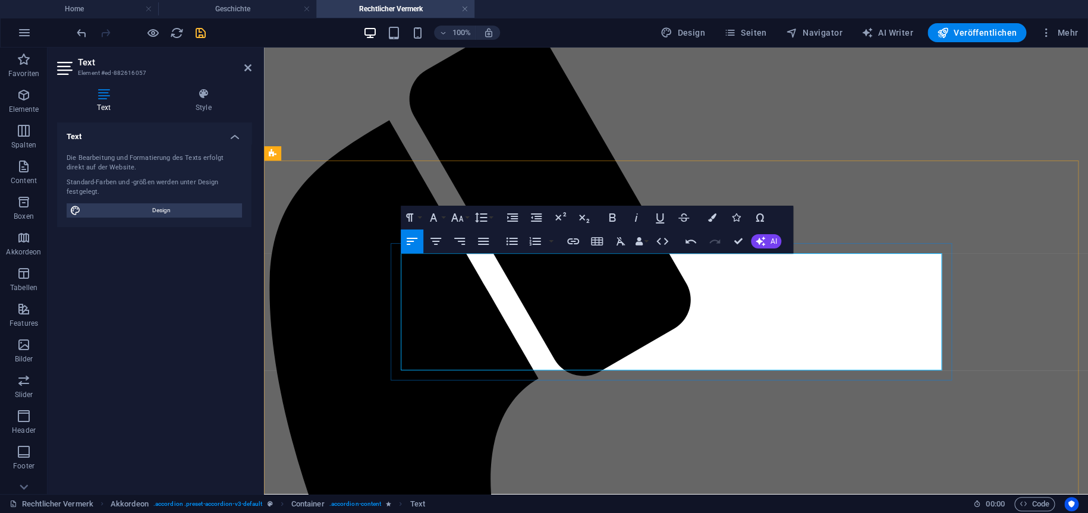
click at [511, 218] on icon "button" at bounding box center [512, 218] width 11 height 8
click at [514, 219] on icon "button" at bounding box center [513, 218] width 14 height 14
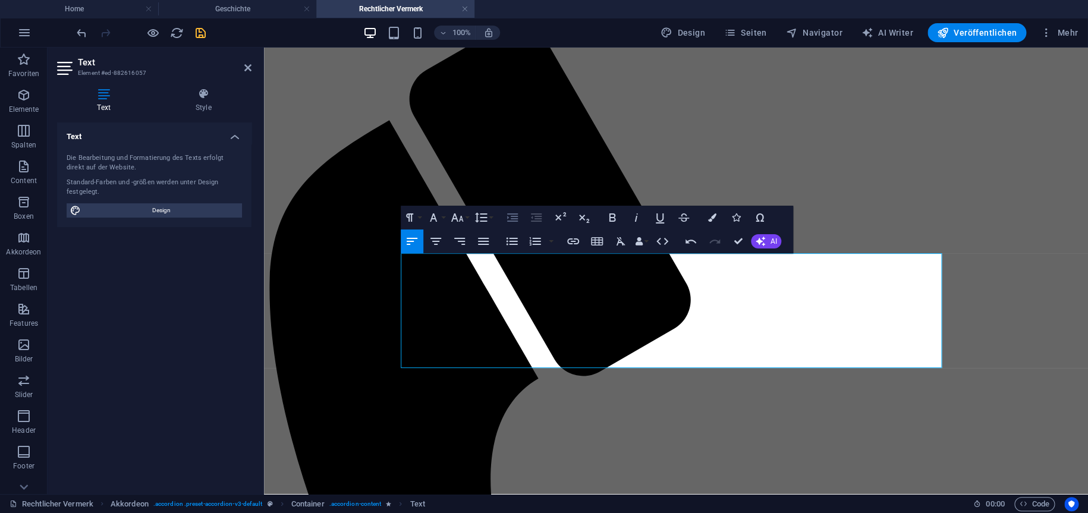
click at [503, 220] on button "Increase Indent" at bounding box center [512, 218] width 23 height 24
click at [518, 216] on icon "button" at bounding box center [513, 218] width 14 height 14
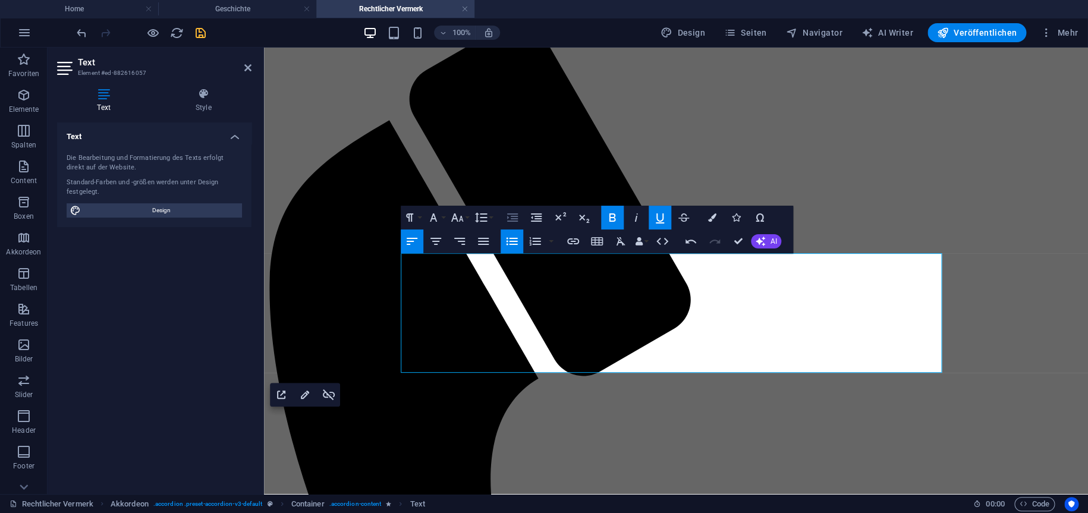
click at [509, 215] on icon "button" at bounding box center [513, 218] width 14 height 14
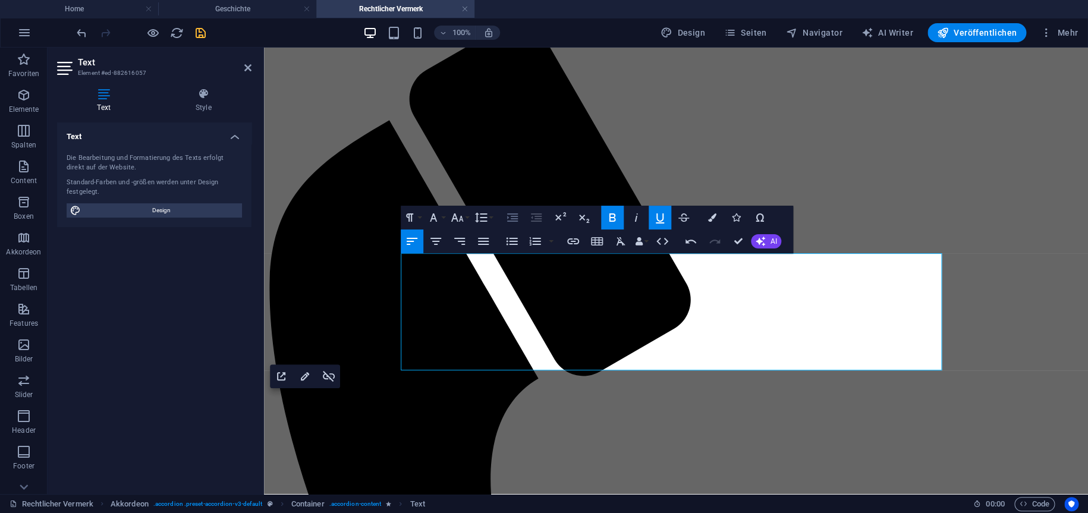
click at [519, 217] on icon "button" at bounding box center [513, 218] width 14 height 14
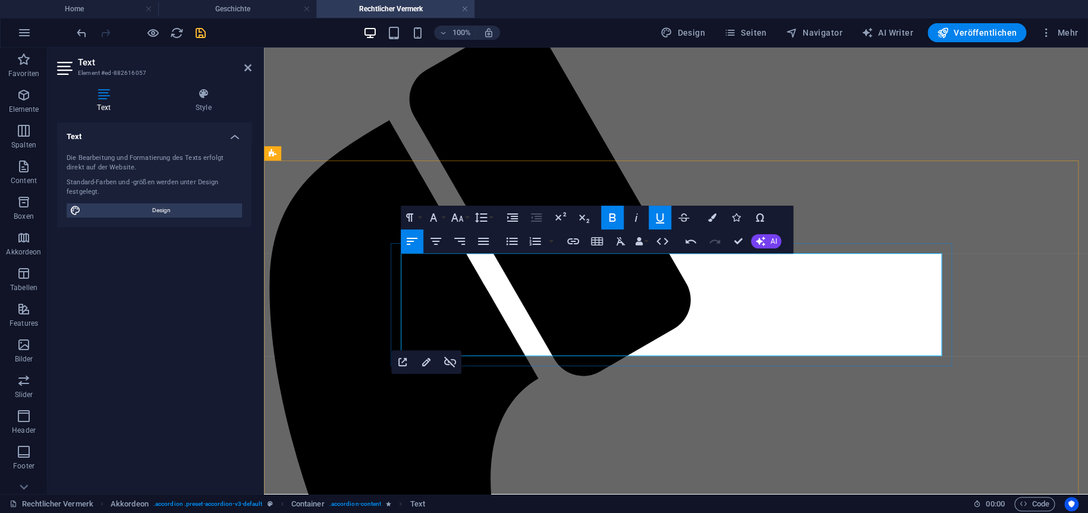
drag, startPoint x: 479, startPoint y: 352, endPoint x: 360, endPoint y: 357, distance: 119.7
click at [526, 217] on button "Decrease Indent" at bounding box center [536, 218] width 23 height 24
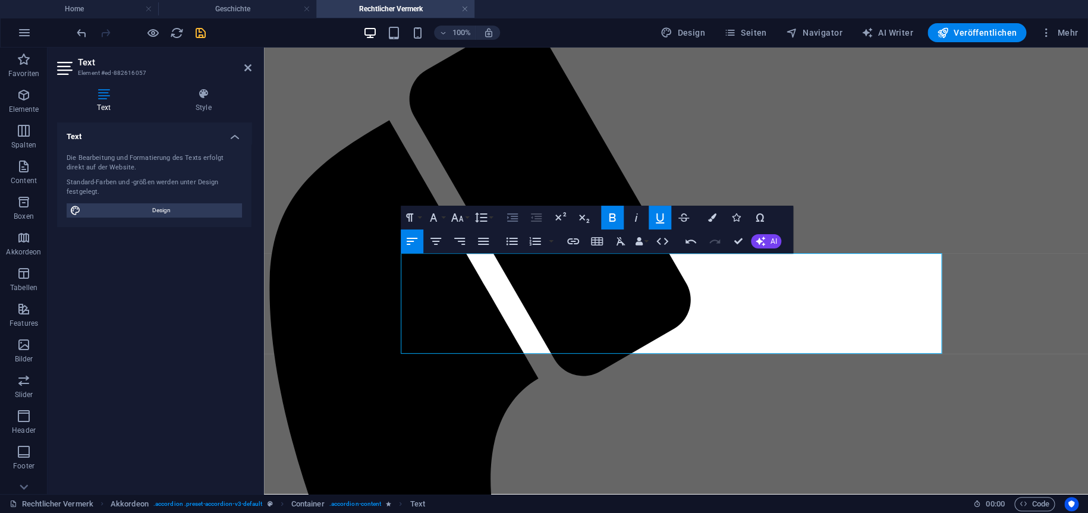
click at [510, 216] on icon "button" at bounding box center [513, 218] width 14 height 14
click at [537, 219] on icon "button" at bounding box center [536, 218] width 14 height 14
click at [513, 217] on icon "button" at bounding box center [513, 218] width 14 height 14
click at [510, 242] on icon "button" at bounding box center [512, 241] width 14 height 14
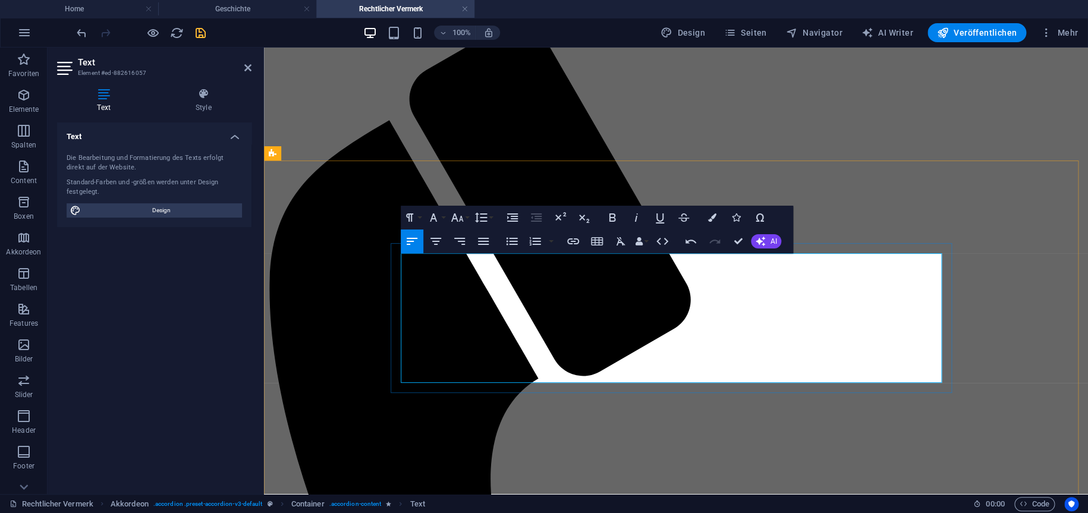
drag, startPoint x: 529, startPoint y: 376, endPoint x: 703, endPoint y: 419, distance: 179.5
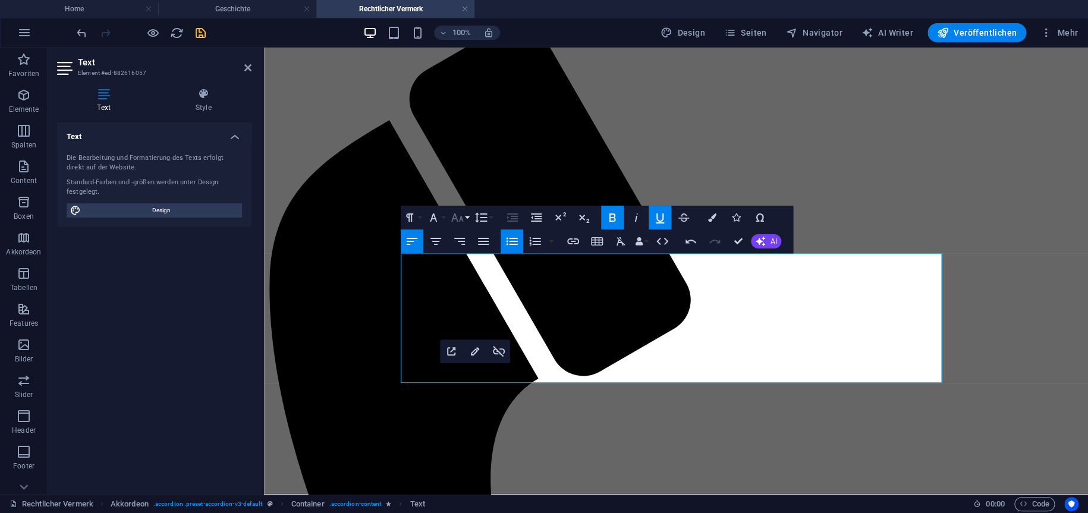
click at [468, 217] on button "Font Size" at bounding box center [459, 218] width 23 height 24
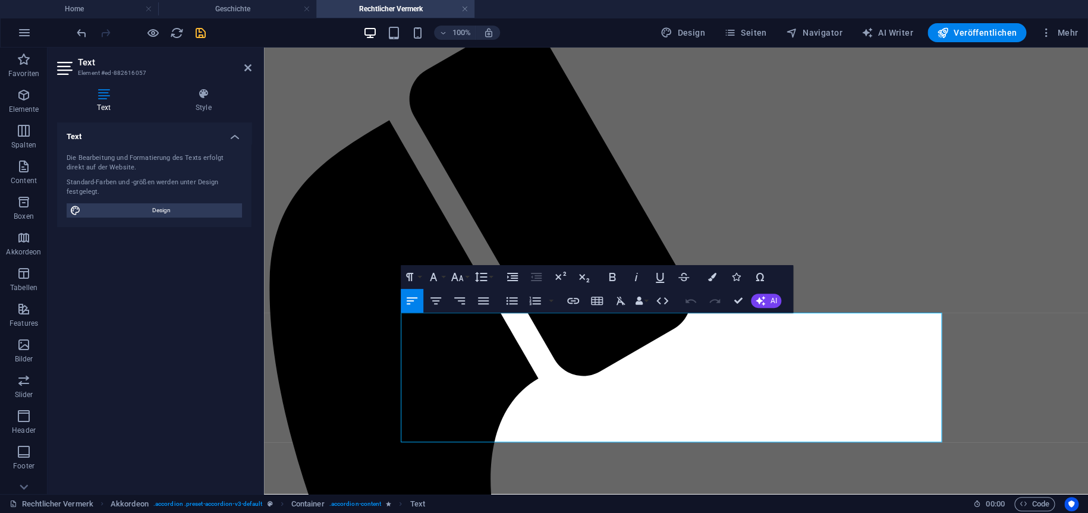
scroll to position [0, 0]
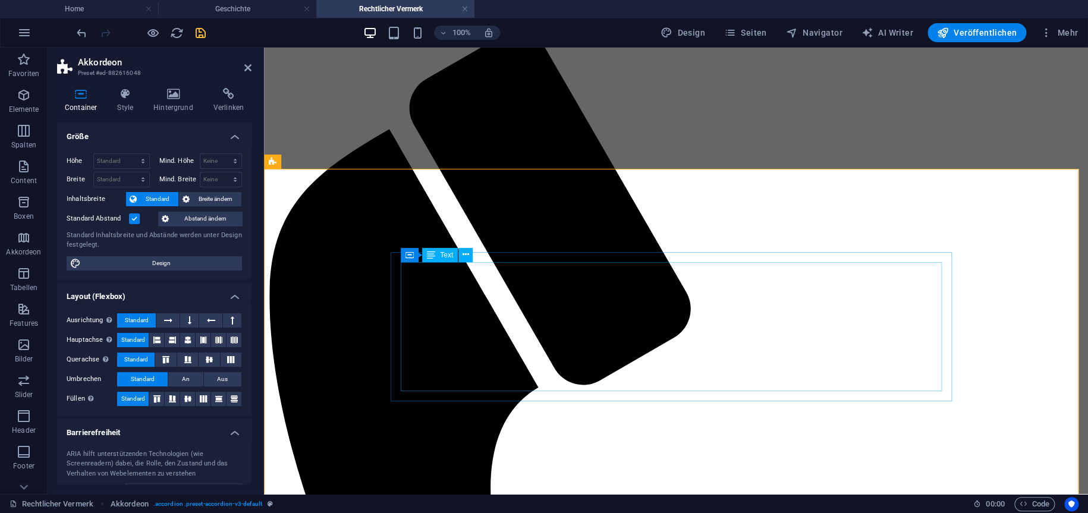
scroll to position [114, 0]
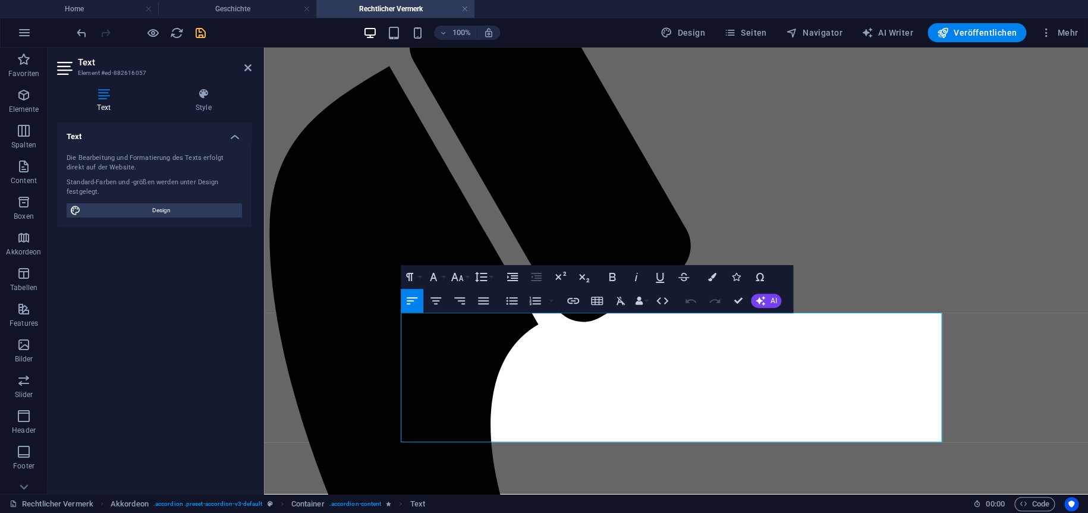
scroll to position [0, 0]
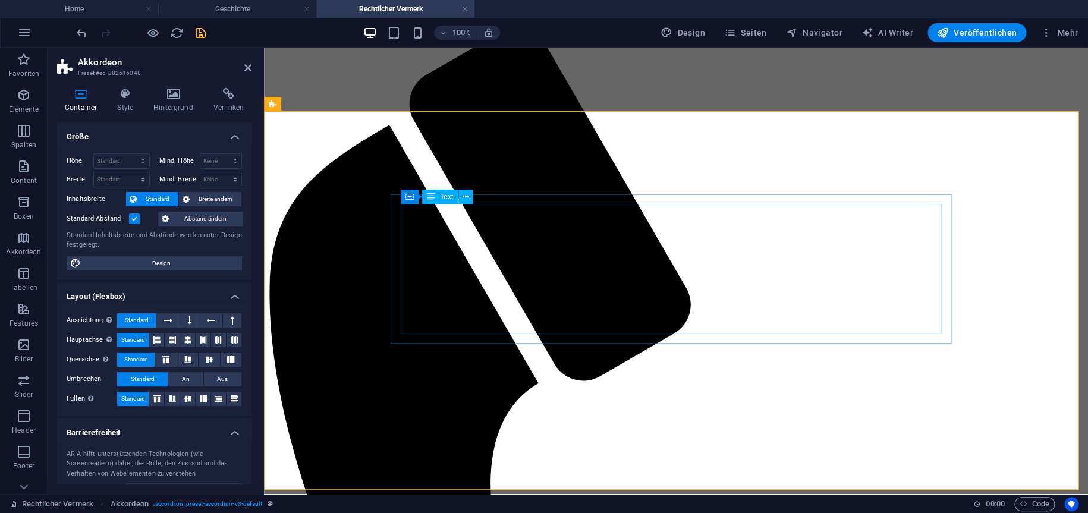
scroll to position [114, 0]
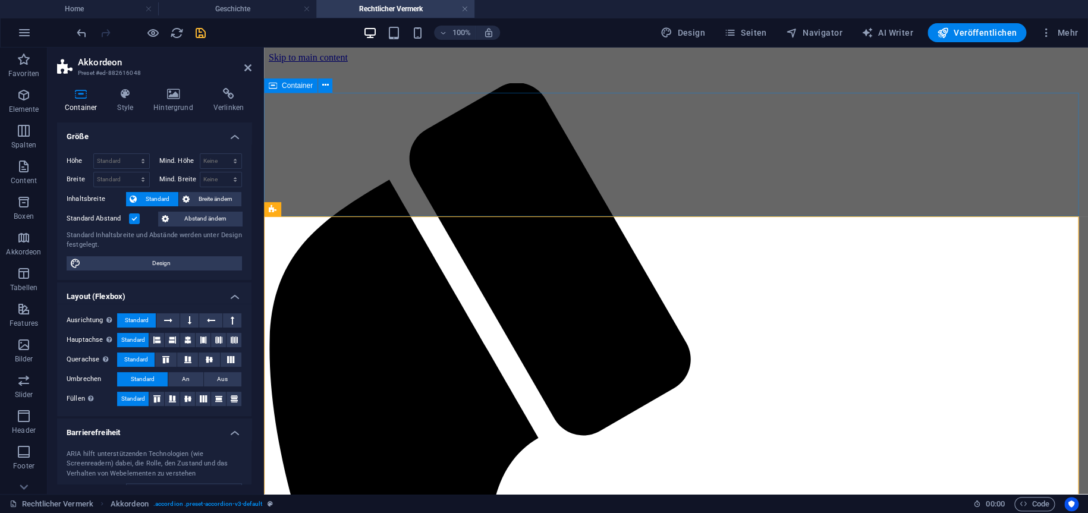
scroll to position [114, 0]
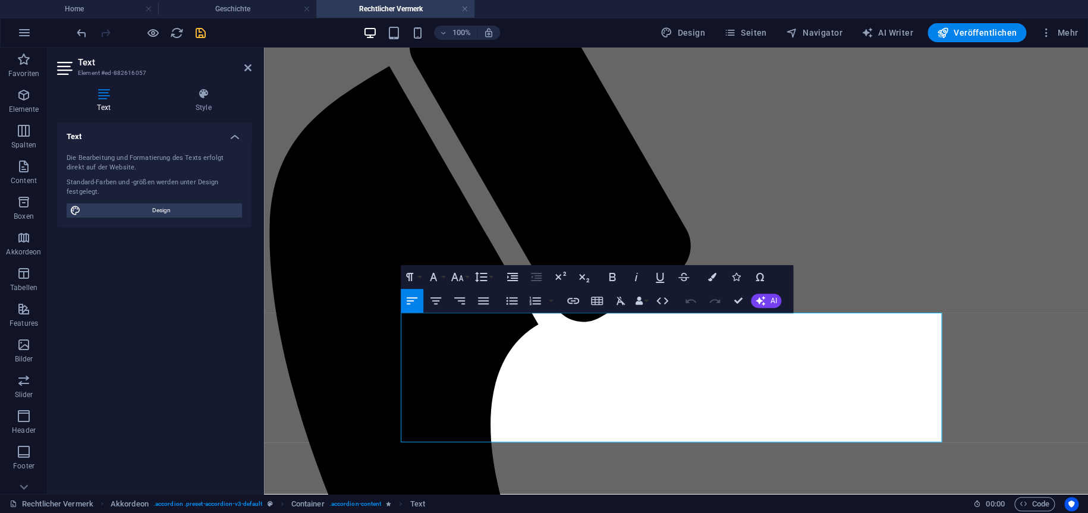
scroll to position [0, 0]
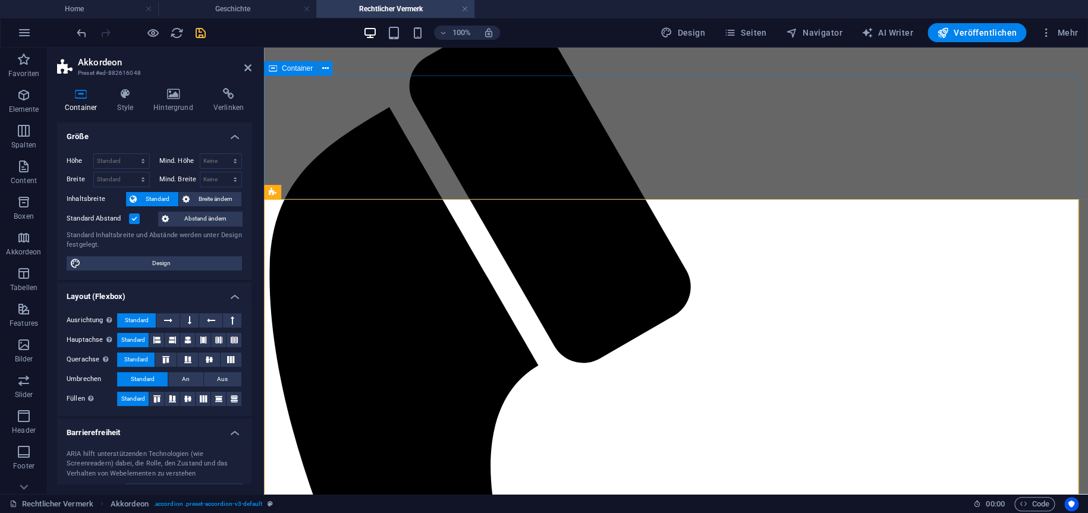
scroll to position [114, 0]
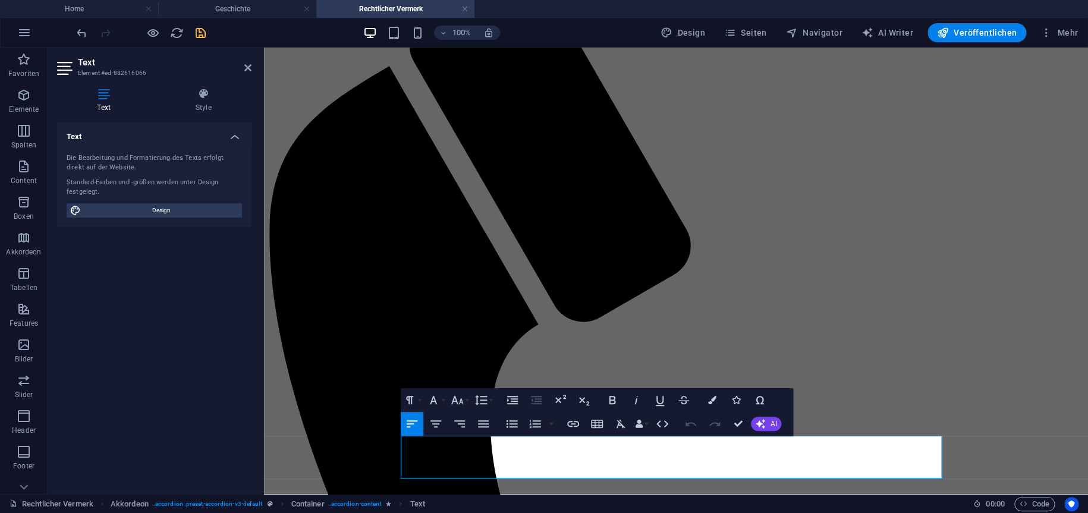
scroll to position [62, 0]
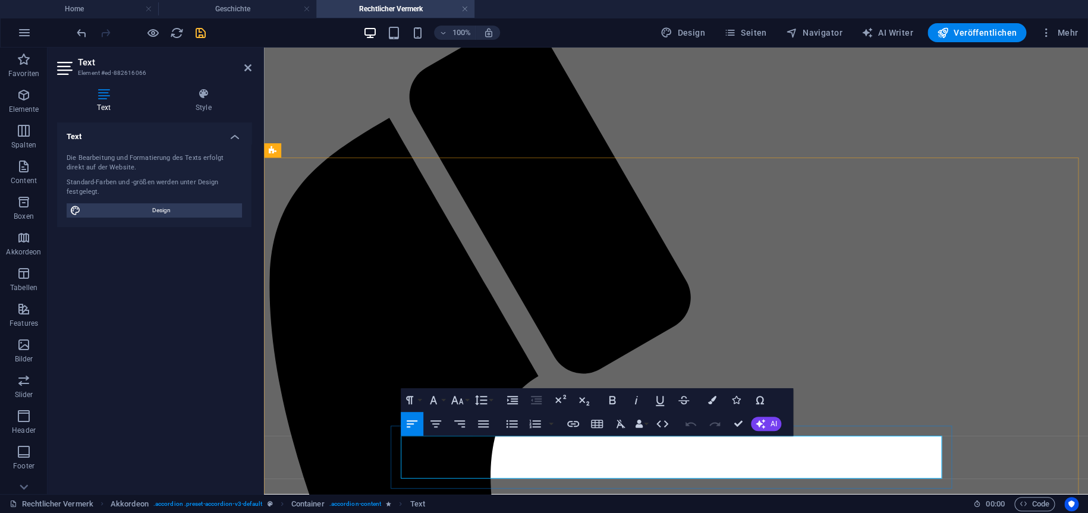
drag, startPoint x: 700, startPoint y: 459, endPoint x: 774, endPoint y: 462, distance: 73.8
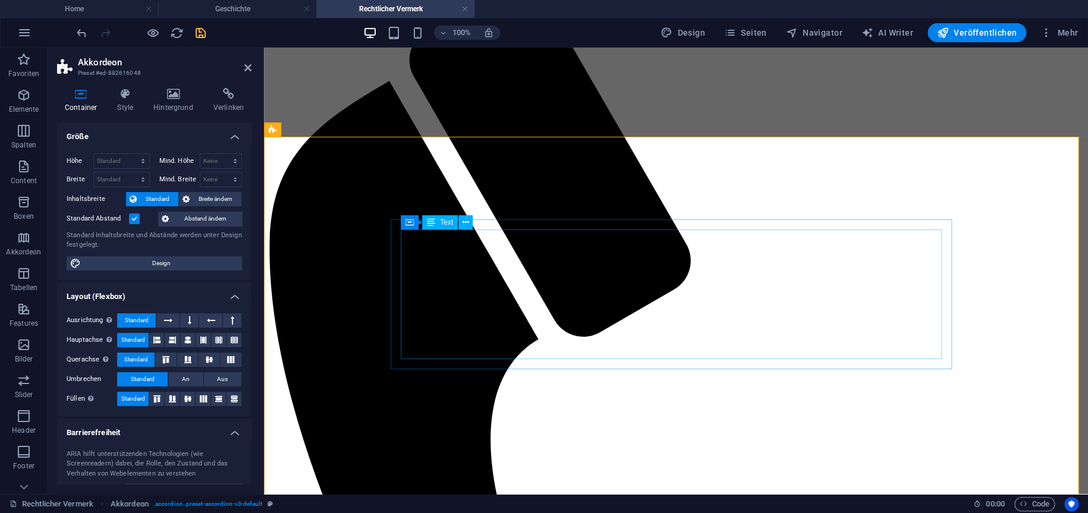
scroll to position [114, 0]
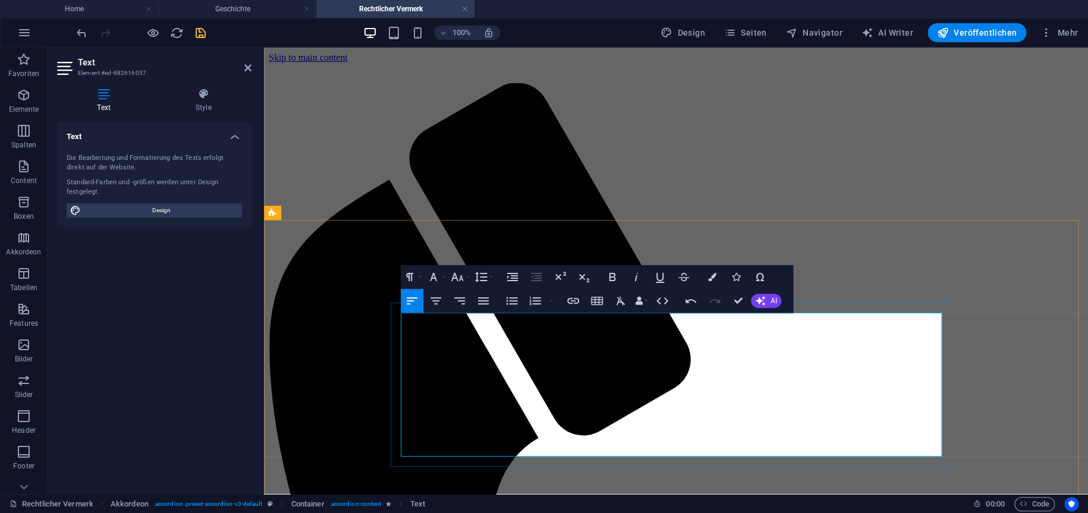
copy div "Aus Gründen des Schutzes der Privatsphäre wird die ladungsfähige Anschrift nich…"
